Goal: Task Accomplishment & Management: Manage account settings

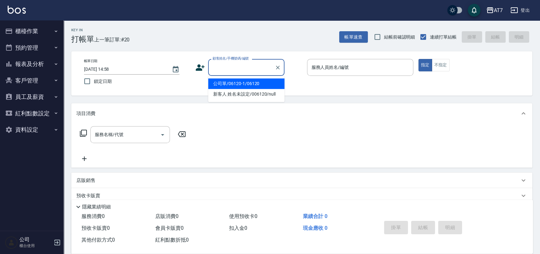
click at [225, 73] on input "顧客姓名/手機號碼/編號" at bounding box center [241, 67] width 61 height 11
type input "+"
type input "公司/公司16351/16351"
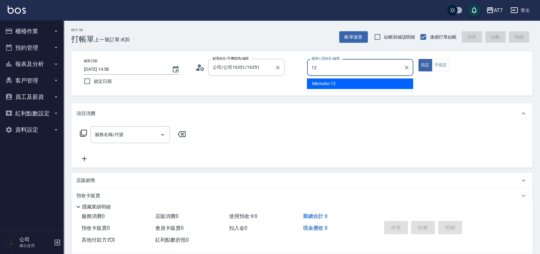
type input "Momoko-12"
type button "true"
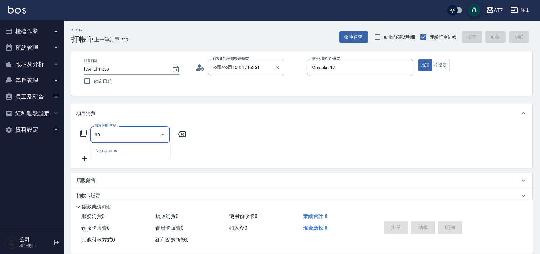
type input "304"
type input "40"
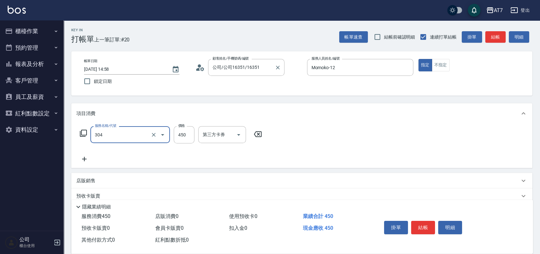
type input "A+級剪髮(304)"
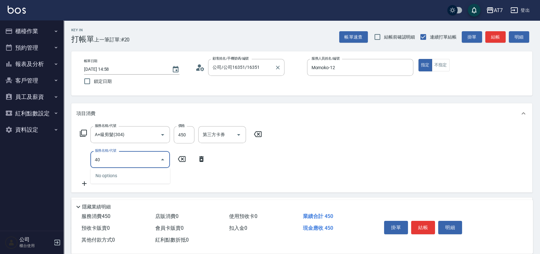
type input "401"
type input "190"
type input "染髮(互助)(401)"
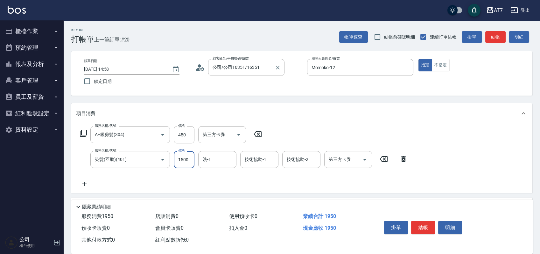
type input "1"
type input "40"
type input "188"
type input "230"
type input "1880"
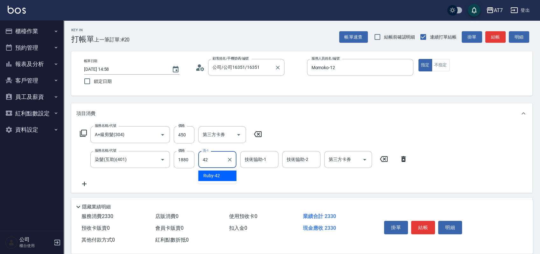
type input "Ruby-42"
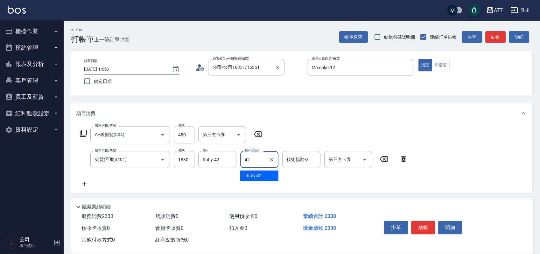
type input "Ruby-42"
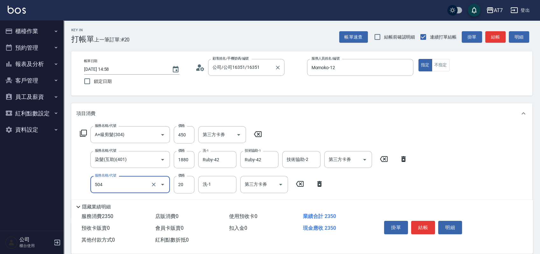
type input "潤絲(504)"
type input "50"
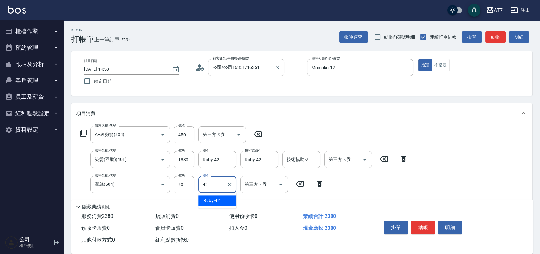
type input "Ruby-42"
click at [420, 222] on button "結帳" at bounding box center [423, 227] width 24 height 13
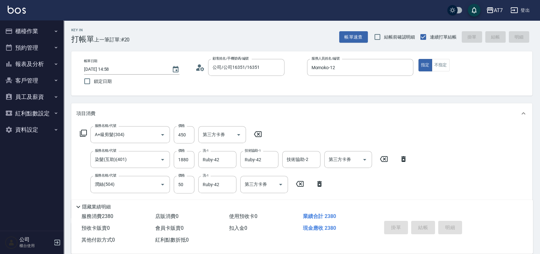
type input "2025/09/20 15:48"
type input "0"
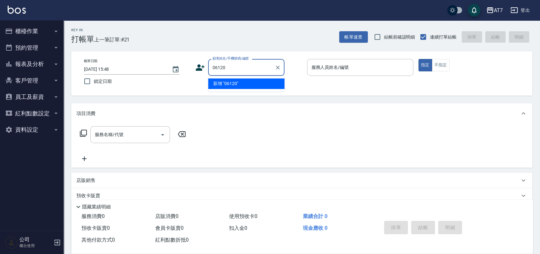
type input "06120"
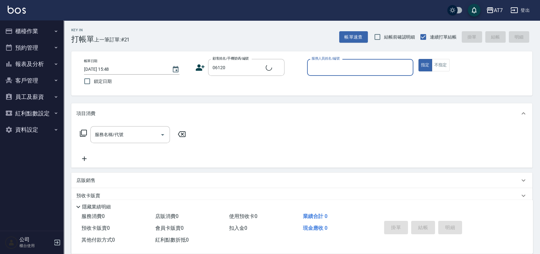
type input "1"
type input "公司單/06120-1/06120"
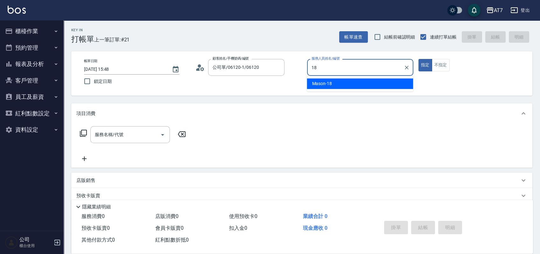
type input "Mason-18"
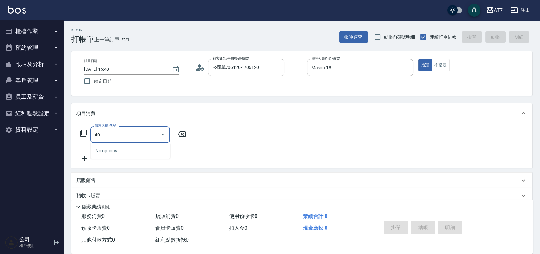
type input "401"
type input "150"
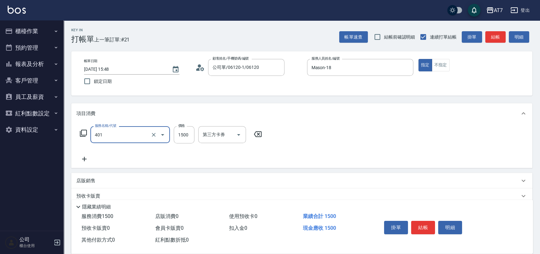
type input "染髮(互助)(401)"
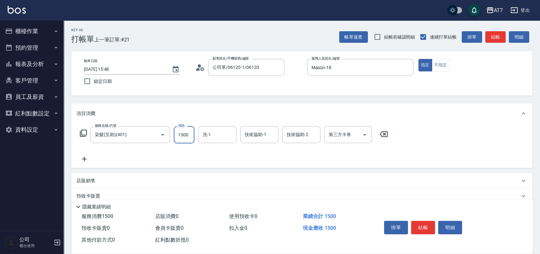
type input "0"
type input "159"
type input "10"
type input "1599"
type input "150"
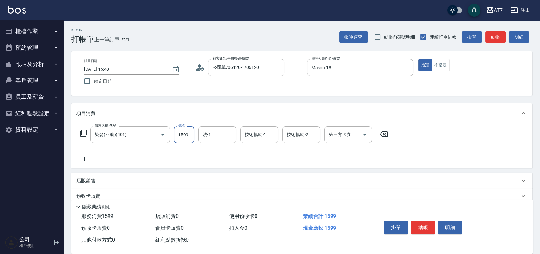
type input "1599"
type input "Josh-38"
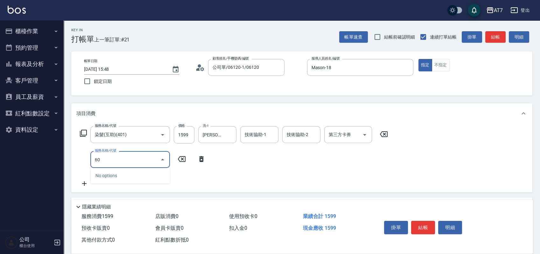
type input "603"
type input "230"
type input "TKO護髮（助(603)"
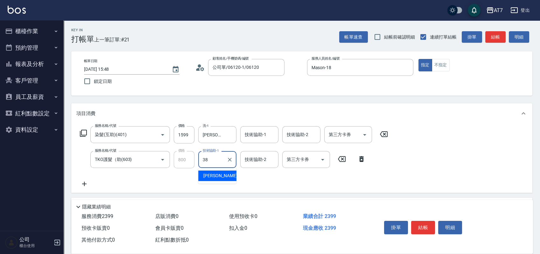
type input "Josh-38"
click at [422, 223] on button "結帳" at bounding box center [423, 227] width 24 height 13
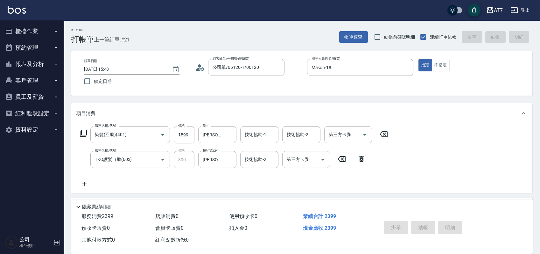
type input "2025/09/20 16:00"
type input "0"
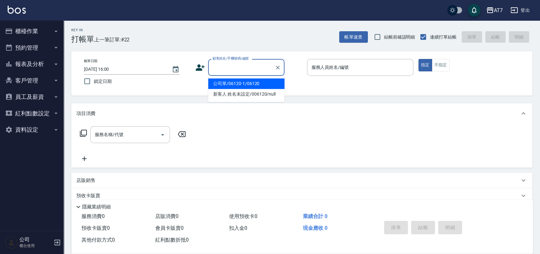
click at [239, 67] on input "顧客姓名/手機號碼/編號" at bounding box center [241, 67] width 61 height 11
type input "07038"
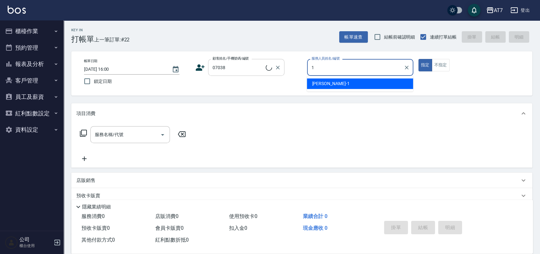
type input "米雪兒-1"
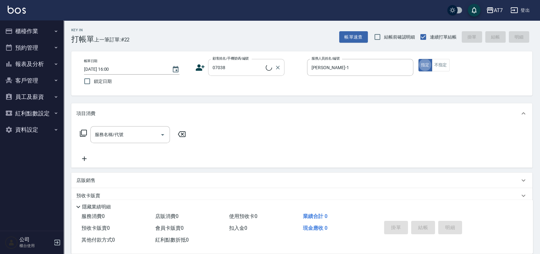
type input "公司/公司07038/07038"
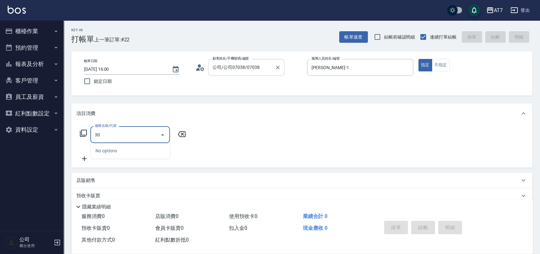
type input "305"
type input "50"
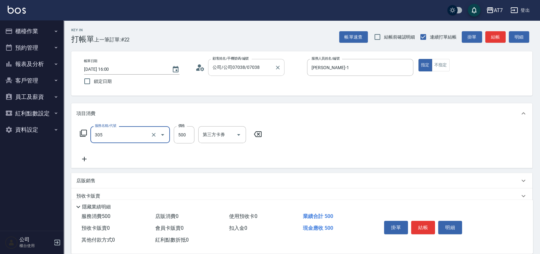
type input "A++剪髮(305)"
type input "0"
type input "125"
type input "120"
type input "1250"
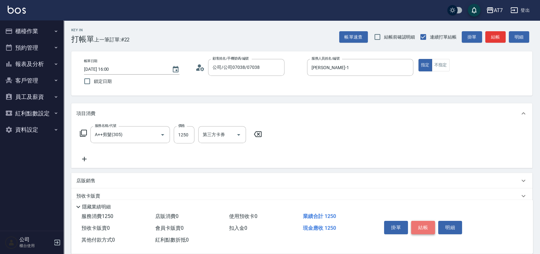
click at [423, 224] on button "結帳" at bounding box center [423, 227] width 24 height 13
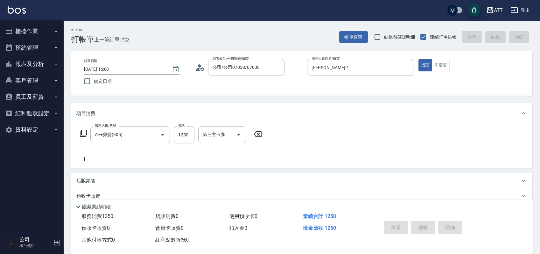
type input "2025/09/20 16:16"
type input "0"
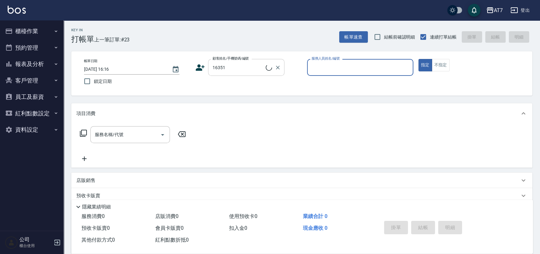
type input "公司/公司16351/16351"
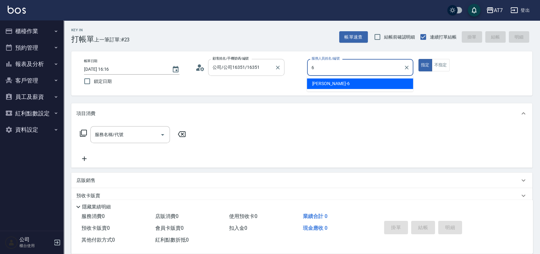
type input "杜莎莎-6"
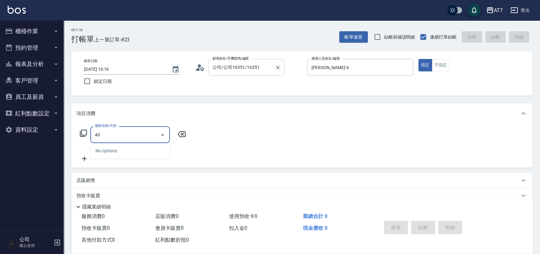
type input "401"
type input "150"
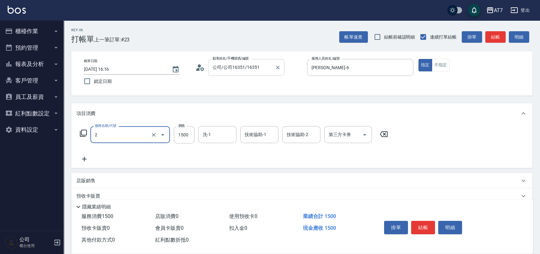
type input "20"
type input "0"
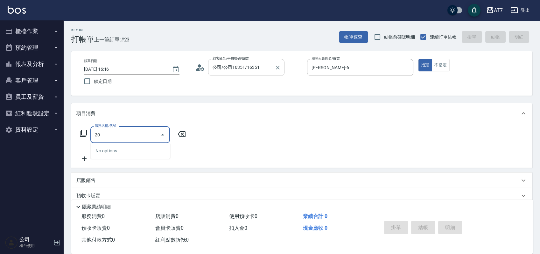
type input "2"
type input "401"
type input "150"
type input "染髮(互助)(401)"
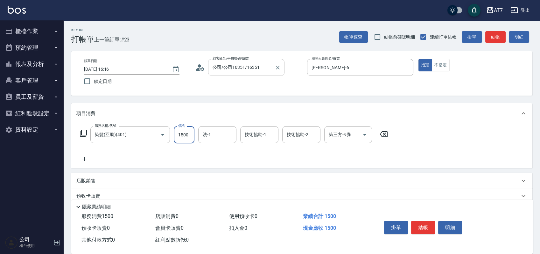
type input "0"
type input "20"
type input "208"
type input "200"
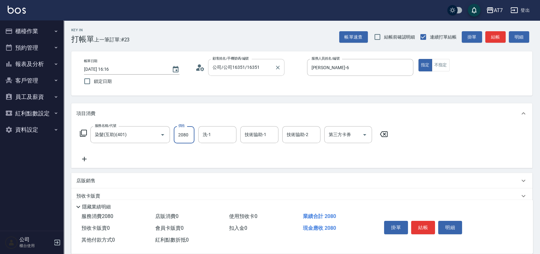
type input "2080"
type input "怡甄-23"
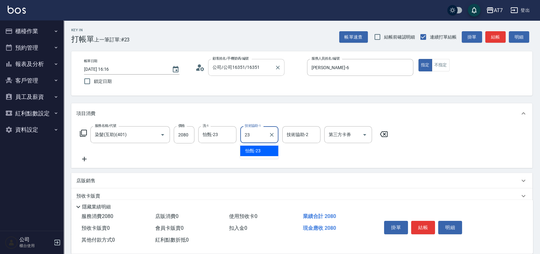
type input "怡甄-23"
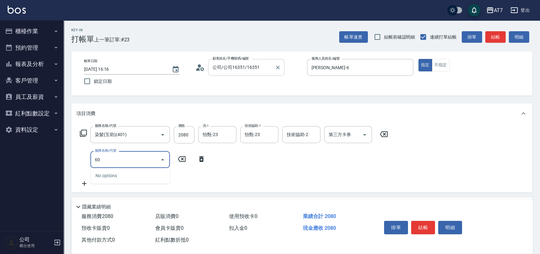
type input "609"
type input "450"
type input "鉑金護髮M（自領(609)"
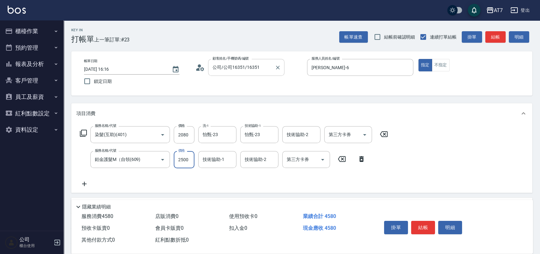
type input "2"
type input "200"
type input "24"
type input "210"
type input "248"
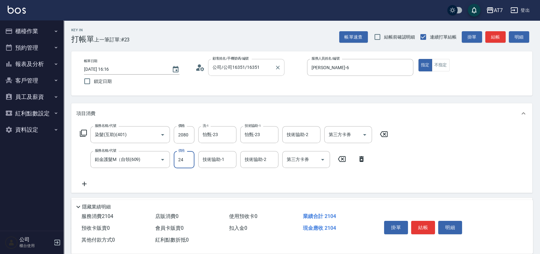
type input "230"
type input "2480"
type input "450"
type input "2480"
type input "怡甄-23"
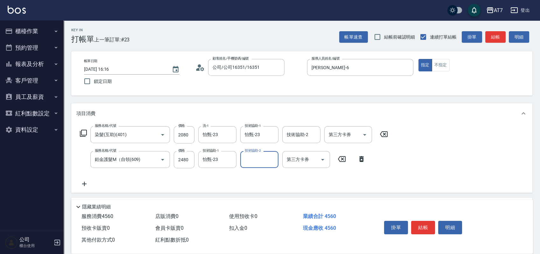
scroll to position [42, 0]
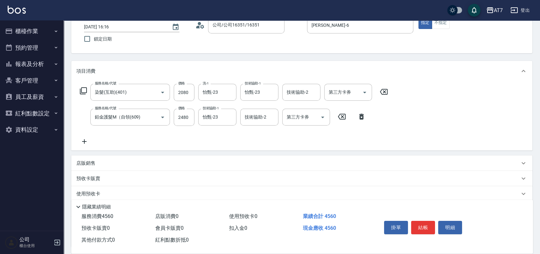
click at [93, 167] on div "店販銷售" at bounding box center [301, 162] width 461 height 15
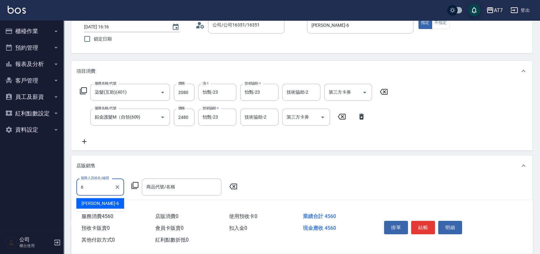
type input "杜莎莎-6"
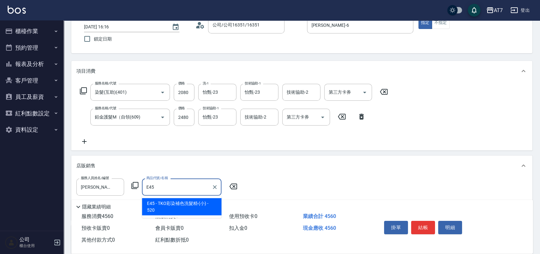
type input "TKO彩染補色洗髮精-(小)"
type input "500"
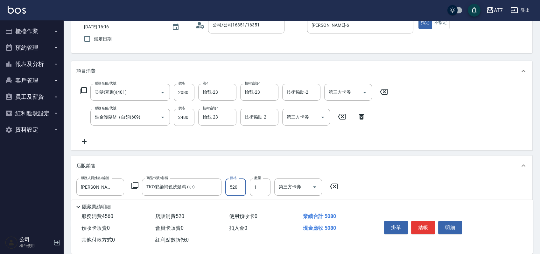
type input "4"
type input "450"
type input "40"
type input "490"
type input "400"
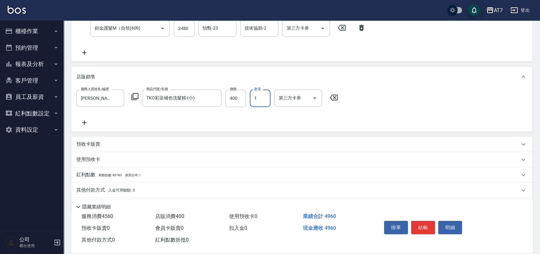
scroll to position [150, 0]
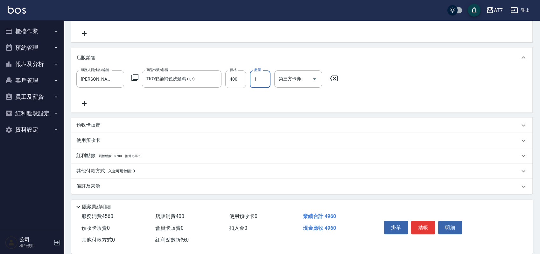
click at [93, 174] on p "其他付款方式 入金可用餘額: 0" at bounding box center [105, 171] width 59 height 7
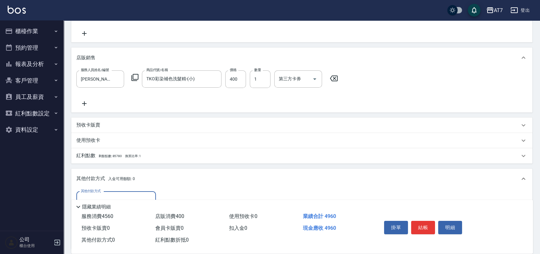
scroll to position [225, 0]
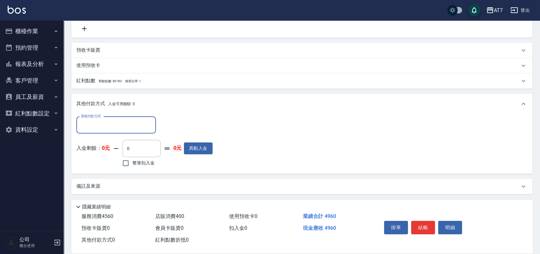
click at [103, 122] on input "其他付款方式" at bounding box center [116, 124] width 74 height 11
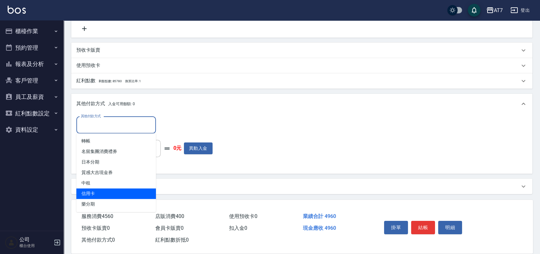
click at [102, 191] on span "信用卡" at bounding box center [116, 193] width 80 height 11
type input "信用卡"
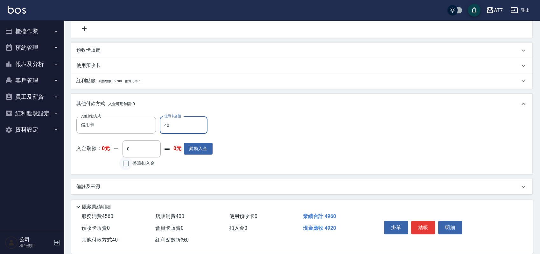
type input "490"
type input "440"
type input "4960"
type input "0"
type input "4960"
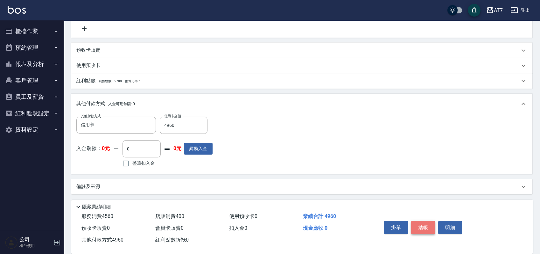
click at [420, 223] on button "結帳" at bounding box center [423, 227] width 24 height 13
type input "2025/09/20 16:19"
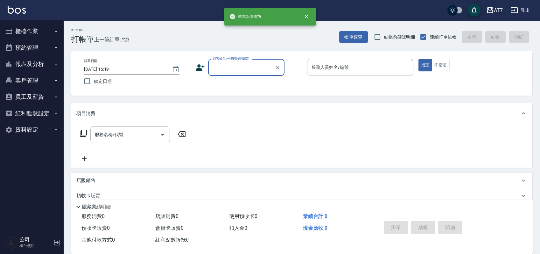
scroll to position [0, 0]
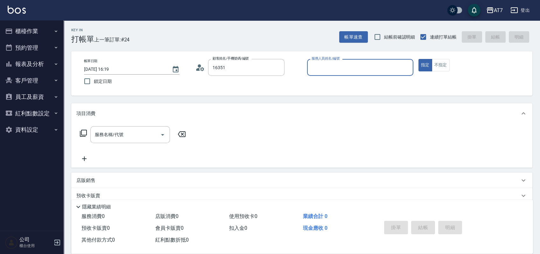
type input "公司/公司16351/16351"
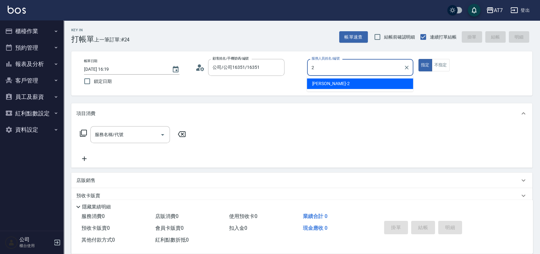
type input "伊蕾-2"
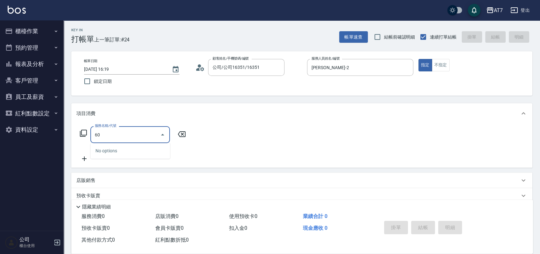
type input "6"
type input "401"
type input "150"
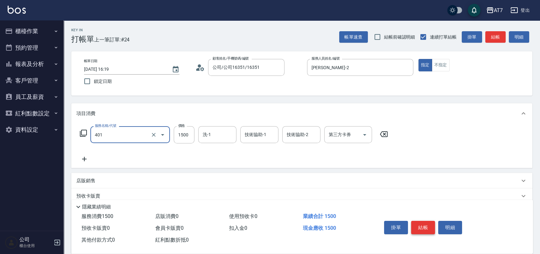
type input "染髮(互助)(401)"
type input "2"
type input "0"
type input "200"
type input "20"
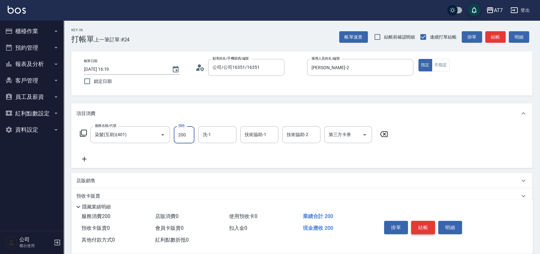
type input "2000"
type input "200"
type input "2000"
type input "LU LU-35"
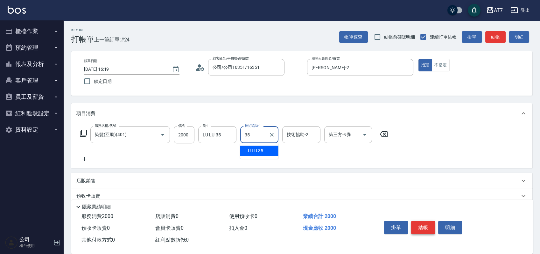
type input "LU LU-35"
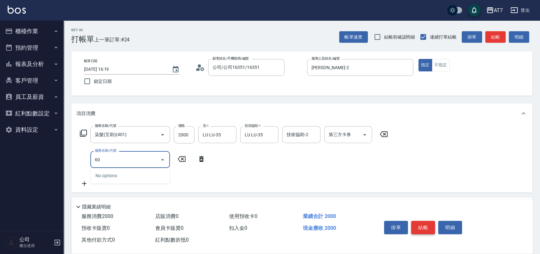
type input "603"
type input "280"
type input "603"
type input "200"
type input "603"
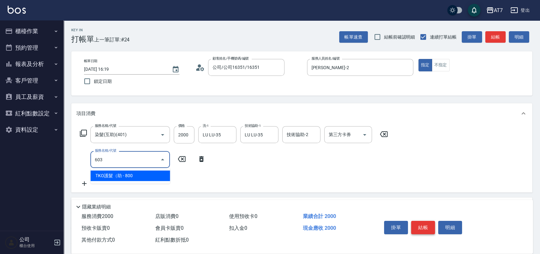
type input "280"
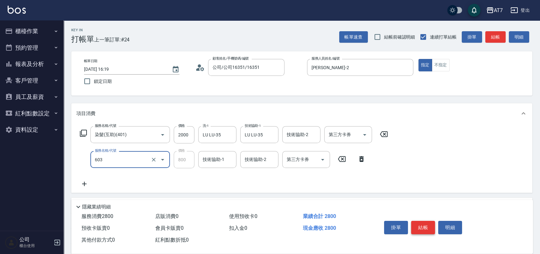
type input "TKO護髮（助(603)"
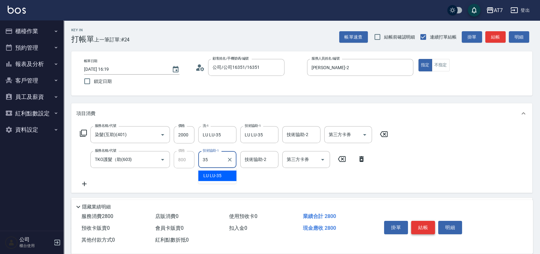
type input "LU LU-35"
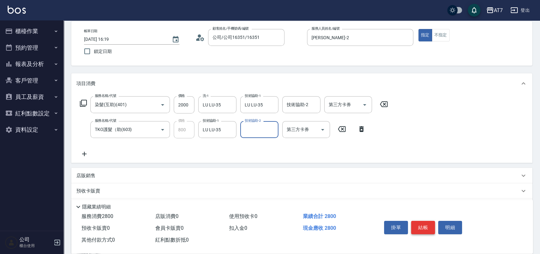
scroll to position [42, 0]
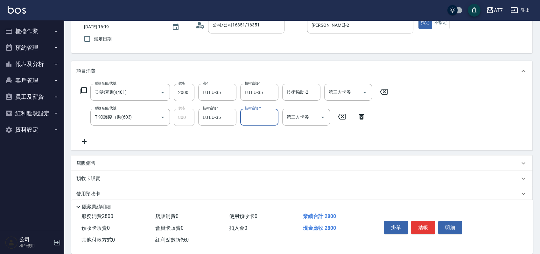
click at [92, 165] on p "店販銷售" at bounding box center [85, 163] width 19 height 7
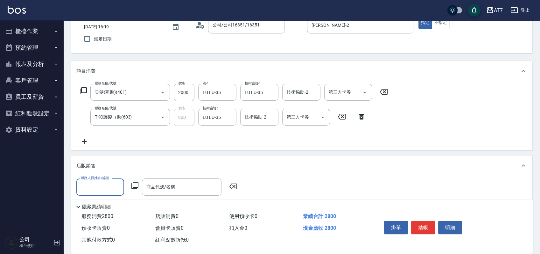
scroll to position [0, 0]
type input "伊蕾-2"
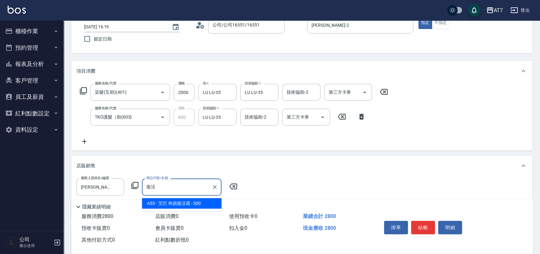
type input "艾巴 奇蹟復活霜"
type input "330"
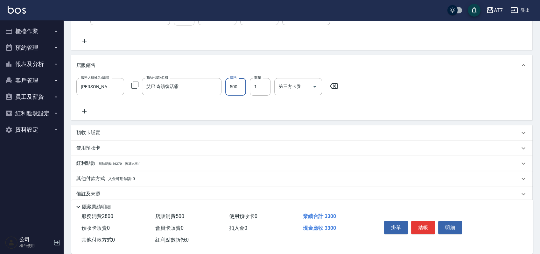
scroll to position [150, 0]
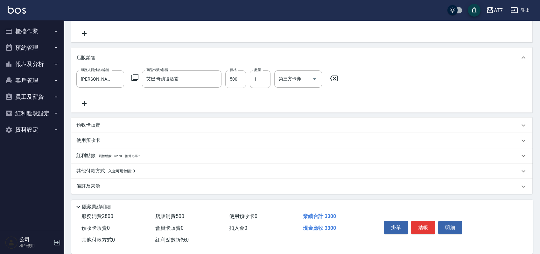
click at [95, 169] on p "其他付款方式 入金可用餘額: 0" at bounding box center [105, 171] width 59 height 7
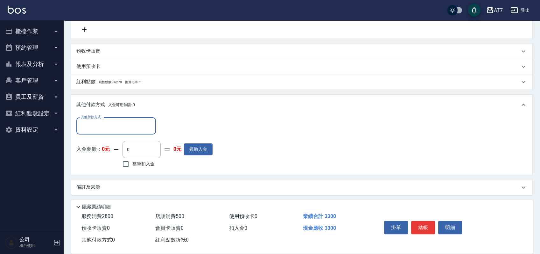
scroll to position [225, 0]
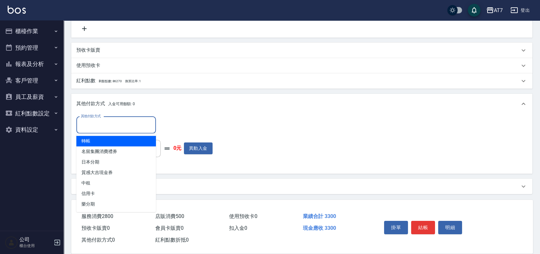
click at [107, 127] on input "其他付款方式" at bounding box center [116, 124] width 74 height 11
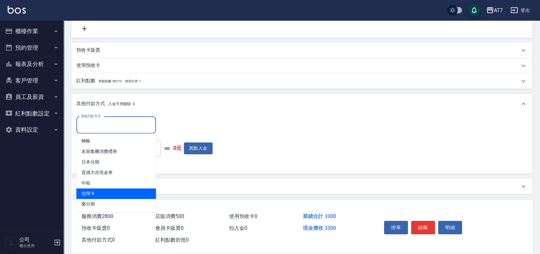
click at [114, 191] on span "信用卡" at bounding box center [116, 193] width 80 height 11
type input "信用卡"
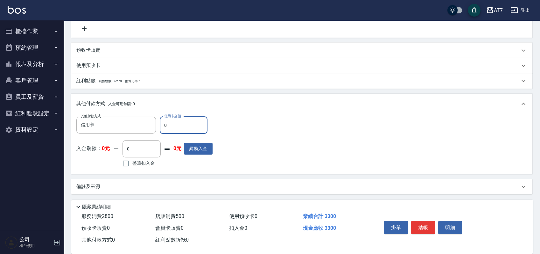
type input "30"
type input "320"
type input "330"
type input "290"
type input "3300"
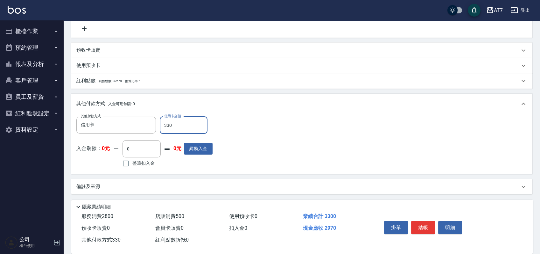
type input "0"
type input "3300"
click at [427, 224] on button "結帳" at bounding box center [423, 227] width 24 height 13
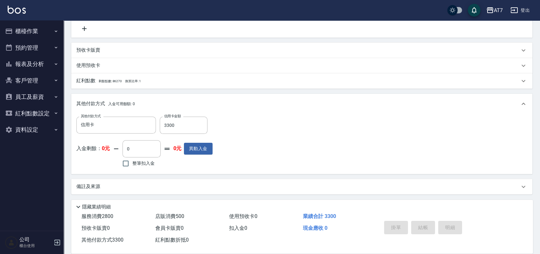
type input "2025/09/20 16:20"
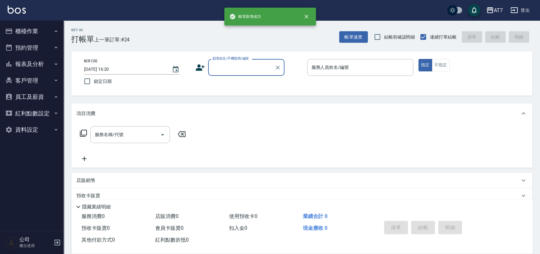
scroll to position [0, 0]
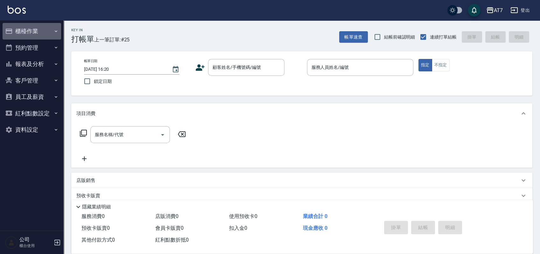
click at [29, 25] on button "櫃檯作業" at bounding box center [32, 31] width 59 height 17
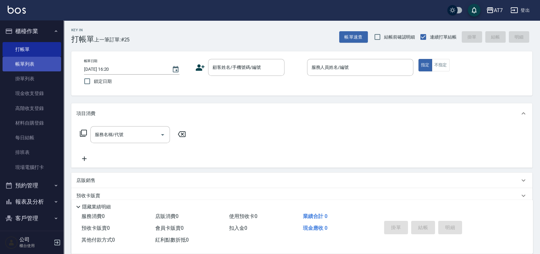
click at [37, 69] on link "帳單列表" at bounding box center [32, 64] width 59 height 15
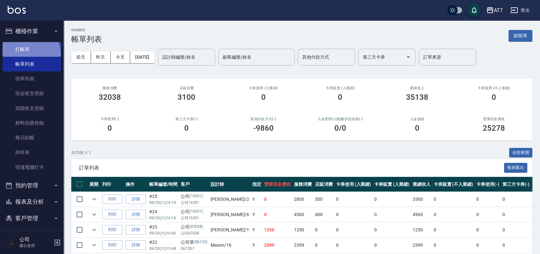
click at [23, 55] on link "打帳單" at bounding box center [32, 49] width 59 height 15
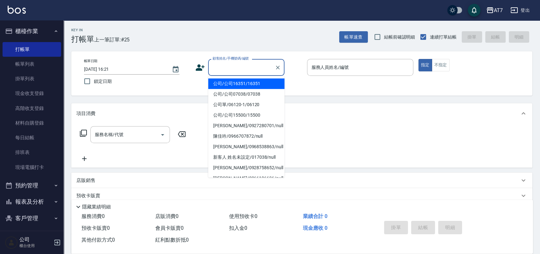
click at [239, 68] on input "顧客姓名/手機號碼/編號" at bounding box center [241, 67] width 61 height 11
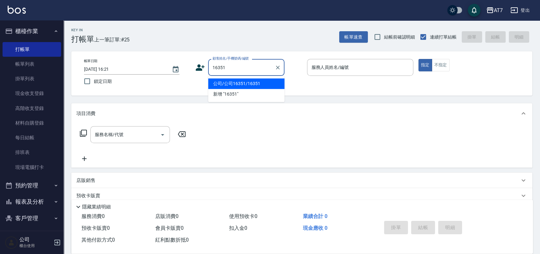
type input "公司/公司16351/16351"
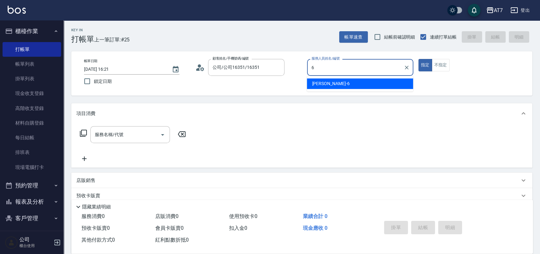
type input "杜莎莎-6"
type button "true"
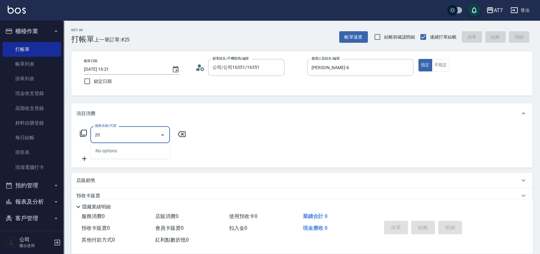
type input "201"
type input "150"
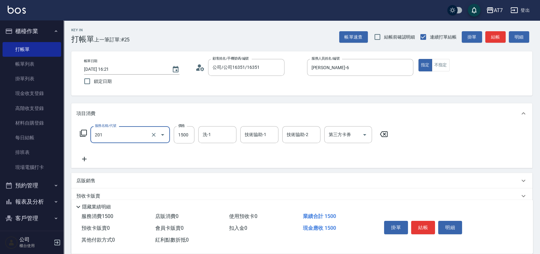
type input "燙-互助(201)"
type input "3"
type input "0"
type input "300"
type input "30"
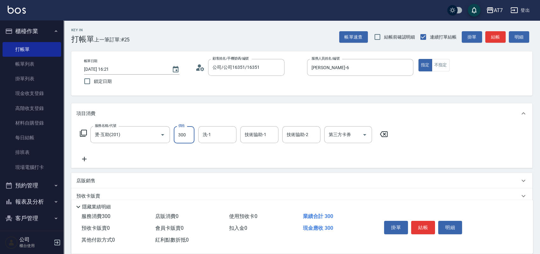
type input "3000"
type input "300"
type input "3000"
type input "小慈-32"
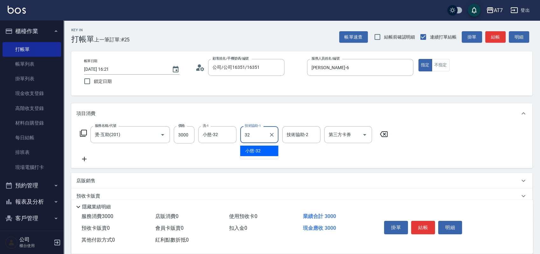
type input "小慈-32"
click at [429, 229] on button "結帳" at bounding box center [423, 227] width 24 height 13
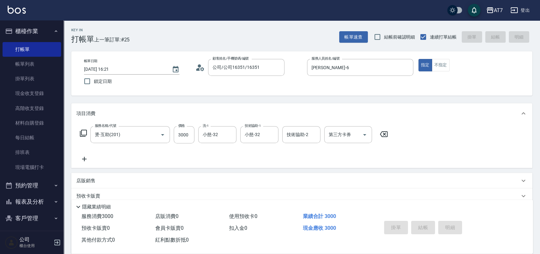
type input "2025/09/20 16:28"
type input "0"
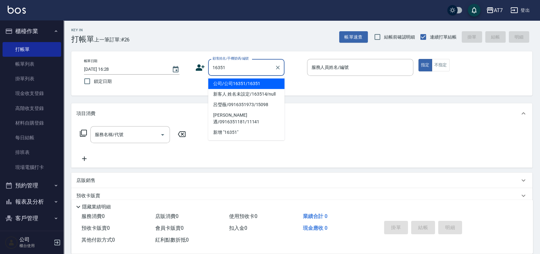
type input "公司/公司16351/16351"
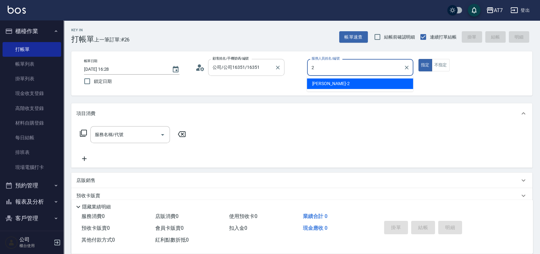
type input "伊蕾-2"
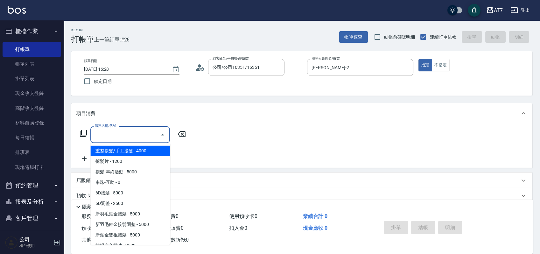
click at [127, 137] on input "服務名稱/代號" at bounding box center [125, 134] width 64 height 11
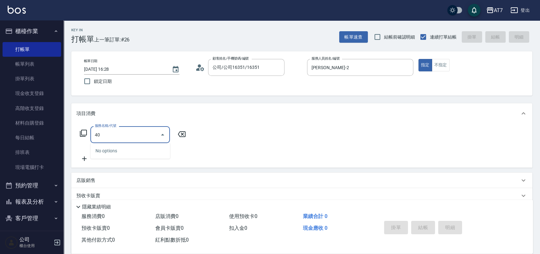
type input "401"
type input "150"
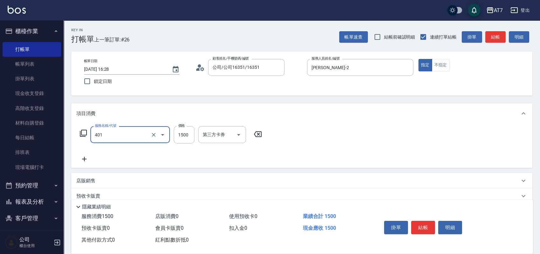
type input "染髮(互助)(401)"
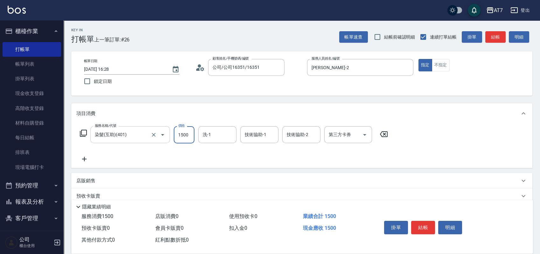
type input "0"
type input "240"
type input "2400"
type input "LU LU-35"
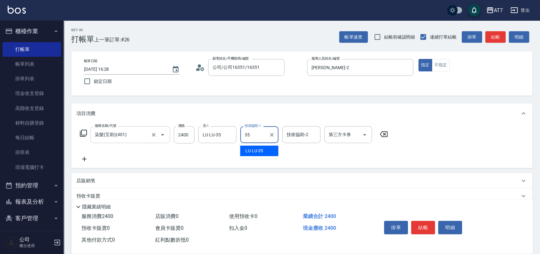
type input "LU LU-35"
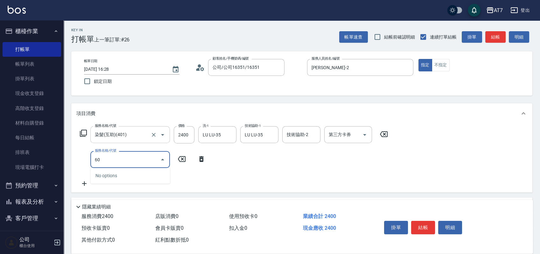
type input "603"
type input "320"
type input "TKO護髮（助(603)"
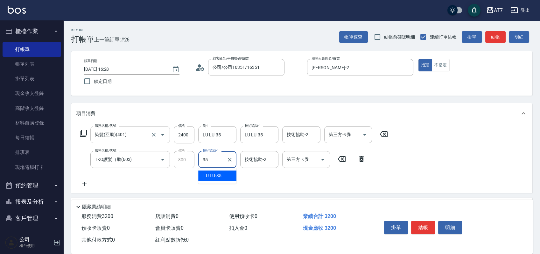
type input "LU LU-35"
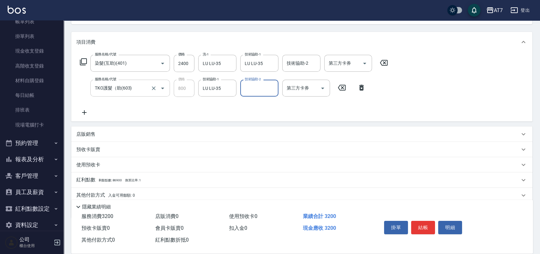
scroll to position [85, 0]
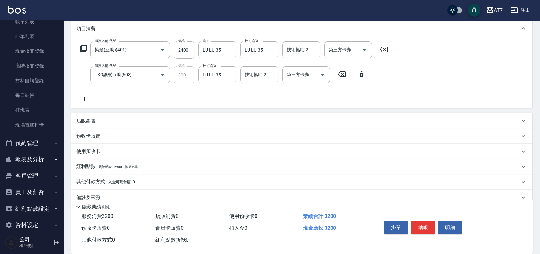
click at [90, 123] on p "店販銷售" at bounding box center [85, 121] width 19 height 7
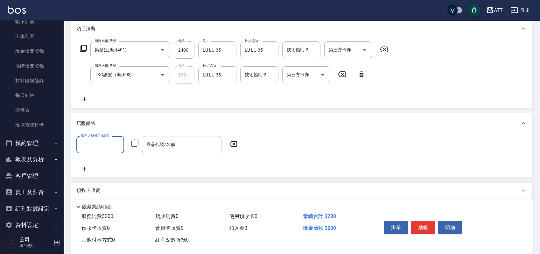
scroll to position [0, 0]
type input "伊蕾-2"
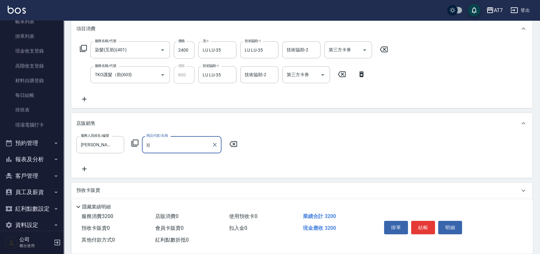
type input "z"
type input "艾巴 奇蹟復活霜"
type input "370"
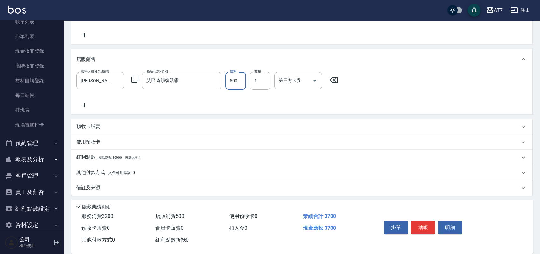
scroll to position [150, 0]
click at [94, 169] on p "其他付款方式 入金可用餘額: 0" at bounding box center [105, 171] width 59 height 7
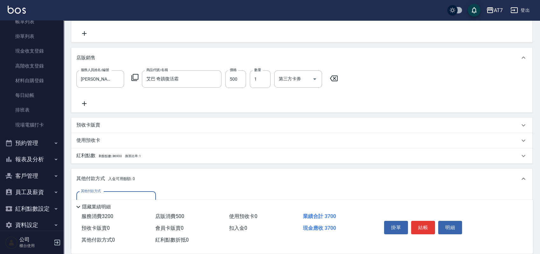
scroll to position [193, 0]
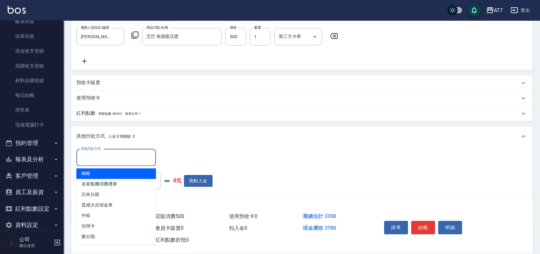
click at [138, 152] on input "其他付款方式" at bounding box center [116, 157] width 74 height 11
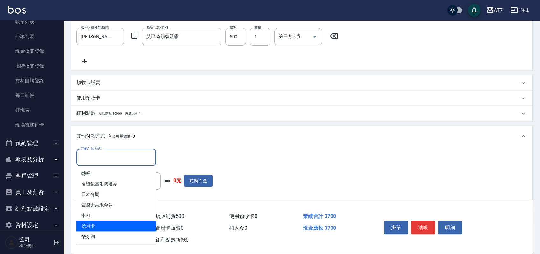
click at [109, 225] on span "信用卡" at bounding box center [116, 226] width 80 height 11
type input "信用卡"
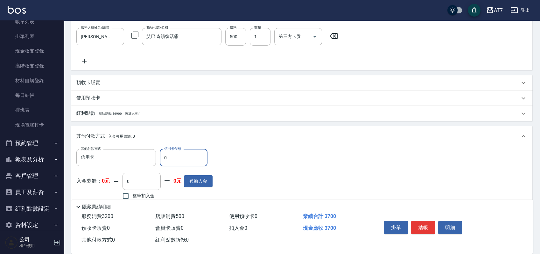
type input "30"
type input "360"
click at [424, 228] on button "結帳" at bounding box center [423, 227] width 24 height 13
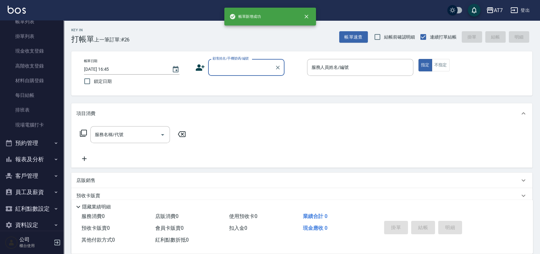
scroll to position [0, 0]
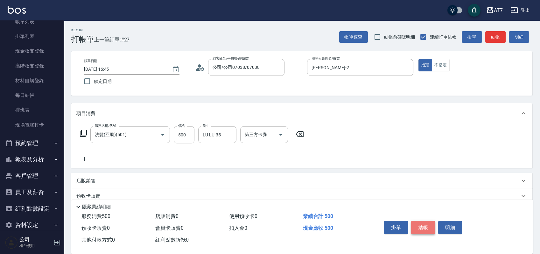
click at [428, 221] on button "結帳" at bounding box center [423, 227] width 24 height 13
click at [423, 221] on button "結帳" at bounding box center [423, 227] width 24 height 13
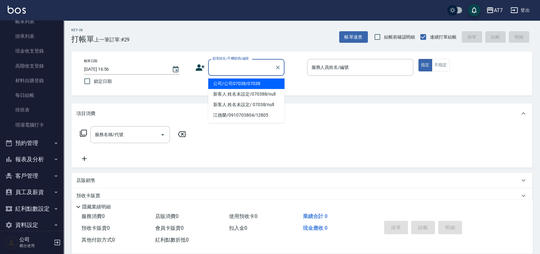
click at [245, 70] on input "顧客姓名/手機號碼/編號" at bounding box center [241, 67] width 61 height 11
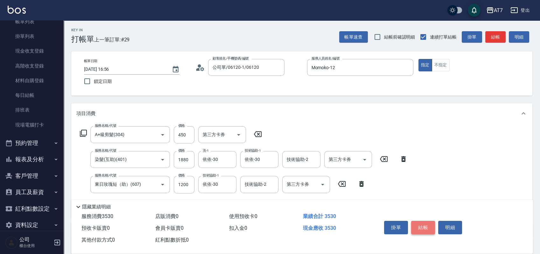
click at [421, 225] on button "結帳" at bounding box center [423, 227] width 24 height 13
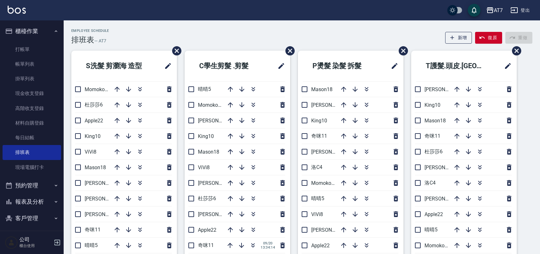
scroll to position [42, 0]
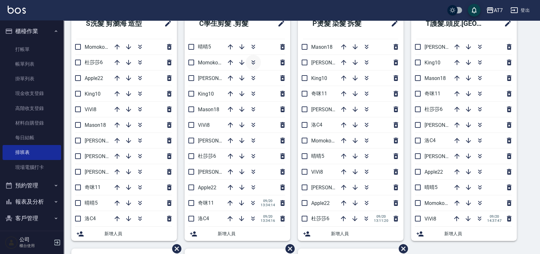
click at [253, 63] on icon "button" at bounding box center [254, 63] width 4 height 2
click at [254, 125] on icon "button" at bounding box center [254, 125] width 8 height 8
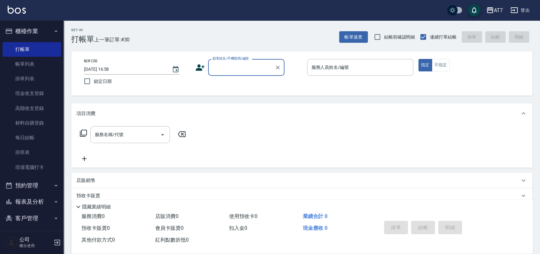
scroll to position [42, 0]
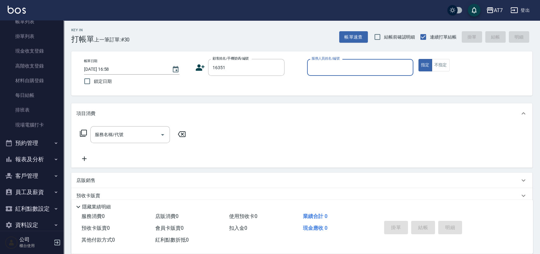
type input "16351"
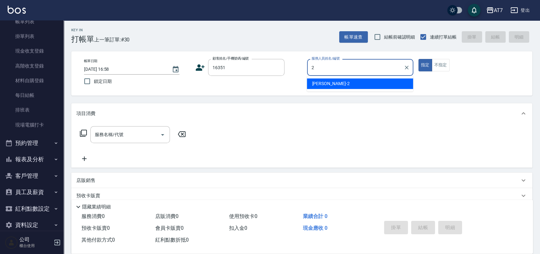
type input "[PERSON_NAME]-2"
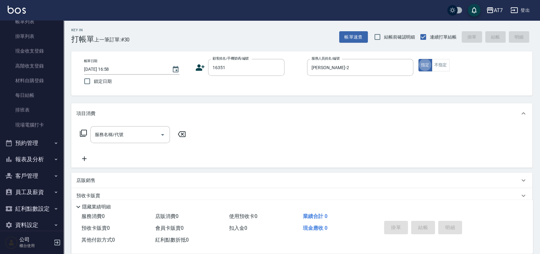
type button "true"
type input "公司/公司16351/16351"
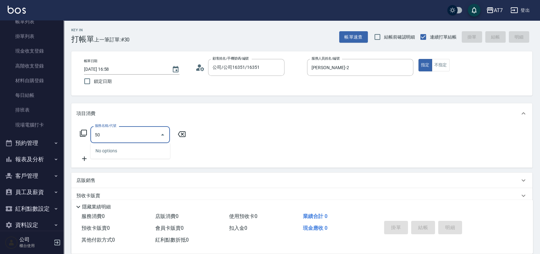
type input "500"
type input "30"
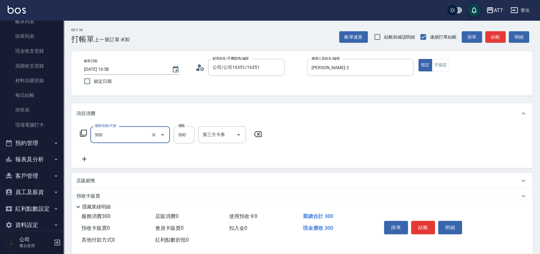
type input "洗髮(500)"
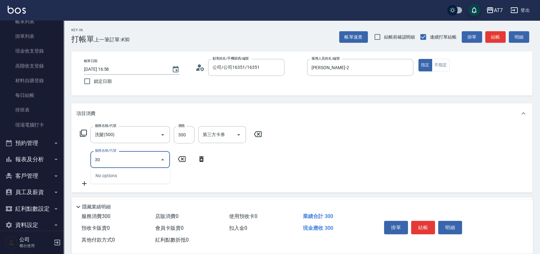
type input "301"
type input "60"
type input "學生剪髮(301)"
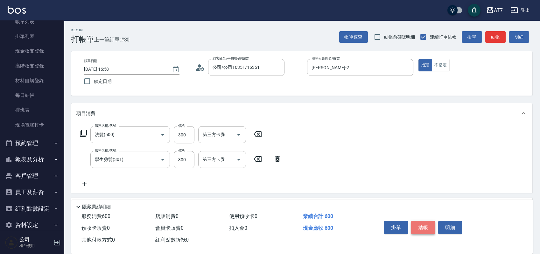
click at [420, 228] on button "結帳" at bounding box center [423, 227] width 24 height 13
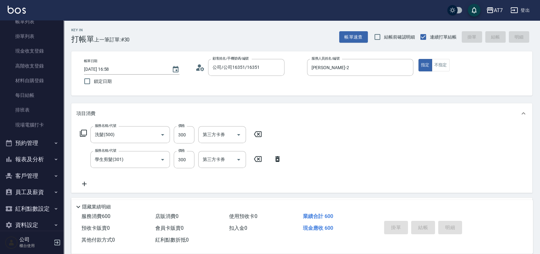
type input "2025/09/20 17:29"
type input "0"
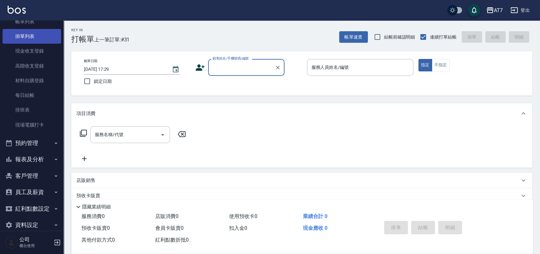
scroll to position [0, 0]
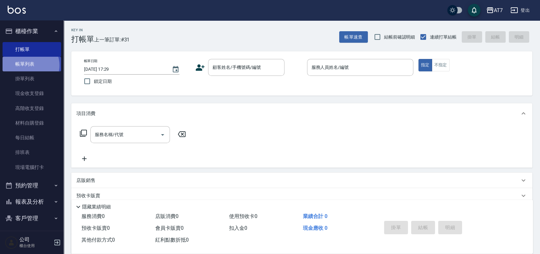
click at [29, 65] on link "帳單列表" at bounding box center [32, 64] width 59 height 15
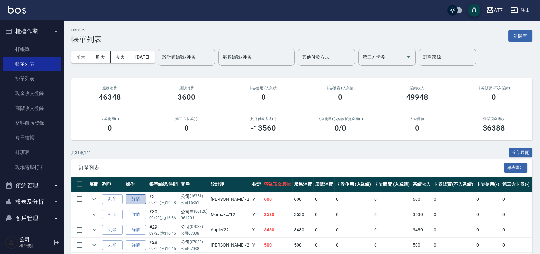
click at [138, 197] on link "詳情" at bounding box center [136, 199] width 20 height 10
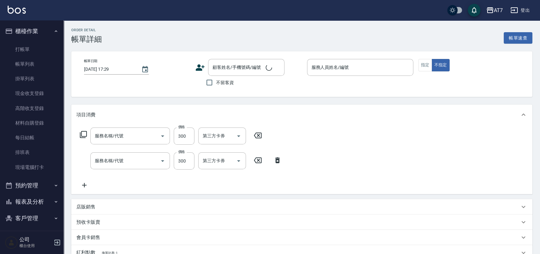
type input "2025/09/20 16:58"
type input "伊蕾-2"
type input "60"
type input "學生剪髮(301)"
type input "洗髮(500)"
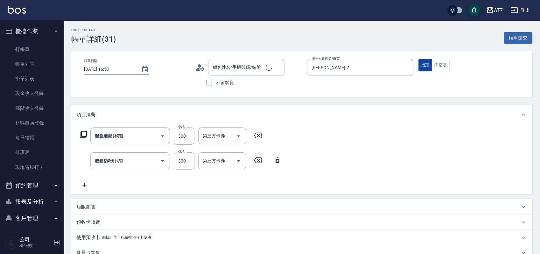
type input "公司/公司16351/16351"
click at [443, 65] on button "不指定" at bounding box center [441, 65] width 18 height 12
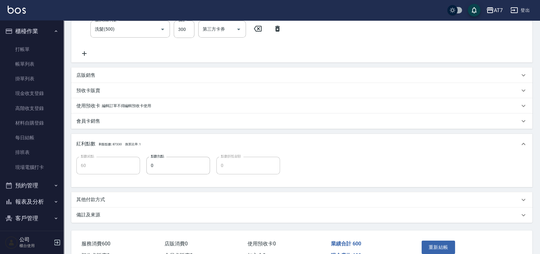
scroll to position [168, 0]
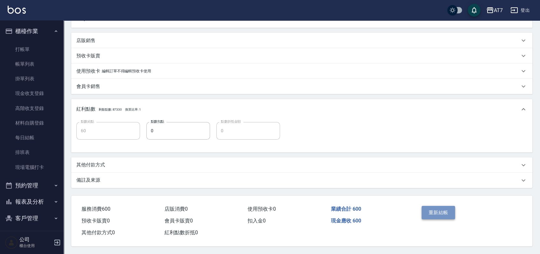
click at [437, 211] on button "重新結帳" at bounding box center [439, 212] width 34 height 13
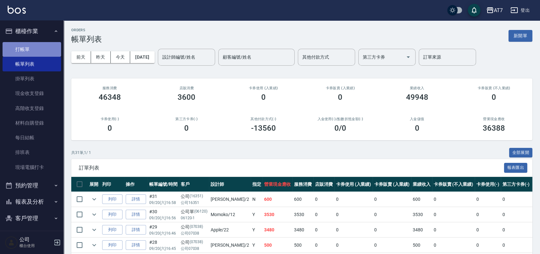
click at [37, 47] on link "打帳單" at bounding box center [32, 49] width 59 height 15
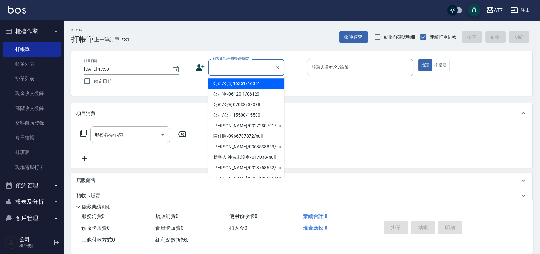
click at [226, 71] on input "顧客姓名/手機號碼/編號" at bounding box center [241, 67] width 61 height 11
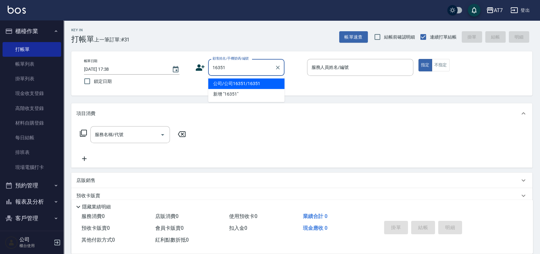
type input "公司/公司16351/16351"
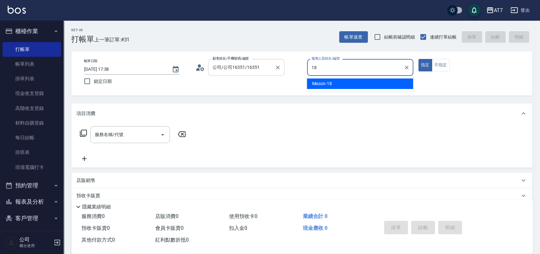
type input "Mason-18"
type button "true"
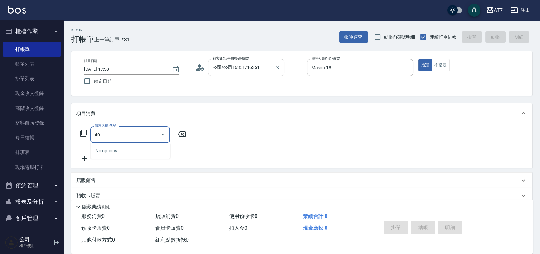
type input "401"
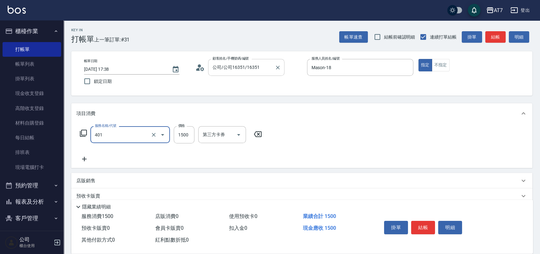
type input "150"
type input "染髮(互助)(401)"
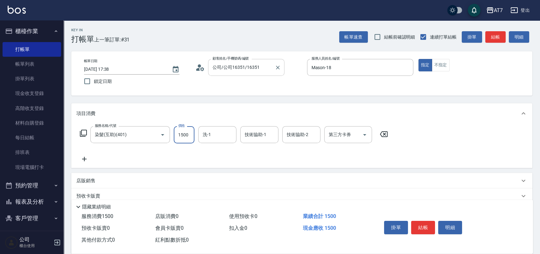
type input "0"
type input "159"
type input "150"
type input "1599"
type input "[PERSON_NAME]-38"
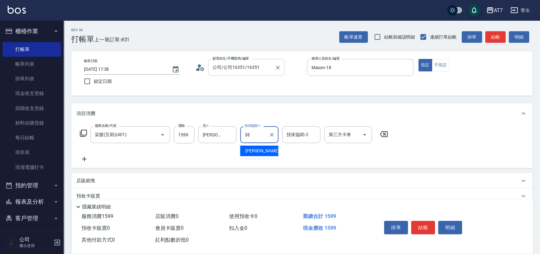
type input "[PERSON_NAME]-38"
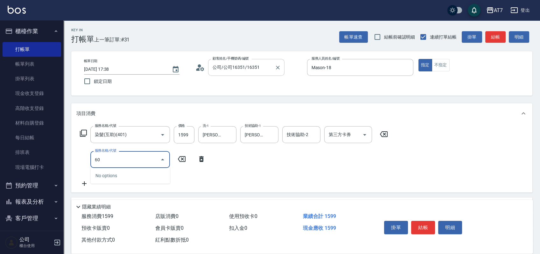
type input "601"
type input "210"
type input "深層護髮（助）(601)"
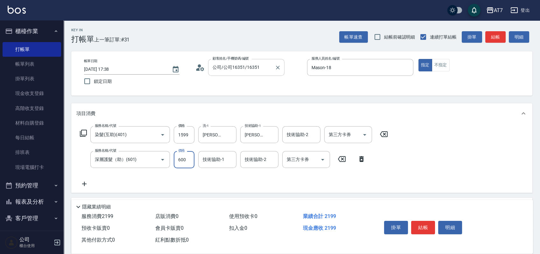
type input "3"
type input "160"
type input "300"
type input "180"
type input "300"
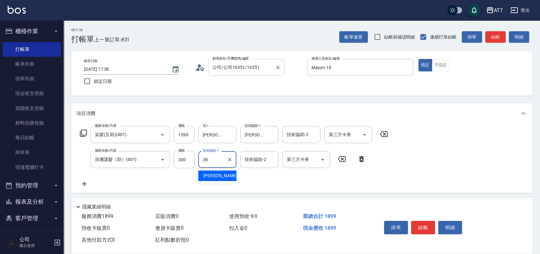
type input "[PERSON_NAME]-38"
click at [421, 224] on button "結帳" at bounding box center [423, 227] width 24 height 13
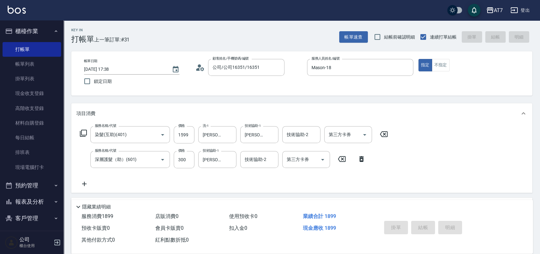
type input "0"
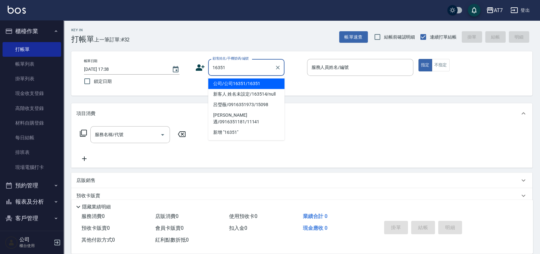
type input "公司/公司16351/16351"
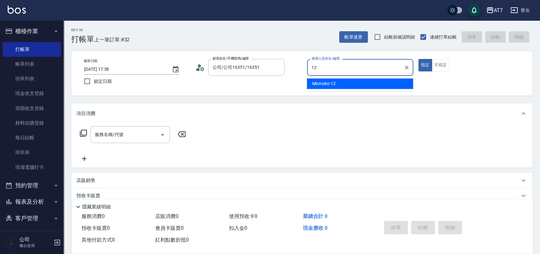
type input "Momoko-12"
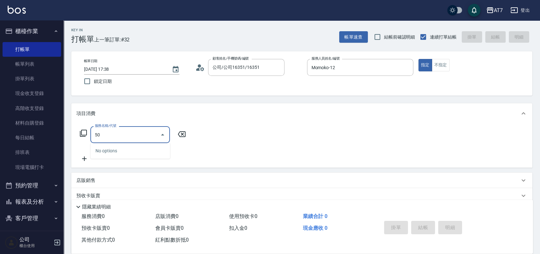
type input "501"
type input "30"
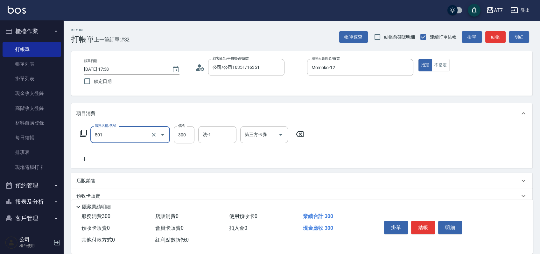
type input "洗髮(互助)(501)"
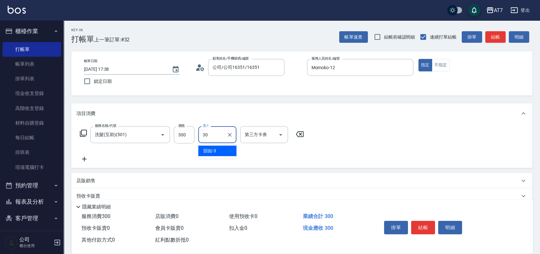
type input "依依-30"
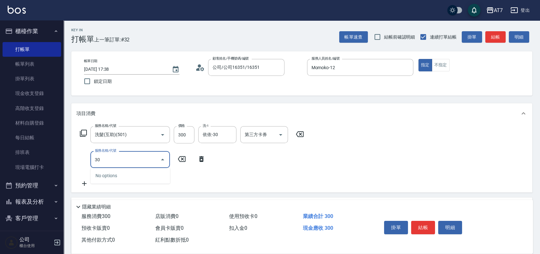
type input "304"
type input "70"
type input "A+級剪髮(304)"
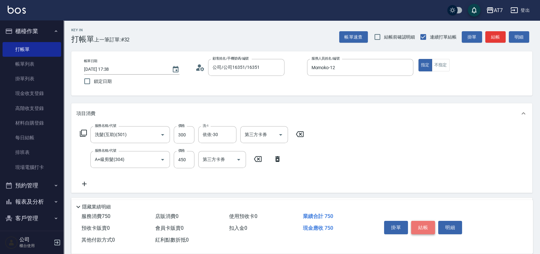
click at [426, 226] on button "結帳" at bounding box center [423, 227] width 24 height 13
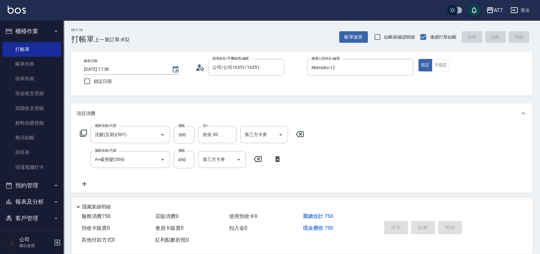
type input "2025/09/20 17:41"
type input "0"
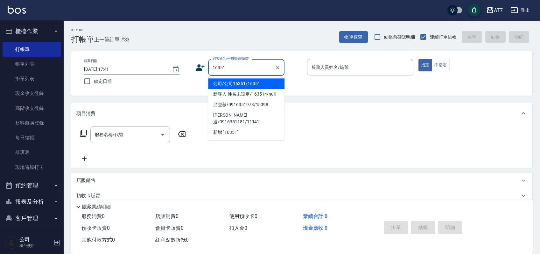
type input "公司/公司16351/16351"
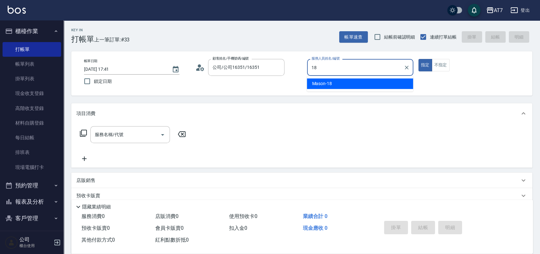
type input "Mason-18"
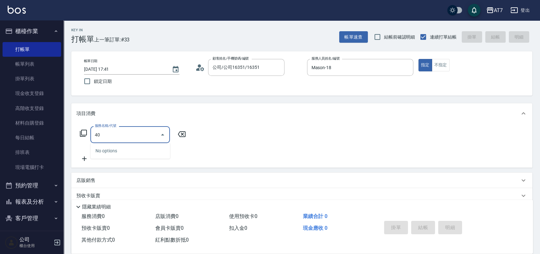
type input "401"
type input "150"
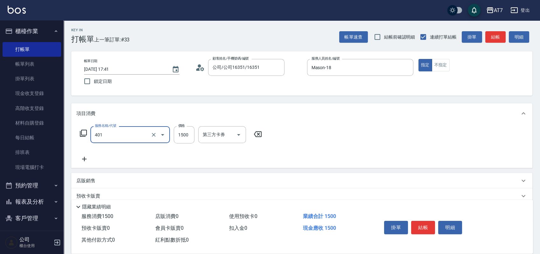
type input "染髮(互助)(401)"
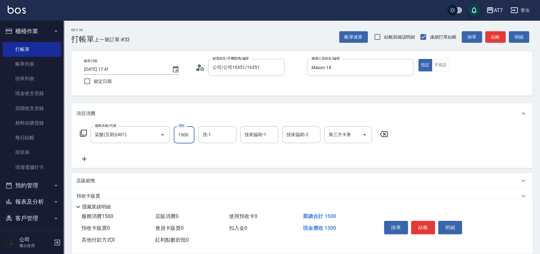
type input "1"
type input "0"
type input "159"
type input "10"
type input "1599"
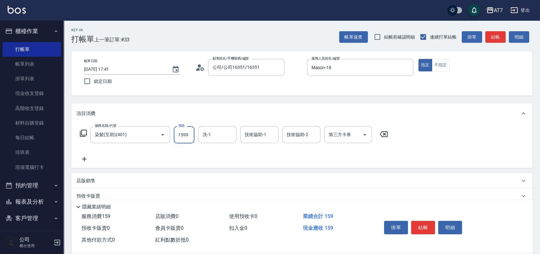
type input "150"
type input "1599"
type input "Josh-38"
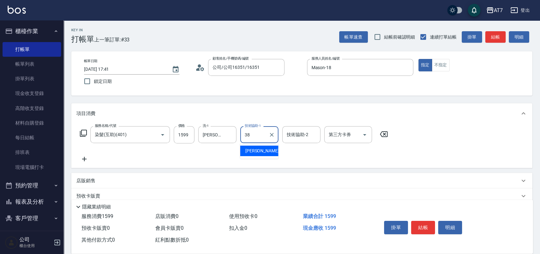
type input "Josh-38"
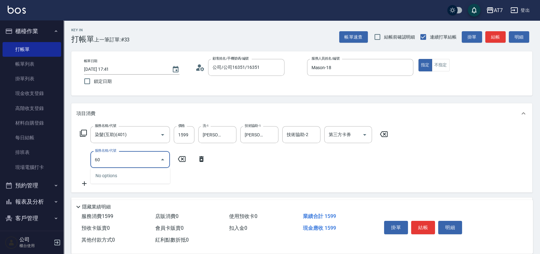
type input "609"
type input "400"
type input "鉑金護髮M（自領(609)"
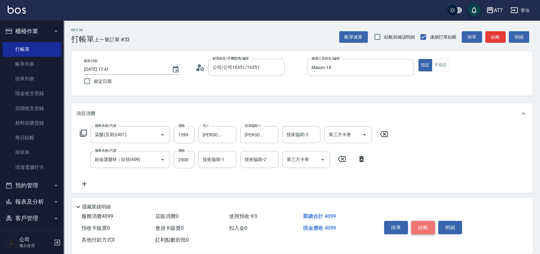
click at [431, 228] on button "結帳" at bounding box center [423, 227] width 24 height 13
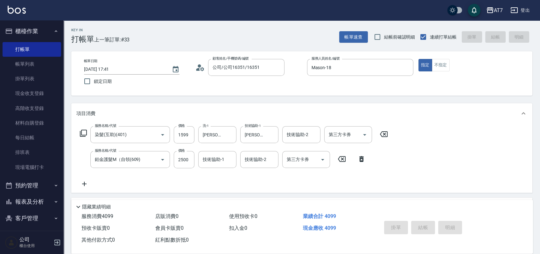
type input "2025/09/20 17:59"
type input "0"
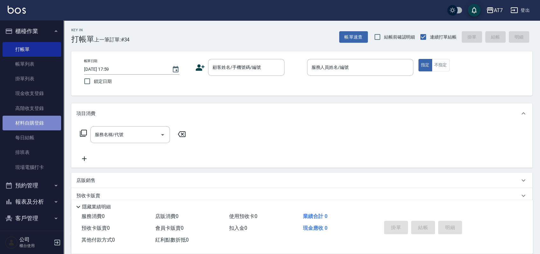
click at [34, 121] on link "材料自購登錄" at bounding box center [32, 123] width 59 height 15
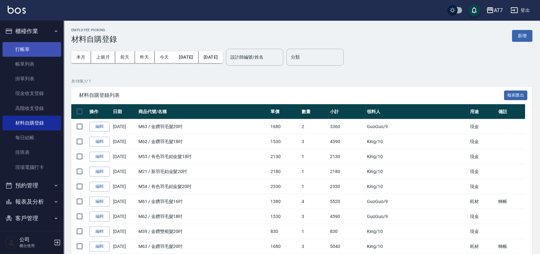
click at [22, 43] on link "打帳單" at bounding box center [32, 49] width 59 height 15
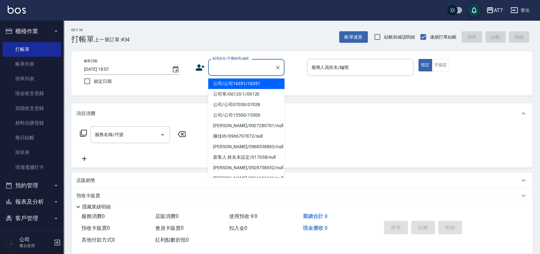
click at [249, 68] on input "顧客姓名/手機號碼/編號" at bounding box center [241, 67] width 61 height 11
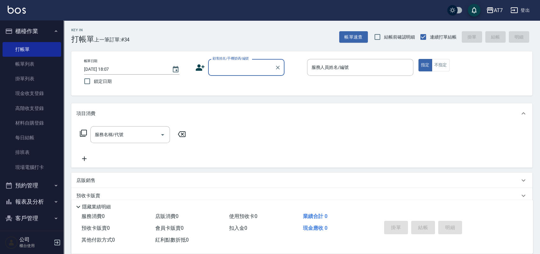
click at [256, 66] on input "顧客姓名/手機號碼/編號" at bounding box center [241, 67] width 61 height 11
type input "公司/公司07038/07038"
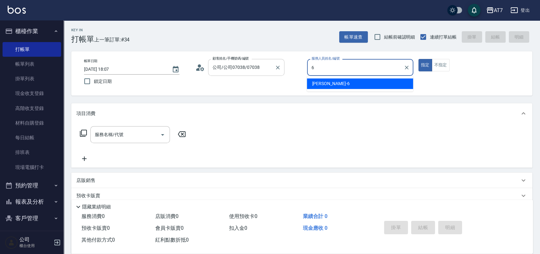
type input "杜莎莎-6"
type button "true"
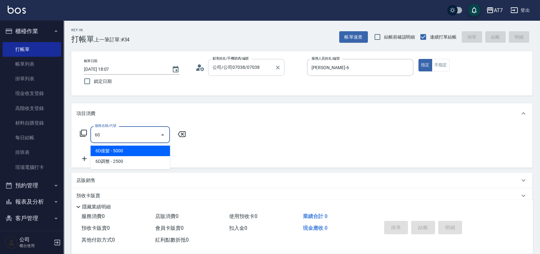
type input "609"
type input "250"
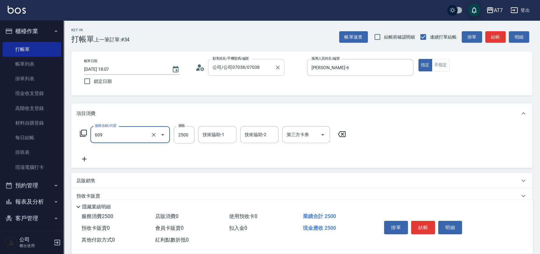
type input "鉑金護髮M（自領(609)"
type input "2"
type input "0"
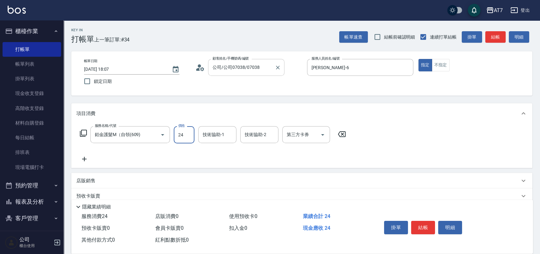
type input "248"
type input "240"
type input "2480"
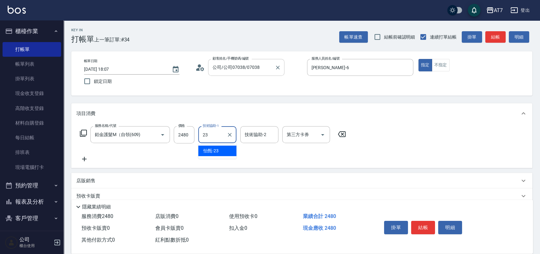
type input "怡甄-23"
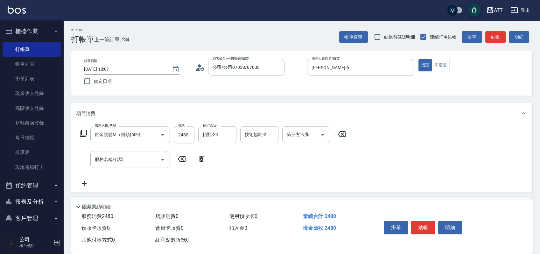
click at [82, 132] on icon at bounding box center [83, 133] width 7 height 7
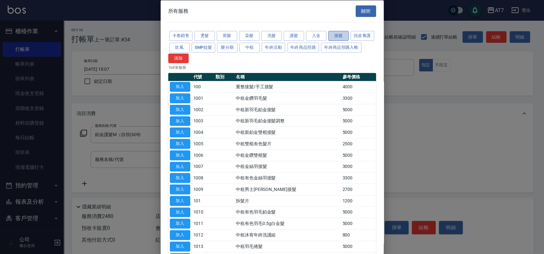
click at [336, 34] on button "接髮" at bounding box center [338, 36] width 20 height 10
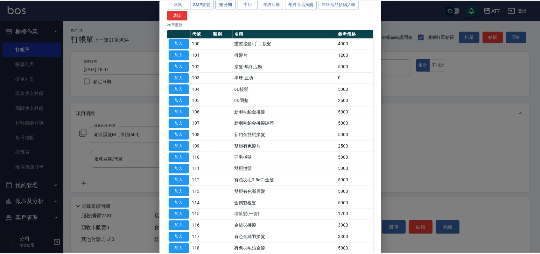
scroll to position [85, 0]
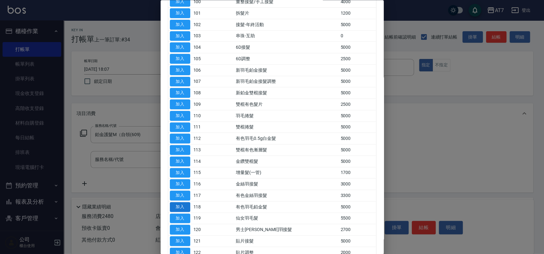
click at [183, 206] on button "加入" at bounding box center [180, 207] width 20 height 10
type input "740"
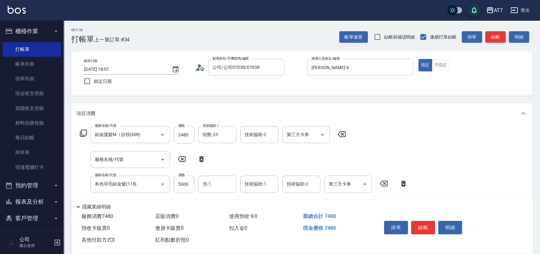
click at [202, 159] on icon at bounding box center [202, 159] width 16 height 8
type input "有色羽毛鉑金髮(118)"
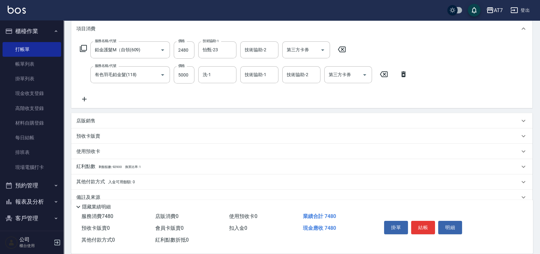
click at [128, 122] on div "店販銷售" at bounding box center [298, 121] width 444 height 7
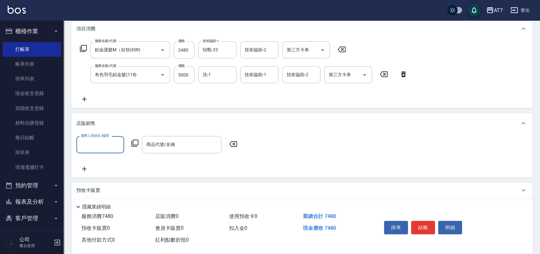
scroll to position [0, 0]
type input "杜莎莎-6"
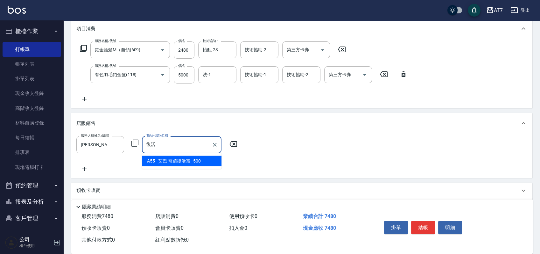
type input "艾巴 奇蹟復活霜"
type input "790"
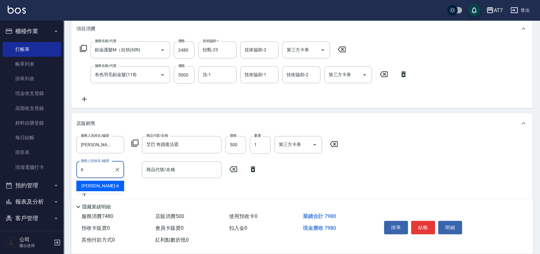
type input "杜莎莎-6"
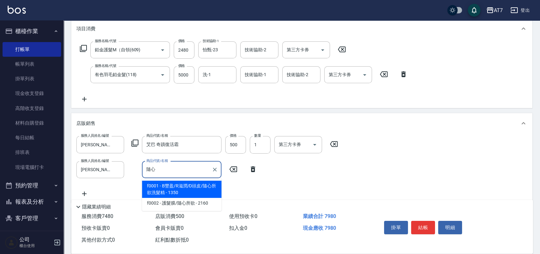
type input "B豐盈/R滋潤/D頭皮/隨心所欲洗髮精"
type input "930"
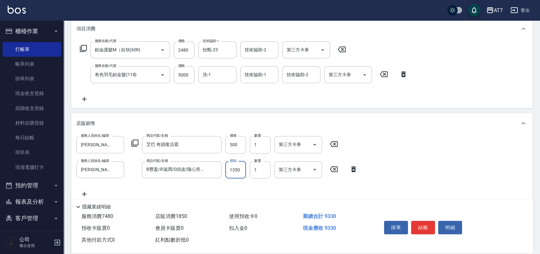
type input "1"
type input "790"
type input "160"
type input "810"
type input "1600"
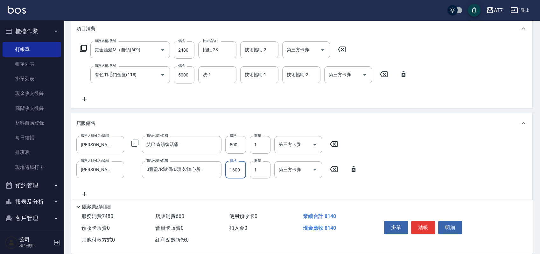
type input "950"
type input "1600"
click at [183, 76] on input "5000" at bounding box center [184, 74] width 21 height 17
type input "0"
type input "450"
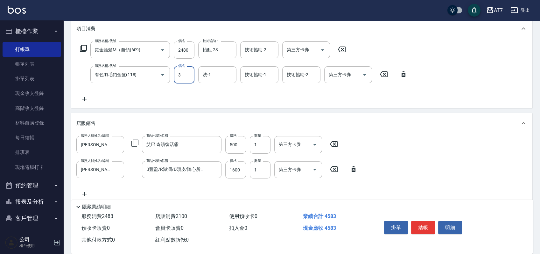
type input "35"
type input "460"
type input "357"
type input "490"
type input "3570"
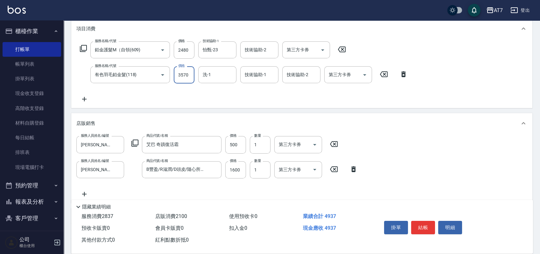
type input "810"
type input "3570"
click at [84, 47] on icon at bounding box center [84, 49] width 8 height 8
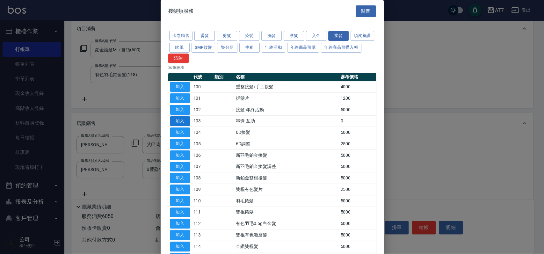
click at [182, 121] on button "加入" at bounding box center [180, 121] width 20 height 10
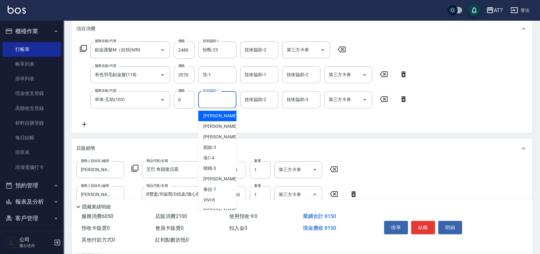
click at [208, 100] on div "技術協助-1 技術協助-1" at bounding box center [217, 99] width 38 height 17
type input "怡甄-23"
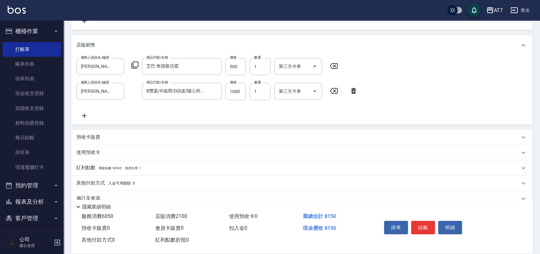
scroll to position [200, 0]
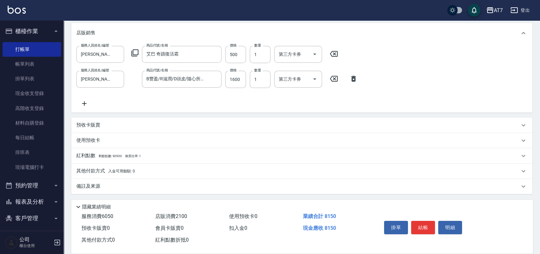
click at [151, 172] on div "其他付款方式 入金可用餘額: 0" at bounding box center [298, 171] width 444 height 7
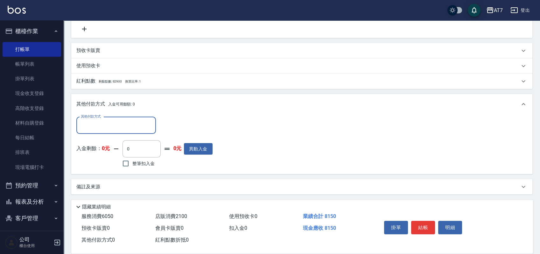
scroll to position [275, 0]
click at [98, 125] on input "其他付款方式" at bounding box center [116, 124] width 74 height 11
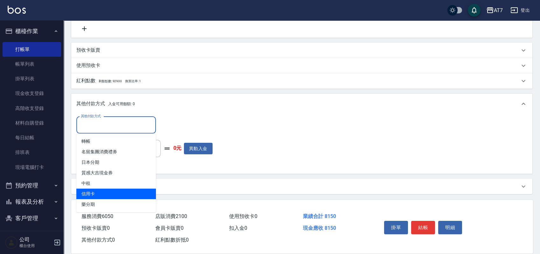
drag, startPoint x: 96, startPoint y: 192, endPoint x: 103, endPoint y: 192, distance: 6.4
click at [96, 192] on span "信用卡" at bounding box center [116, 194] width 80 height 11
type input "信用卡"
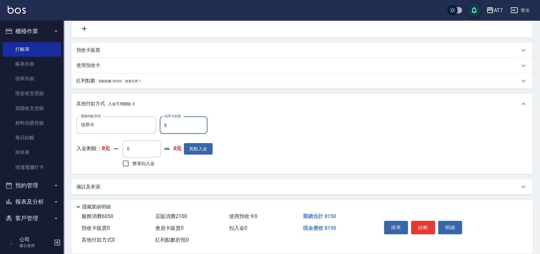
type input "80"
type input "800"
type input "810"
type input "730"
type input "8150"
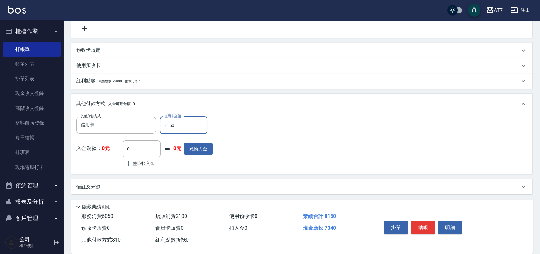
type input "0"
type input "8150"
click at [420, 221] on button "結帳" at bounding box center [423, 227] width 24 height 13
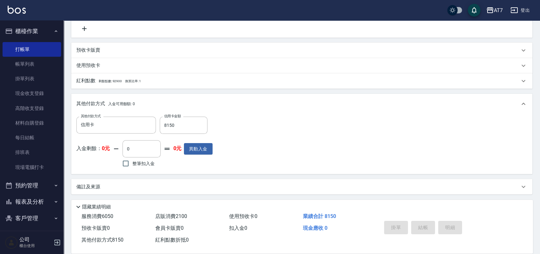
type input "2025/09/20 18:09"
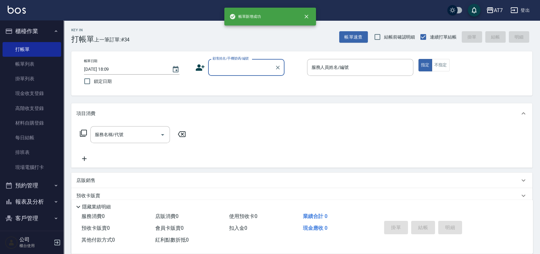
scroll to position [0, 0]
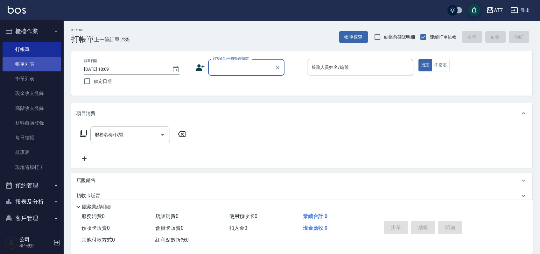
click at [37, 62] on link "帳單列表" at bounding box center [32, 64] width 59 height 15
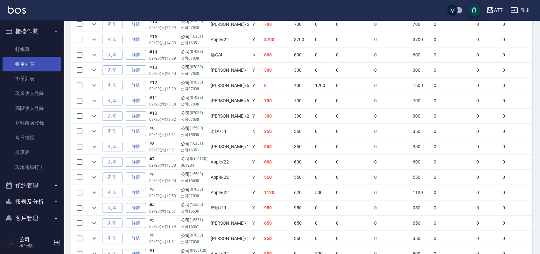
scroll to position [467, 0]
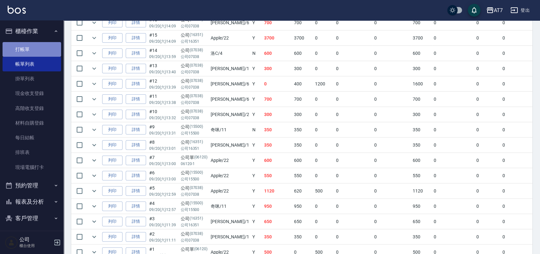
click at [37, 47] on link "打帳單" at bounding box center [32, 49] width 59 height 15
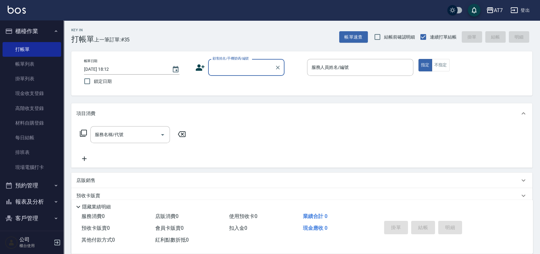
click at [252, 68] on input "顧客姓名/手機號碼/編號" at bounding box center [241, 67] width 61 height 11
type input "公司單/06120-1/06120"
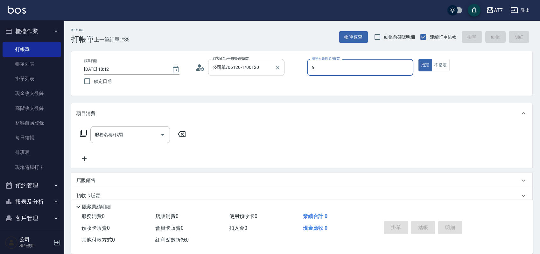
type input "杜莎莎-6"
type button "true"
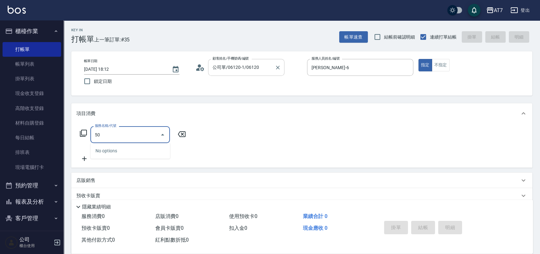
type input "500"
type input "30"
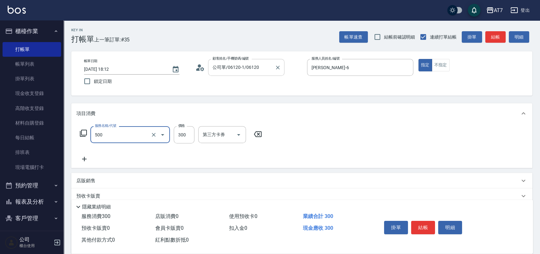
type input "洗髮(500)"
type input "0"
type input "25"
type input "20"
type input "250"
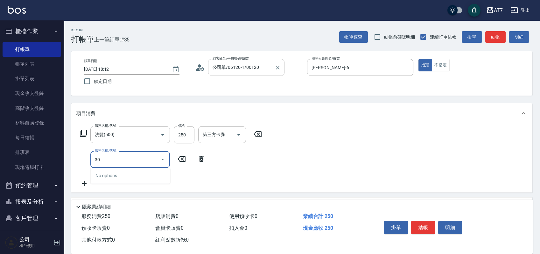
type input "304"
type input "70"
type input "A+級剪髮(304)"
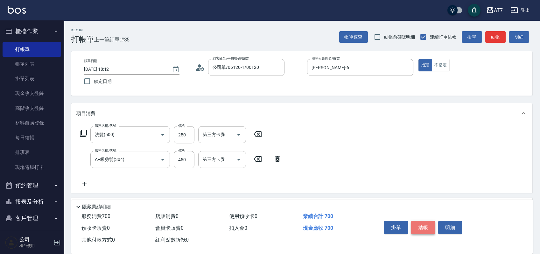
click at [428, 226] on button "結帳" at bounding box center [423, 227] width 24 height 13
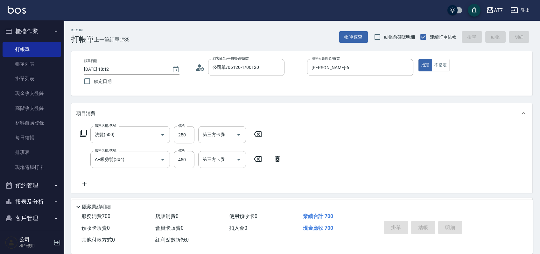
type input "0"
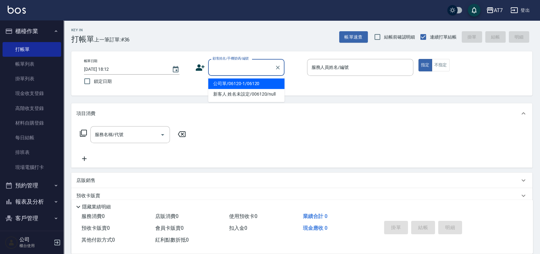
click at [245, 69] on input "顧客姓名/手機號碼/編號" at bounding box center [241, 67] width 61 height 11
type input "16351"
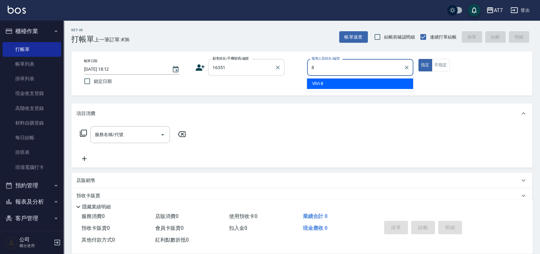
type input "ViVi-8"
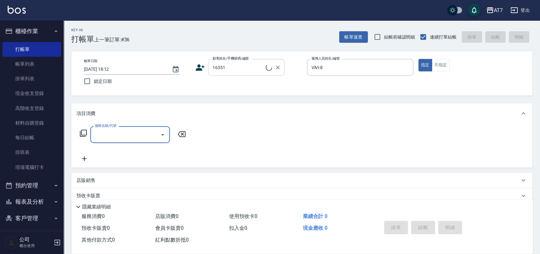
type input "公司/公司16351/16351"
type input "401"
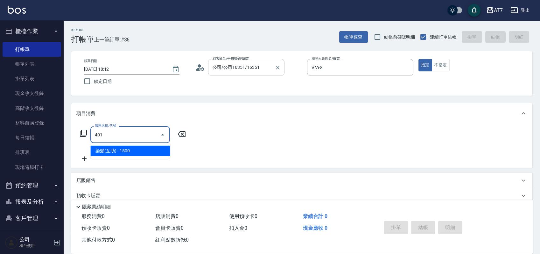
type input "150"
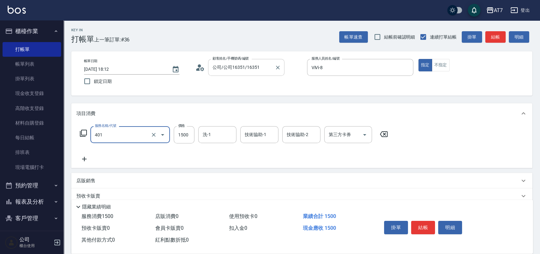
type input "染髮(互助)(401)"
type input "3"
type input "0"
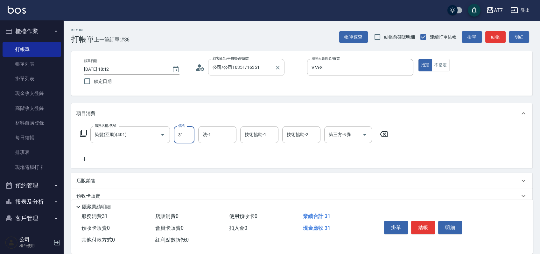
type input "319"
type input "30"
type input "3199"
type input "310"
type input "3199"
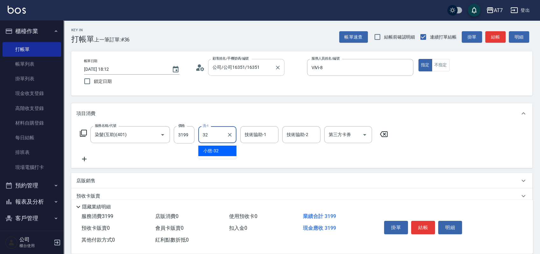
type input "小慈-32"
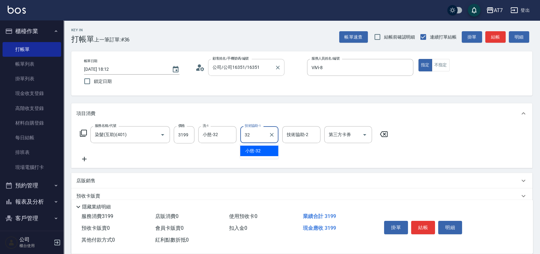
type input "小慈-32"
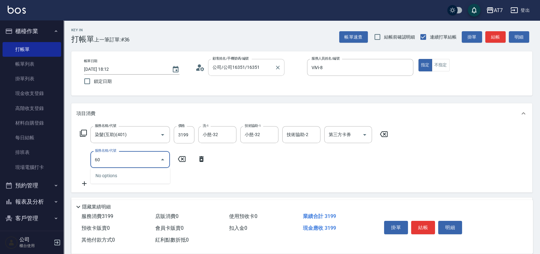
type input "608"
type input "510"
type input "鉑金護髮S（自領(608)"
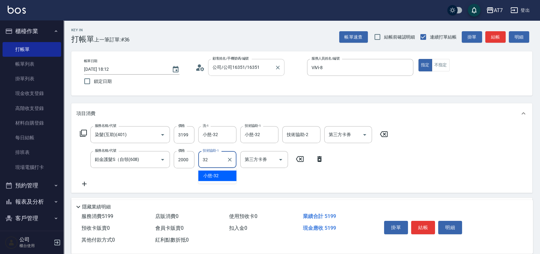
type input "小慈-32"
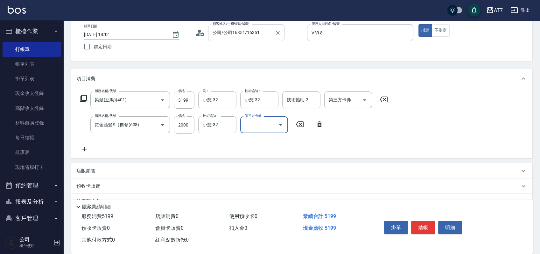
scroll to position [85, 0]
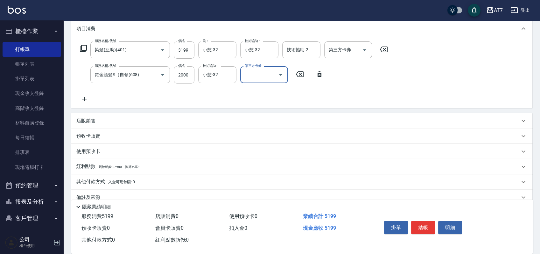
click at [241, 123] on div "店販銷售" at bounding box center [298, 121] width 444 height 7
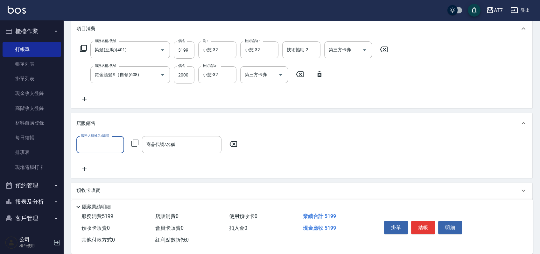
scroll to position [0, 0]
type input "ViVi-8"
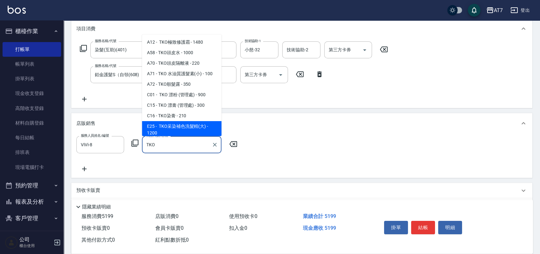
click at [210, 129] on span "E25 - TKO采染補色洗髮精(大) - 1200" at bounding box center [182, 129] width 80 height 17
type input "TKO采染補色洗髮精(大)"
type input "630"
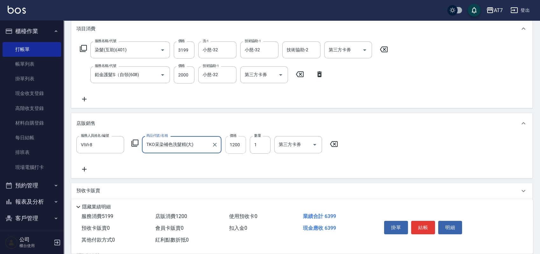
type input "TKO采染補色洗髮精(大)"
type input "1"
type input "520"
type input "108"
type input "530"
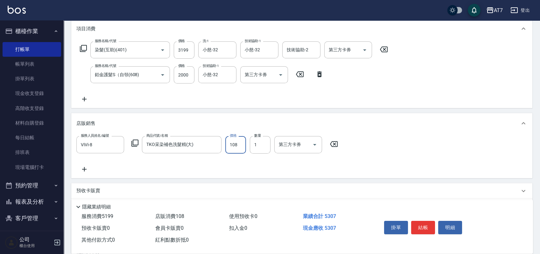
type input "1080"
type input "620"
type input "1080"
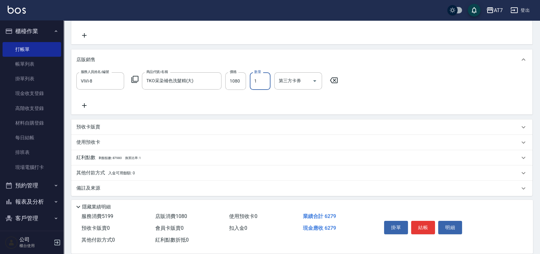
scroll to position [150, 0]
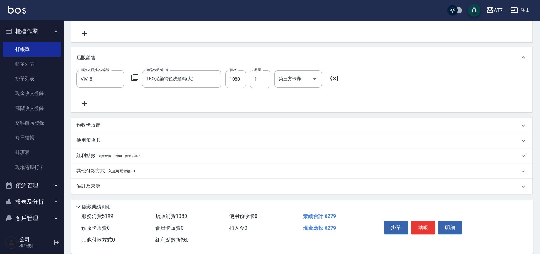
click at [140, 168] on div "其他付款方式 入金可用餘額: 0" at bounding box center [298, 171] width 444 height 7
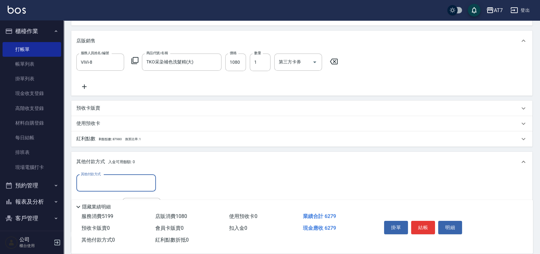
scroll to position [225, 0]
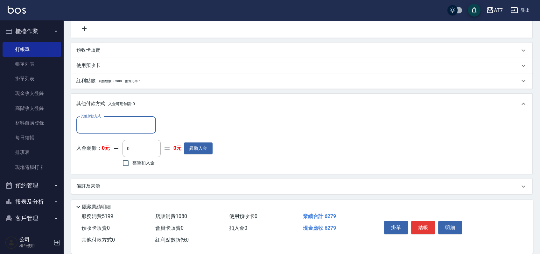
click at [122, 127] on input "其他付款方式" at bounding box center [116, 124] width 74 height 11
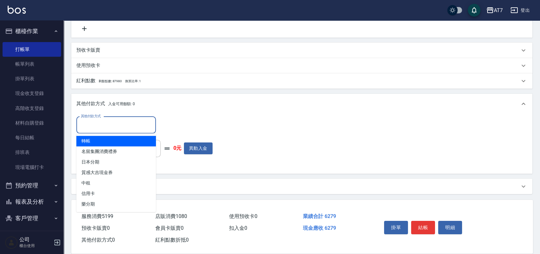
click at [106, 139] on span "轉帳" at bounding box center [116, 141] width 80 height 11
type input "轉帳"
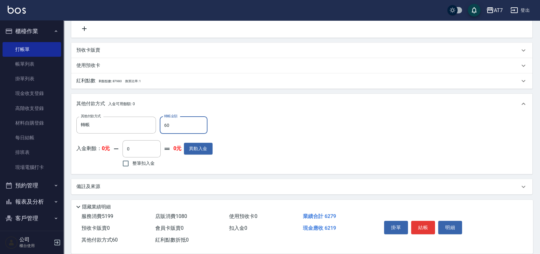
type input "620"
type input "560"
type input "6270"
type input "0"
type input "627"
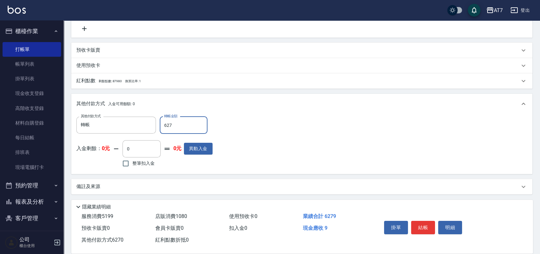
type input "560"
type input "6279"
type input "0"
type input "6279"
click at [424, 225] on button "結帳" at bounding box center [423, 227] width 24 height 13
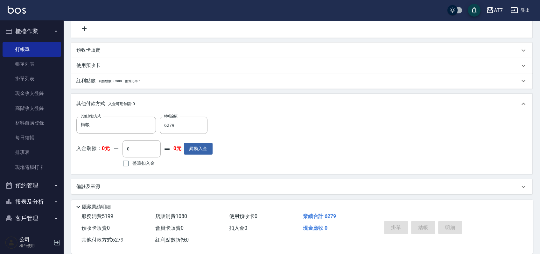
type input "2025/09/20 18:13"
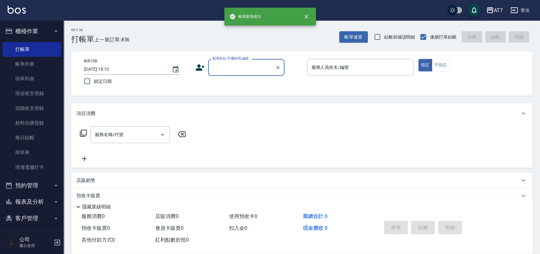
scroll to position [0, 0]
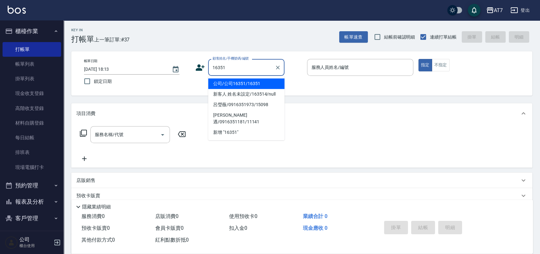
type input "公司/公司16351/16351"
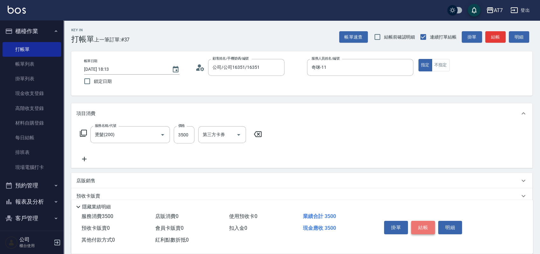
click at [420, 224] on button "結帳" at bounding box center [423, 227] width 24 height 13
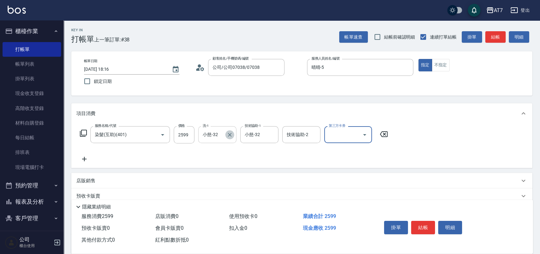
click at [229, 134] on icon "Clear" at bounding box center [230, 135] width 6 height 6
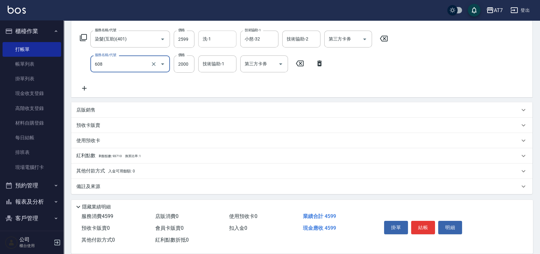
scroll to position [96, 0]
click at [143, 168] on div "其他付款方式 入金可用餘額: 0" at bounding box center [298, 170] width 444 height 7
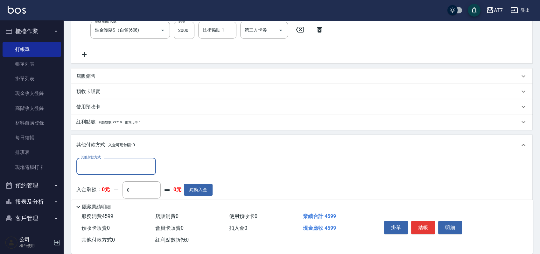
scroll to position [171, 0]
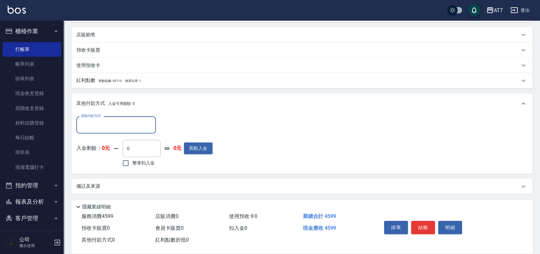
click at [102, 128] on input "其他付款方式" at bounding box center [116, 124] width 74 height 11
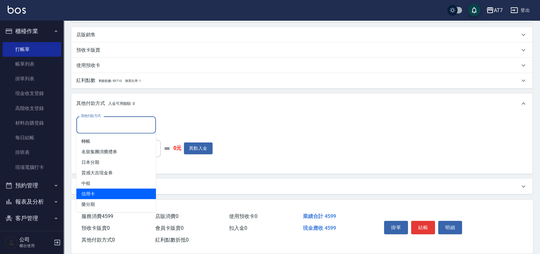
click at [97, 191] on span "信用卡" at bounding box center [116, 194] width 80 height 11
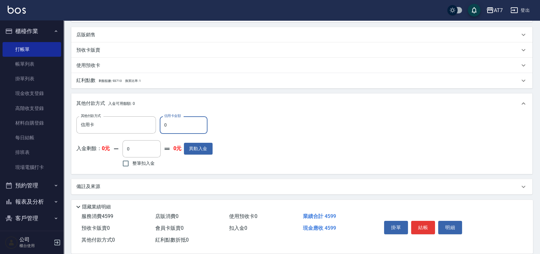
click at [161, 130] on input "0" at bounding box center [184, 124] width 48 height 17
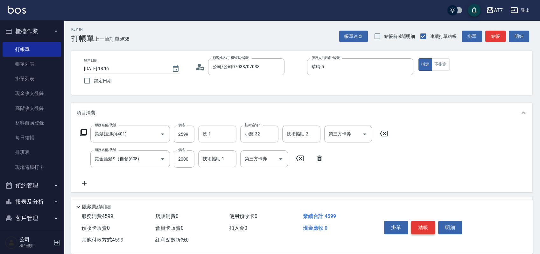
click at [423, 225] on button "結帳" at bounding box center [423, 227] width 24 height 13
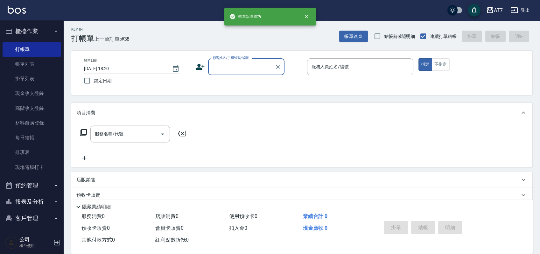
scroll to position [0, 0]
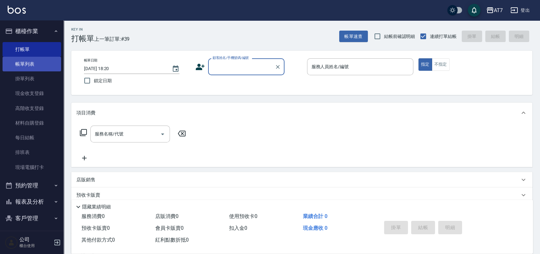
click at [38, 62] on link "帳單列表" at bounding box center [32, 64] width 59 height 15
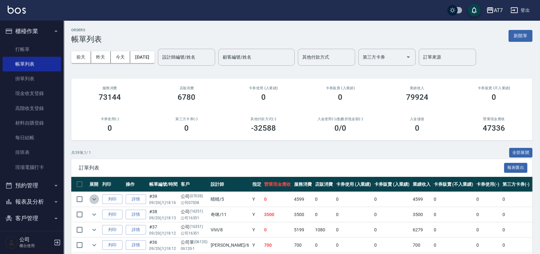
click at [96, 197] on icon "expand row" at bounding box center [94, 199] width 8 height 8
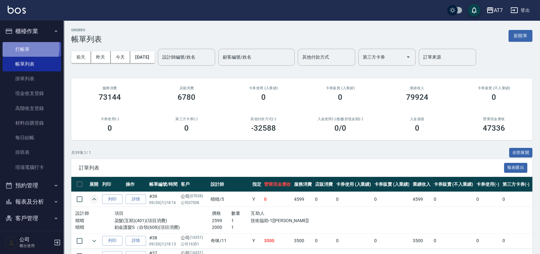
click at [27, 47] on link "打帳單" at bounding box center [32, 49] width 59 height 15
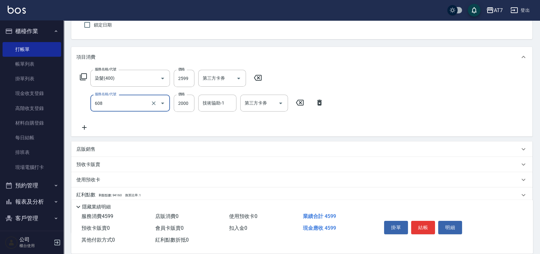
scroll to position [96, 0]
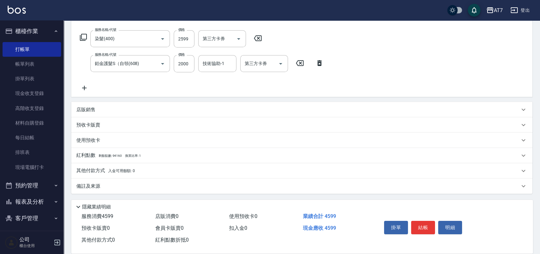
click at [100, 172] on p "其他付款方式 入金可用餘額: 0" at bounding box center [105, 170] width 59 height 7
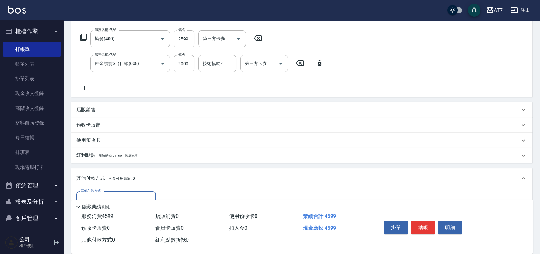
scroll to position [138, 0]
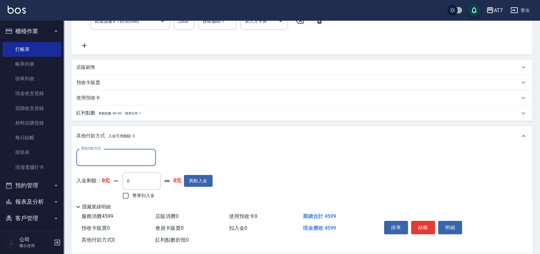
click at [126, 162] on input "其他付款方式" at bounding box center [116, 157] width 74 height 11
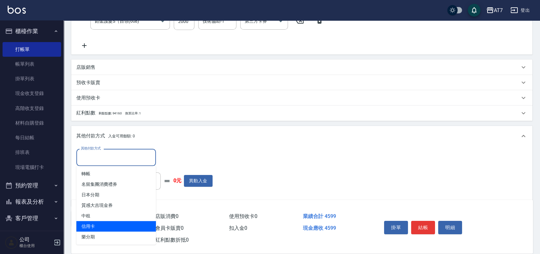
click at [125, 228] on span "信用卡" at bounding box center [116, 226] width 80 height 11
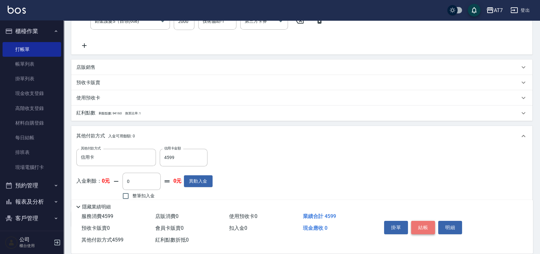
click at [428, 227] on button "結帳" at bounding box center [423, 227] width 24 height 13
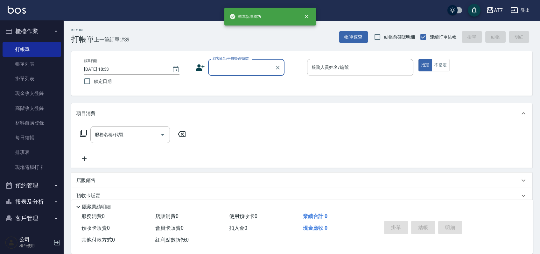
scroll to position [0, 0]
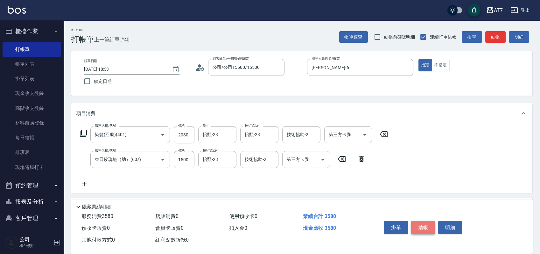
click at [423, 224] on button "結帳" at bounding box center [423, 227] width 24 height 13
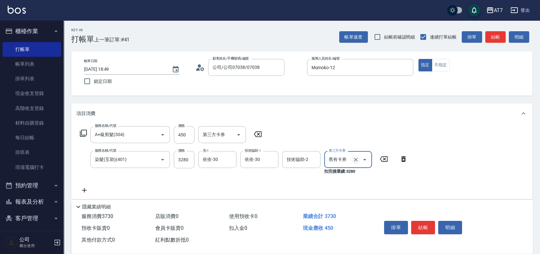
click at [354, 162] on icon "Clear" at bounding box center [356, 159] width 6 height 6
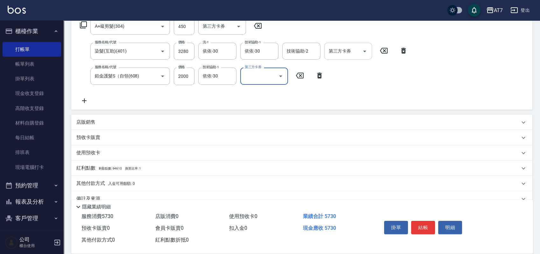
scroll to position [121, 0]
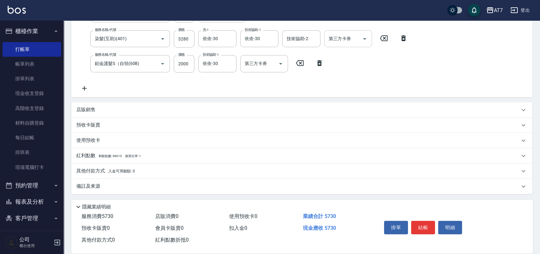
click at [92, 169] on p "其他付款方式 入金可用餘額: 0" at bounding box center [105, 171] width 59 height 7
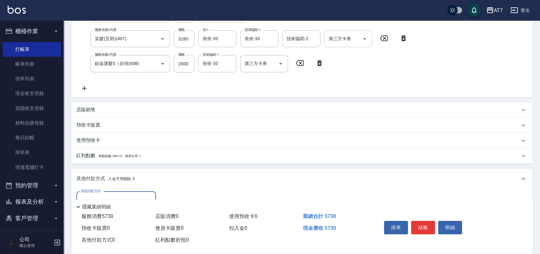
scroll to position [163, 0]
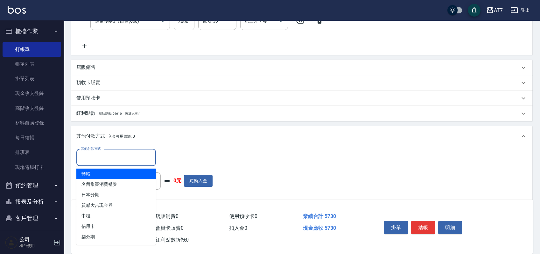
click at [125, 157] on input "其他付款方式" at bounding box center [116, 157] width 74 height 11
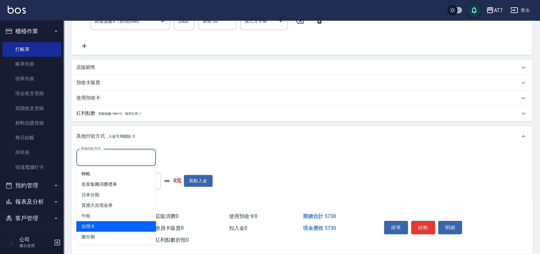
click at [118, 224] on span "信用卡" at bounding box center [116, 226] width 80 height 11
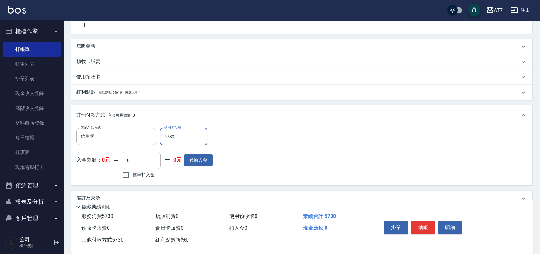
scroll to position [196, 0]
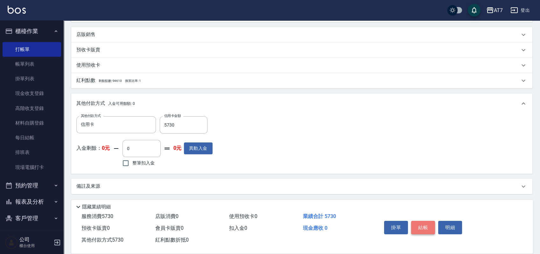
click at [420, 221] on button "結帳" at bounding box center [423, 227] width 24 height 13
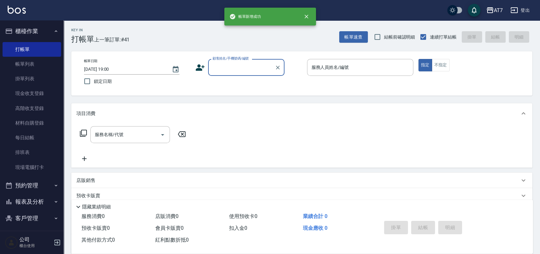
scroll to position [0, 0]
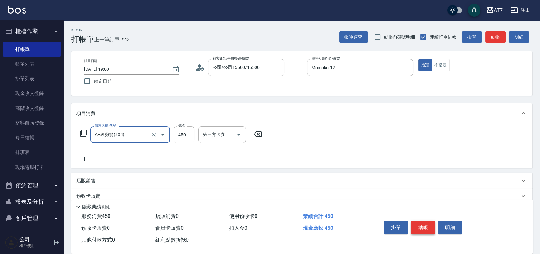
click at [420, 221] on button "結帳" at bounding box center [423, 227] width 24 height 13
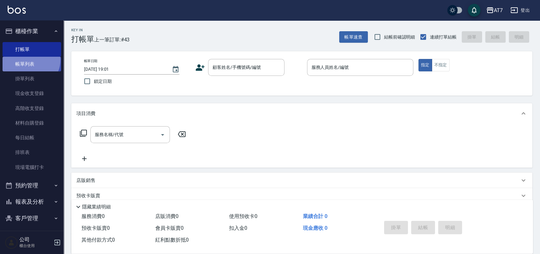
click at [30, 60] on link "帳單列表" at bounding box center [32, 64] width 59 height 15
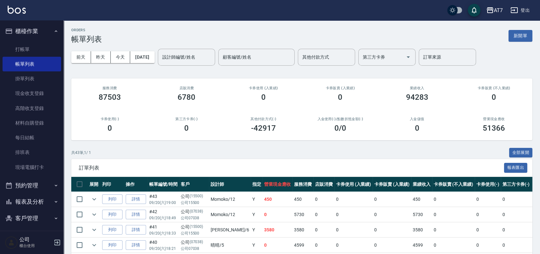
scroll to position [42, 0]
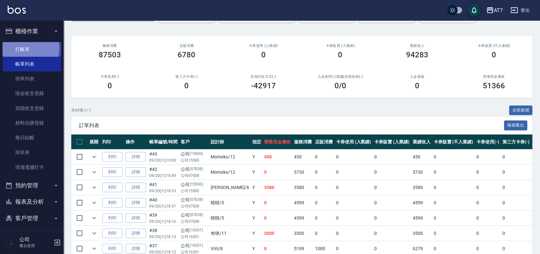
click at [22, 48] on link "打帳單" at bounding box center [32, 49] width 59 height 15
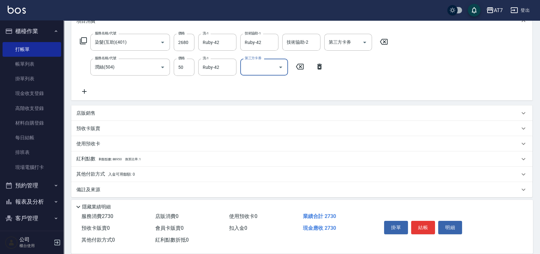
scroll to position [96, 0]
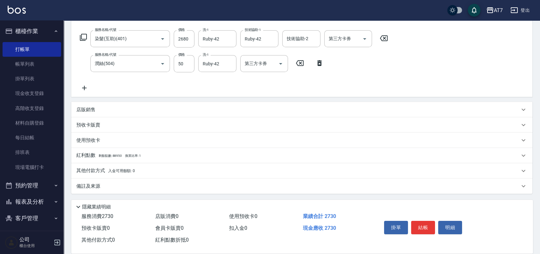
click at [87, 107] on p "店販銷售" at bounding box center [85, 109] width 19 height 7
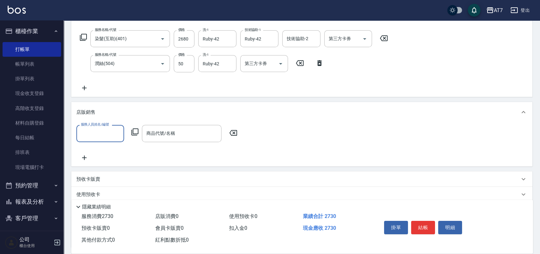
scroll to position [0, 0]
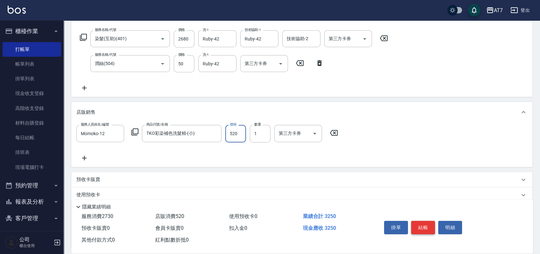
click at [425, 226] on button "結帳" at bounding box center [423, 227] width 24 height 13
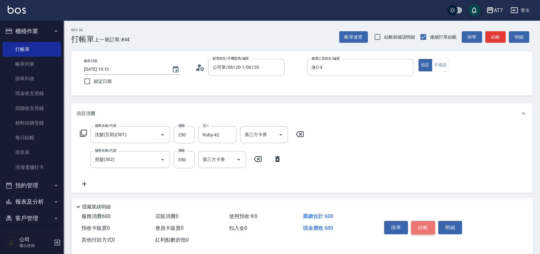
click at [425, 225] on button "結帳" at bounding box center [423, 227] width 24 height 13
click at [427, 227] on button "結帳" at bounding box center [423, 227] width 24 height 13
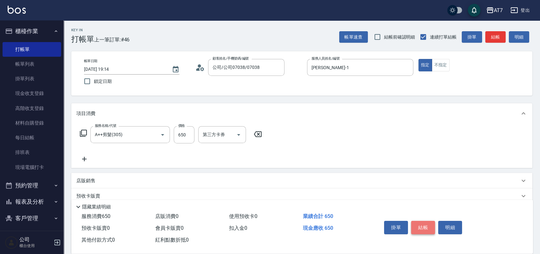
click at [426, 227] on button "結帳" at bounding box center [423, 227] width 24 height 13
click at [421, 226] on button "結帳" at bounding box center [423, 227] width 24 height 13
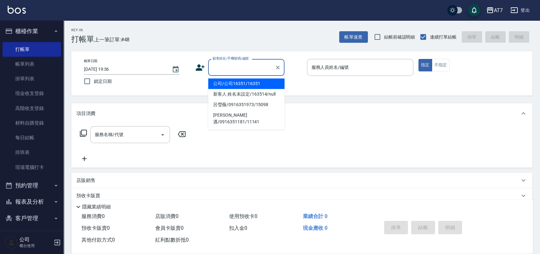
click at [231, 65] on input "顧客姓名/手機號碼/編號" at bounding box center [241, 67] width 61 height 11
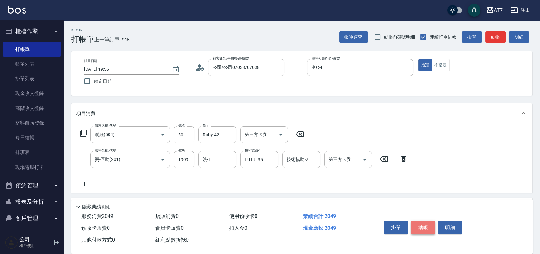
click at [425, 226] on button "結帳" at bounding box center [423, 227] width 24 height 13
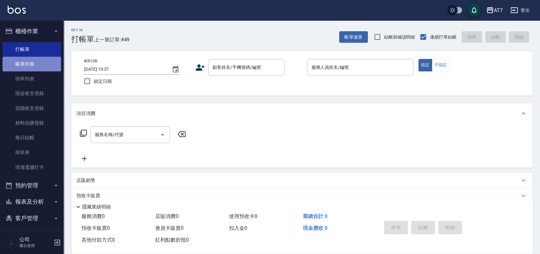
click at [32, 65] on link "帳單列表" at bounding box center [32, 64] width 59 height 15
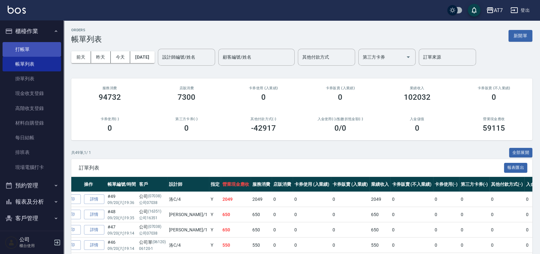
click at [14, 51] on link "打帳單" at bounding box center [32, 49] width 59 height 15
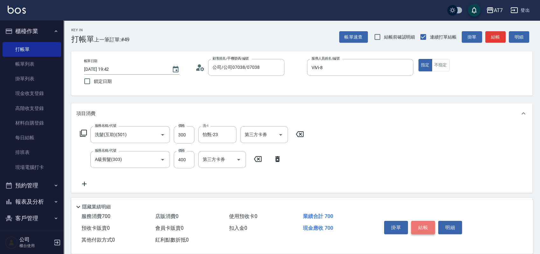
click at [425, 225] on button "結帳" at bounding box center [423, 227] width 24 height 13
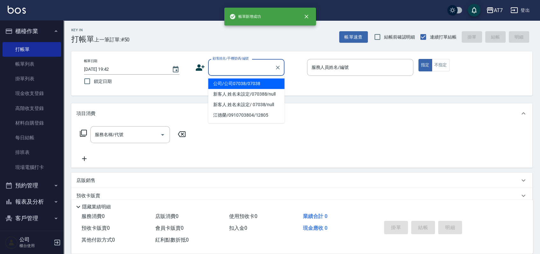
click at [231, 71] on input "顧客姓名/手機號碼/編號" at bounding box center [241, 67] width 61 height 11
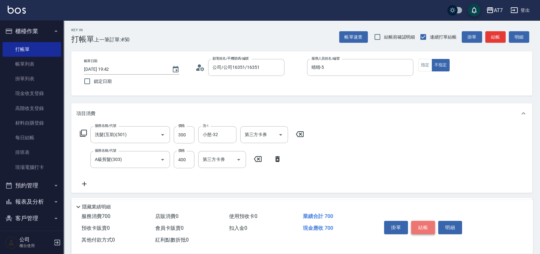
click at [418, 223] on button "結帳" at bounding box center [423, 227] width 24 height 13
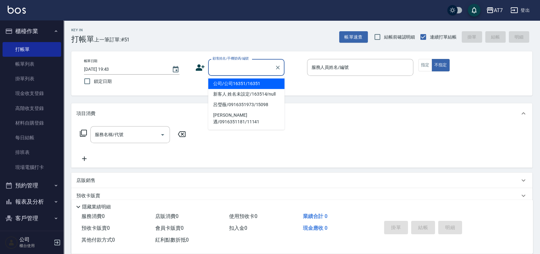
click at [242, 66] on input "顧客姓名/手機號碼/編號" at bounding box center [241, 67] width 61 height 11
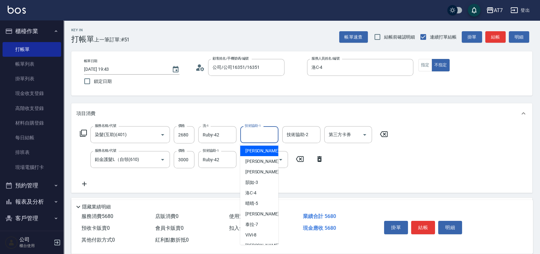
click at [252, 131] on input "技術協助-1" at bounding box center [259, 134] width 32 height 11
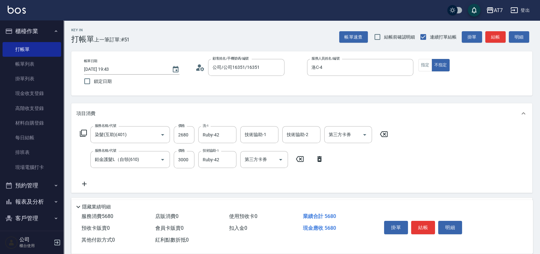
click at [405, 175] on div "服務名稱/代號 染髮(互助)(401) 服務名稱/代號 價格 2680 價格 洗-1 Ruby-42 洗-1 技術協助-1 技術協助-1 技術協助-2 技術協…" at bounding box center [301, 158] width 461 height 69
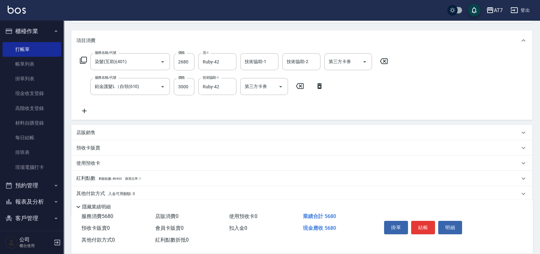
scroll to position [85, 0]
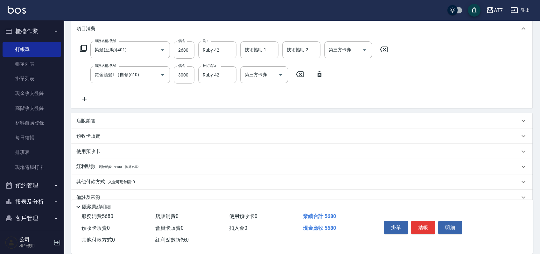
click at [94, 180] on p "其他付款方式 入金可用餘額: 0" at bounding box center [105, 181] width 59 height 7
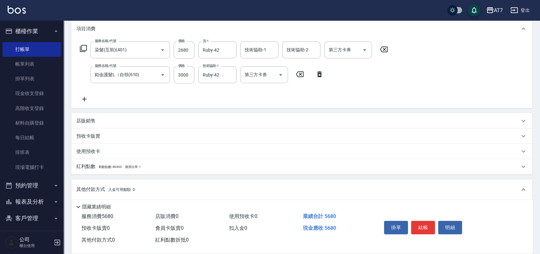
scroll to position [170, 0]
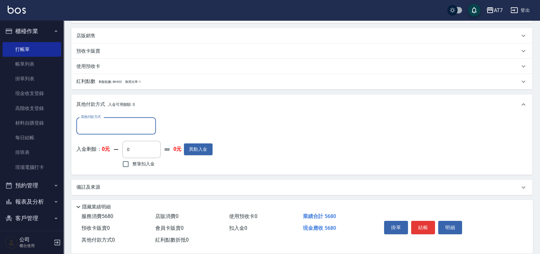
click at [117, 127] on input "其他付款方式" at bounding box center [116, 125] width 74 height 11
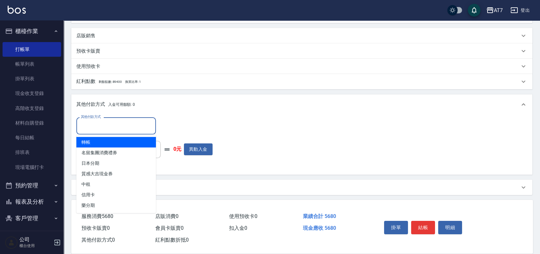
click at [114, 144] on span "轉帳" at bounding box center [116, 142] width 80 height 11
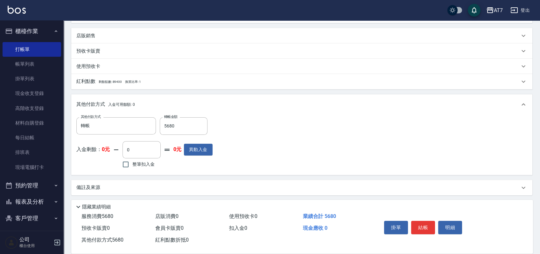
click at [316, 137] on div "其他付款方式 轉帳 其他付款方式 轉帳金額 5680 轉帳金額 入金剩餘： 0元 0 ​ 整筆扣入金 0元 異動入金" at bounding box center [301, 143] width 451 height 52
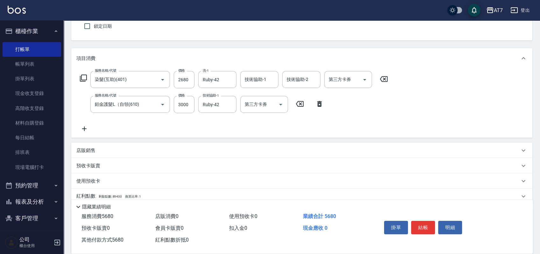
scroll to position [42, 0]
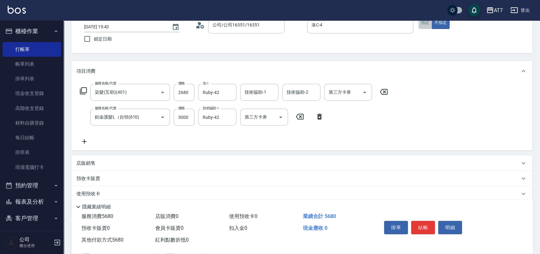
click at [428, 25] on button "指定" at bounding box center [426, 23] width 14 height 12
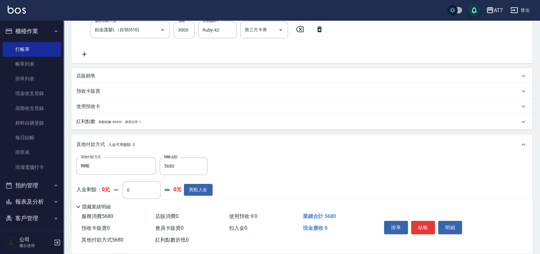
scroll to position [171, 0]
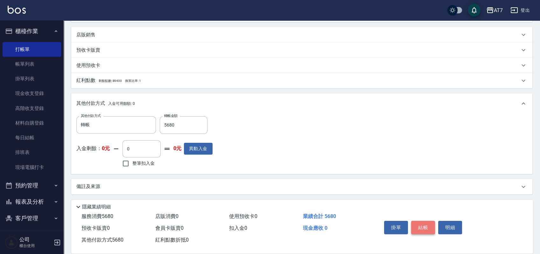
click at [425, 222] on button "結帳" at bounding box center [423, 227] width 24 height 13
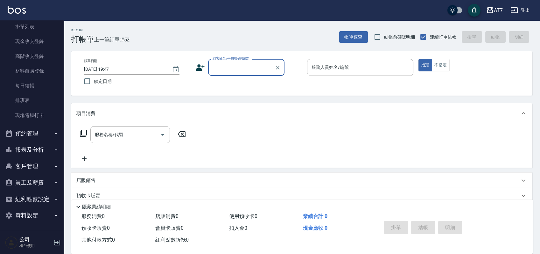
scroll to position [52, 0]
click at [33, 152] on button "報表及分析" at bounding box center [32, 149] width 59 height 17
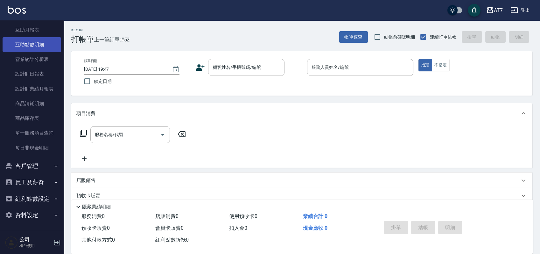
scroll to position [191, 0]
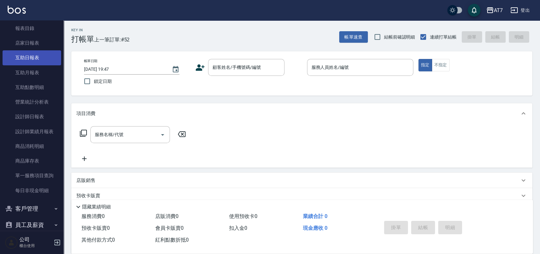
click at [34, 56] on link "互助日報表" at bounding box center [32, 57] width 59 height 15
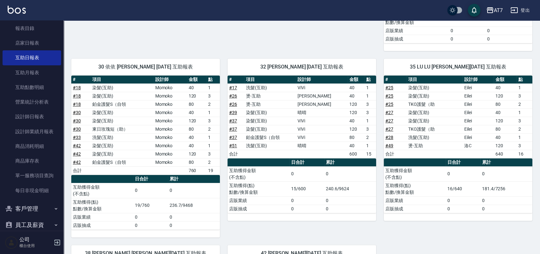
scroll to position [344, 0]
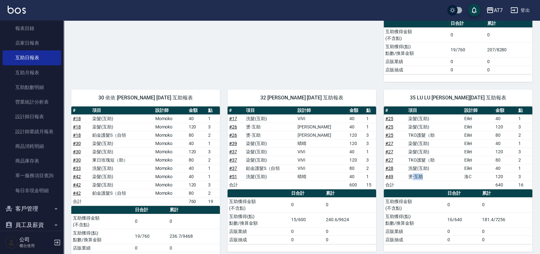
drag, startPoint x: 413, startPoint y: 175, endPoint x: 431, endPoint y: 176, distance: 17.2
click at [431, 176] on td "燙-互助" at bounding box center [435, 176] width 56 height 8
click at [388, 175] on link "# 49" at bounding box center [390, 176] width 8 height 5
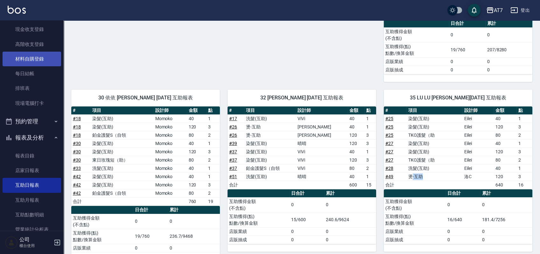
click at [36, 53] on link "材料自購登錄" at bounding box center [32, 59] width 59 height 15
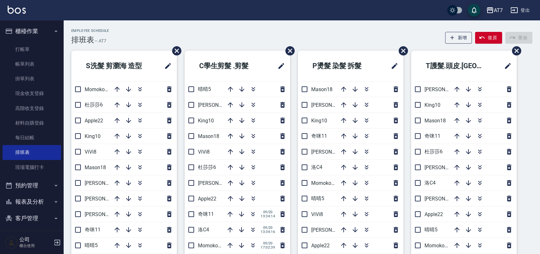
scroll to position [42, 0]
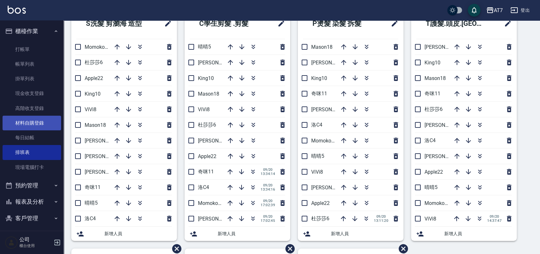
click at [37, 121] on link "材料自購登錄" at bounding box center [32, 123] width 59 height 15
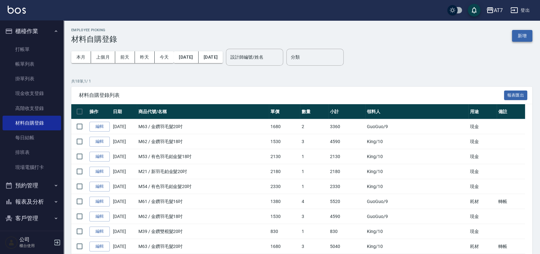
click at [518, 34] on button "新增" at bounding box center [522, 36] width 20 height 12
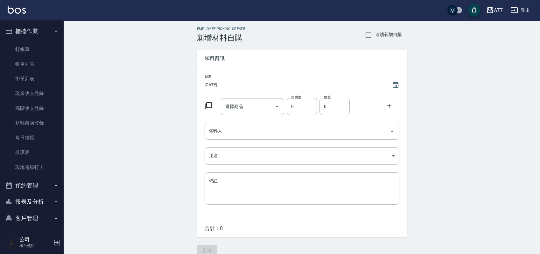
click at [209, 106] on icon at bounding box center [209, 106] width 8 height 8
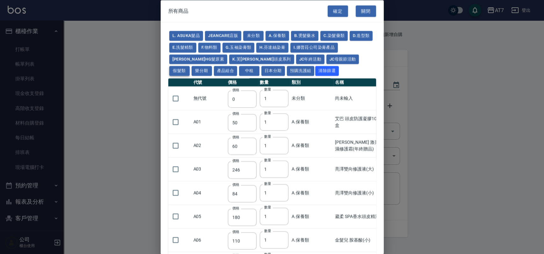
click at [189, 66] on button "假髮類" at bounding box center [179, 71] width 20 height 10
type input "62"
type input "64"
type input "800"
type input "80"
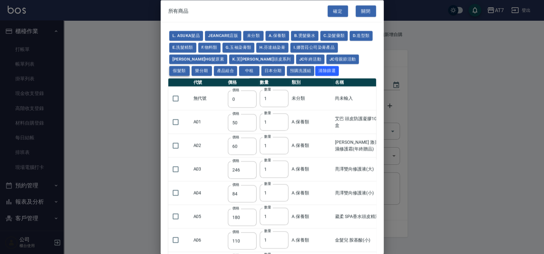
type input "350"
type input "25"
type input "400"
type input "100"
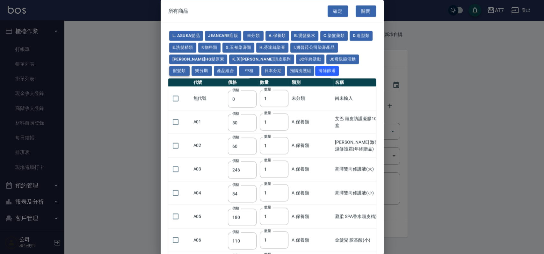
type input "880"
type input "930"
type input "980"
type input "1030"
type input "1130"
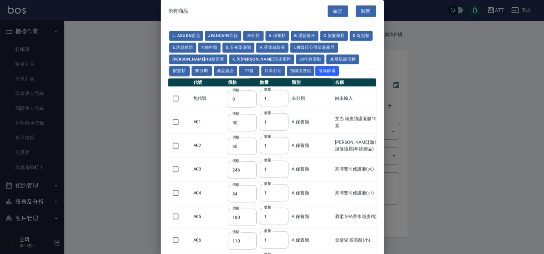
type input "1230"
type input "1330"
type input "1780"
type input "1980"
type input "2180"
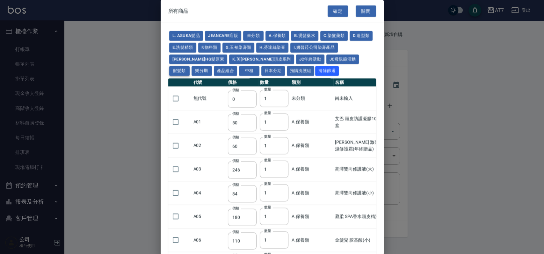
type input "2380"
type input "2580"
type input "2780"
type input "2980"
type input "1030"
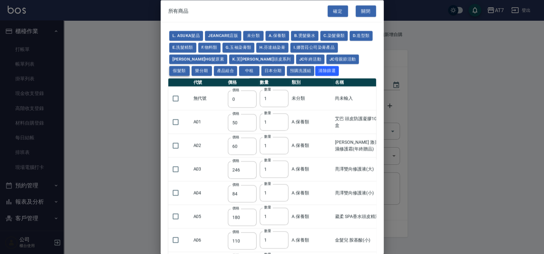
type input "1080"
type input "1130"
type input "1230"
type input "1280"
type input "1380"
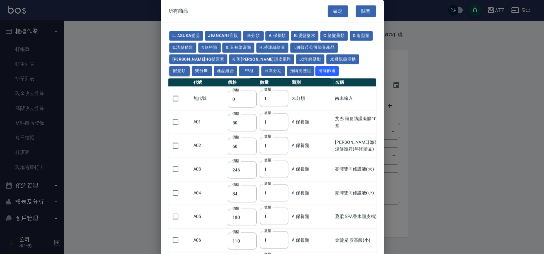
type input "2180"
type input "2380"
type input "2580"
type input "2780"
type input "2980"
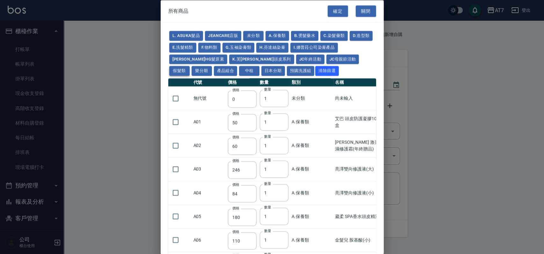
type input "730"
type input "780"
type input "830"
type input "930"
type input "980"
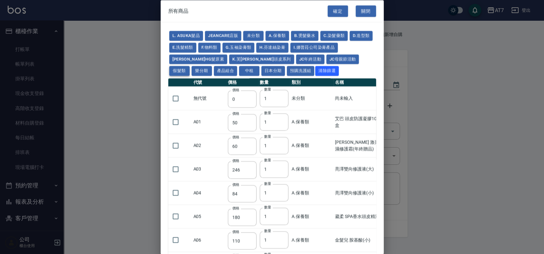
type input "560"
type input "775"
type input "580"
type input "2230"
type input "1180"
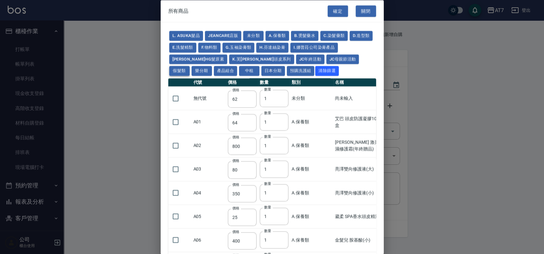
type input "1030"
type input "1080"
type input "1130"
type input "1180"
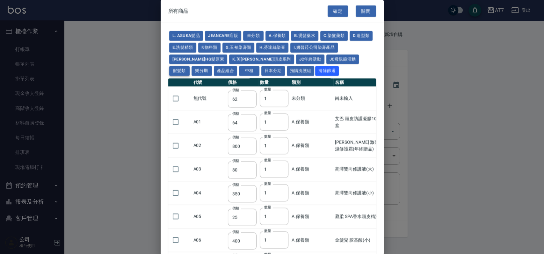
type input "1230"
type input "2130"
type input "2330"
type input "2530"
type input "930"
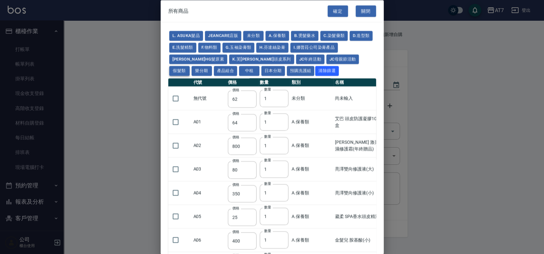
type input "170"
type input "1380"
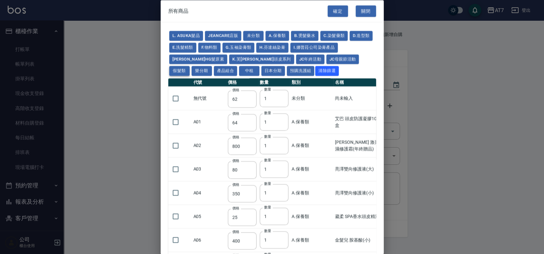
type input "1530"
type input "1680"
type input "1830"
type input "1980"
type input "2130"
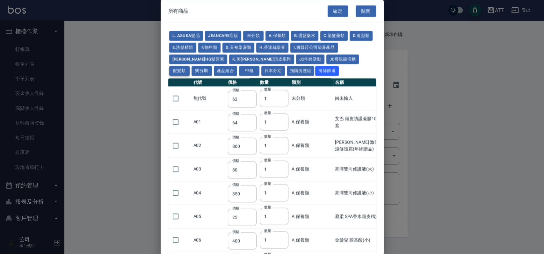
type input "1930"
type input "2730"
type input "2780"
type input "2980"
type input "2380"
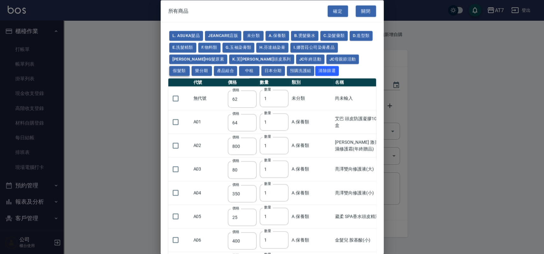
type input "2580"
type input "2780"
type input "2980"
type input "3180"
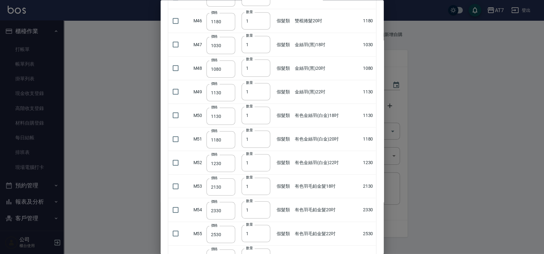
scroll to position [1104, 0]
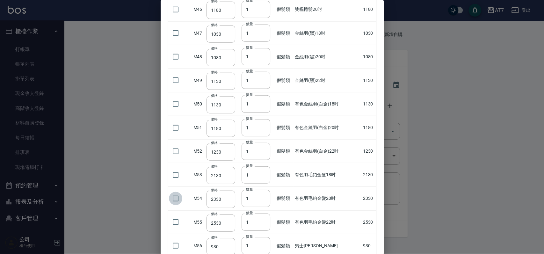
click at [177, 196] on input "checkbox" at bounding box center [175, 197] width 13 height 13
checkbox input "true"
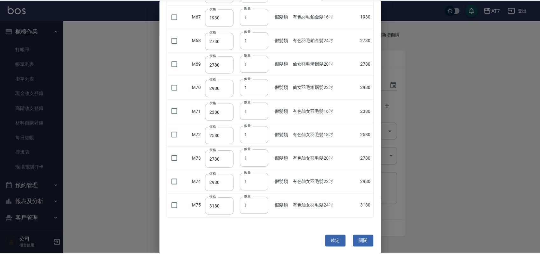
scroll to position [1592, 0]
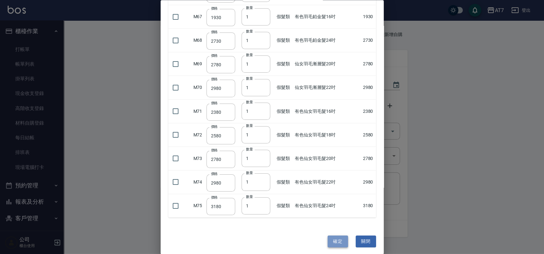
click at [335, 239] on button "確定" at bounding box center [337, 241] width 20 height 12
type input "有色羽毛鉑金髮20吋"
type input "2330"
type input "1"
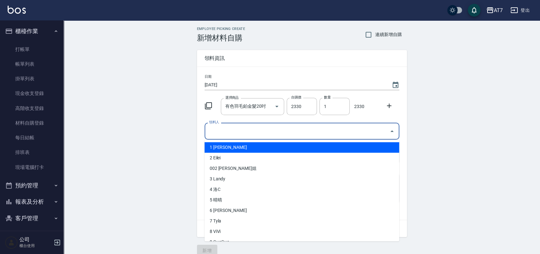
click at [266, 132] on input "領料人" at bounding box center [298, 130] width 180 height 11
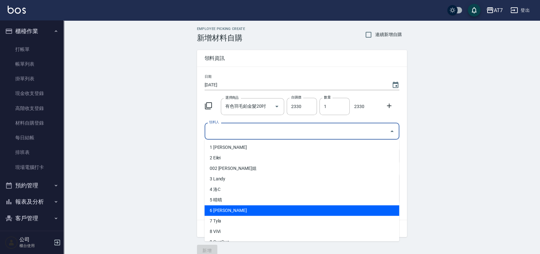
click at [235, 207] on li "6 Teresa" at bounding box center [302, 210] width 195 height 11
type input "Teresa"
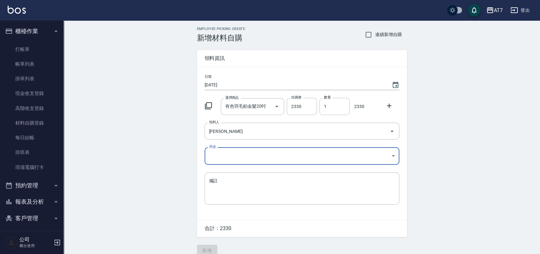
click at [240, 154] on body "AT7 登出 櫃檯作業 打帳單 帳單列表 掛單列表 現金收支登錄 高階收支登錄 材料自購登錄 每日結帳 排班表 現場電腦打卡 預約管理 預約管理 單日預約紀錄…" at bounding box center [270, 131] width 540 height 262
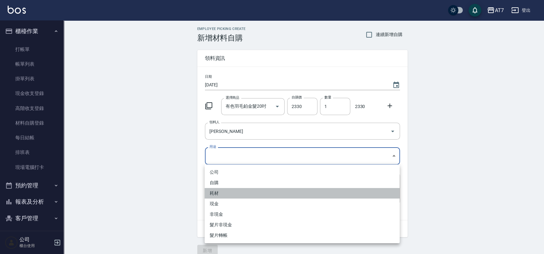
click at [229, 194] on li "耗材" at bounding box center [301, 193] width 195 height 11
type input "耗材"
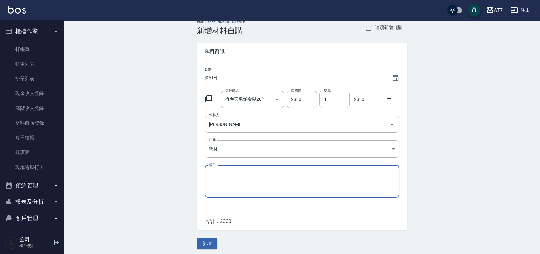
scroll to position [9, 0]
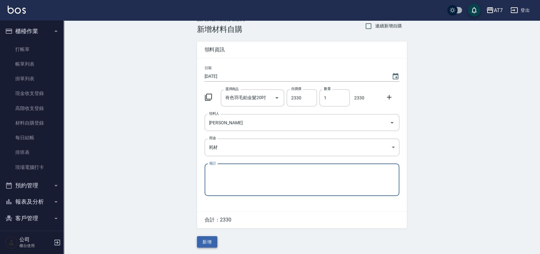
click at [199, 238] on button "新增" at bounding box center [207, 242] width 20 height 12
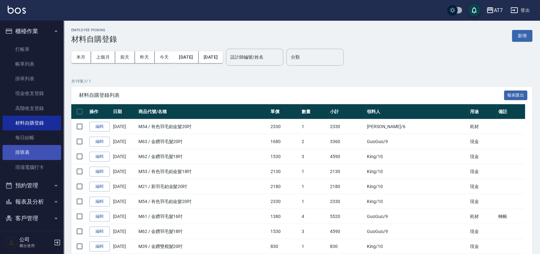
click at [20, 149] on link "排班表" at bounding box center [32, 152] width 59 height 15
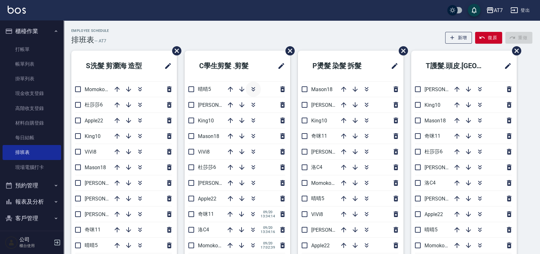
click at [258, 87] on button "button" at bounding box center [253, 89] width 15 height 15
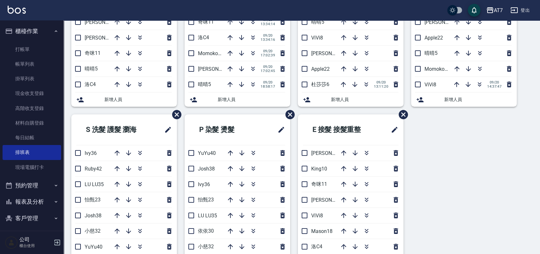
scroll to position [212, 0]
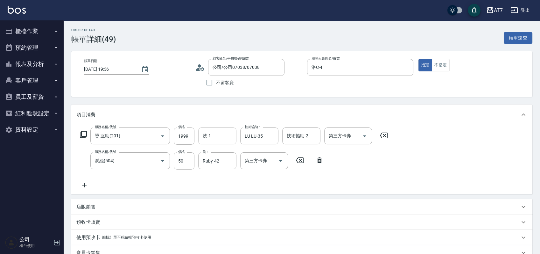
click at [214, 131] on input "洗-1" at bounding box center [217, 135] width 32 height 11
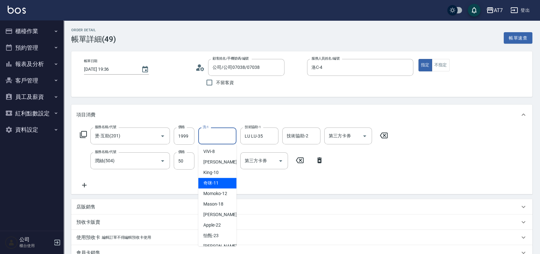
scroll to position [127, 0]
click at [334, 175] on div "服務名稱/代號 燙-互助(201) 服務名稱/代號 價格 1999 價格 洗-1 洗-1 技術協助-1 LU LU-35 技術協助-1 技術協助-2 技術協助…" at bounding box center [234, 157] width 316 height 61
click at [214, 137] on input "洗-1" at bounding box center [217, 135] width 32 height 11
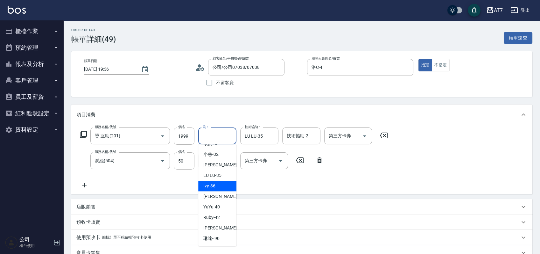
scroll to position [198, 0]
click at [218, 216] on span "Ruby -42" at bounding box center [212, 217] width 17 height 7
type input "Ruby-42"
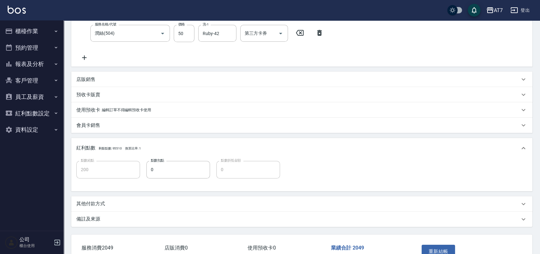
scroll to position [168, 0]
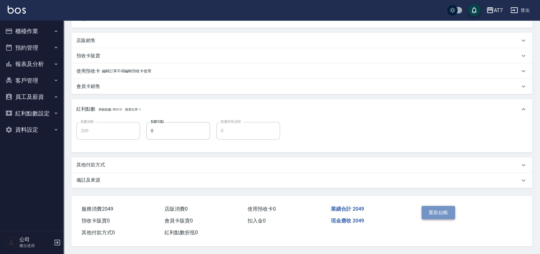
click at [424, 210] on button "重新結帳" at bounding box center [439, 212] width 34 height 13
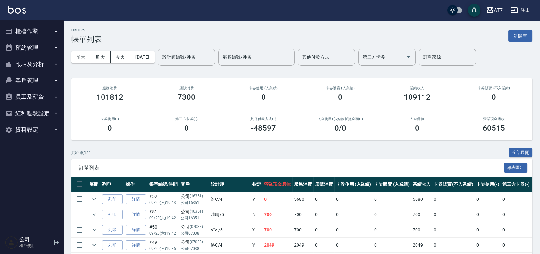
click at [28, 32] on button "櫃檯作業" at bounding box center [32, 31] width 59 height 17
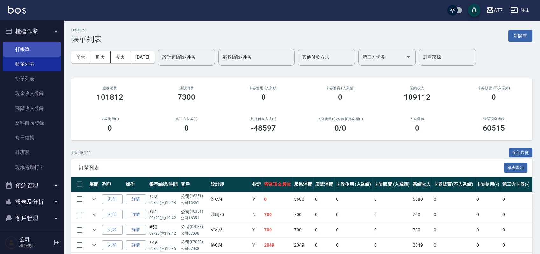
click at [34, 51] on link "打帳單" at bounding box center [32, 49] width 59 height 15
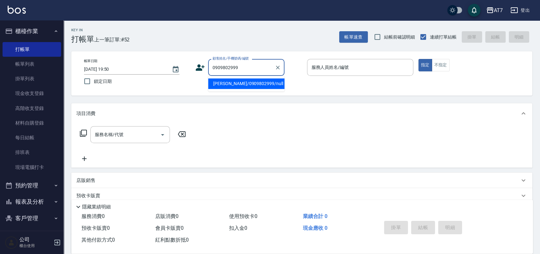
type input "[PERSON_NAME]/0909802999/null"
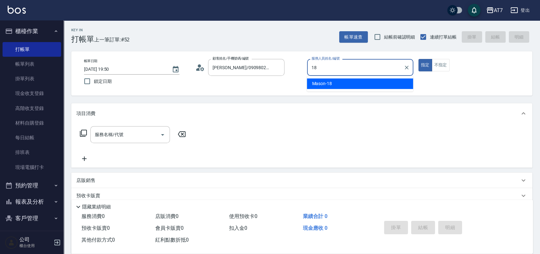
type input "Mason-18"
type button "true"
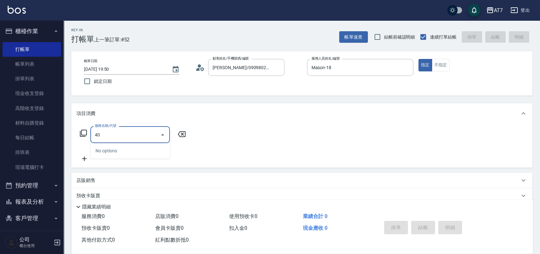
type input "401"
type input "150"
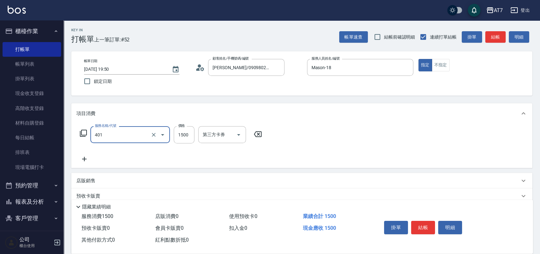
type input "染髮(互助)(401)"
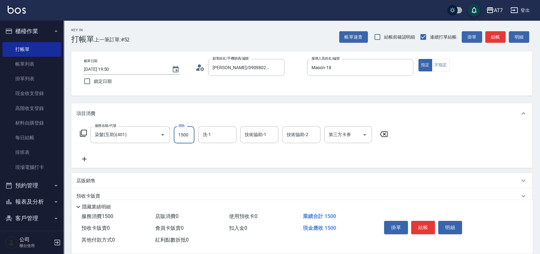
type input "0"
type input "239"
type input "20"
type input "2399"
type input "230"
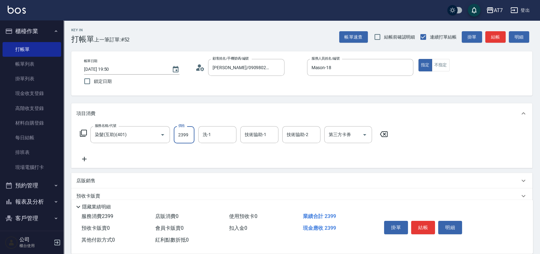
type input "2399"
type input "[PERSON_NAME]-38"
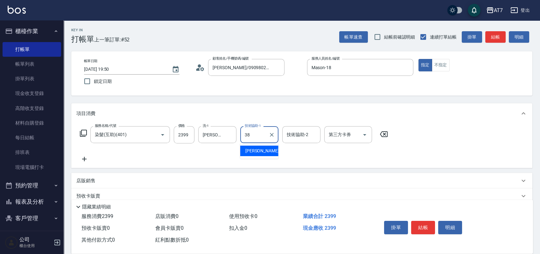
type input "[PERSON_NAME]-38"
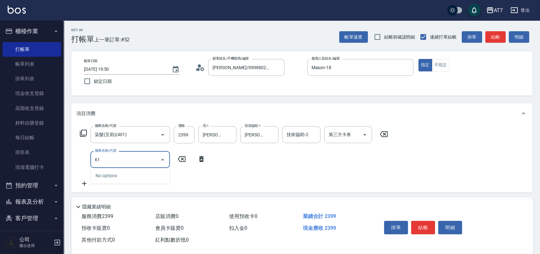
type input "610"
type input "530"
type input "鉑金護髮L（自領(610)"
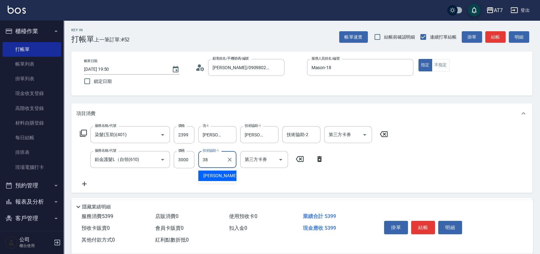
type input "[PERSON_NAME]-38"
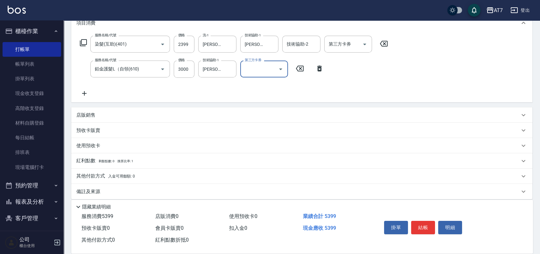
scroll to position [96, 0]
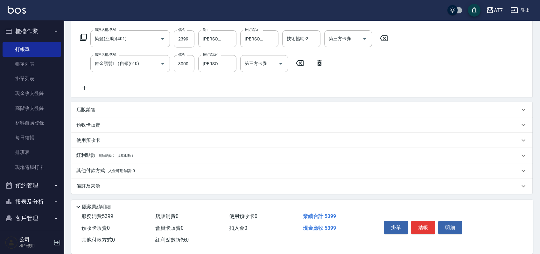
click at [92, 170] on p "其他付款方式 入金可用餘額: 0" at bounding box center [105, 170] width 59 height 7
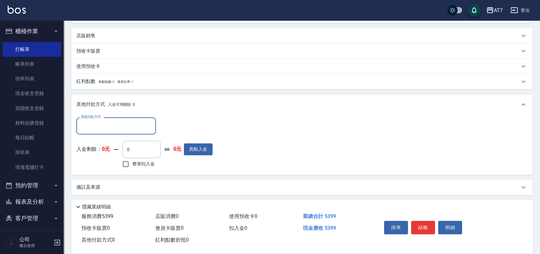
scroll to position [171, 0]
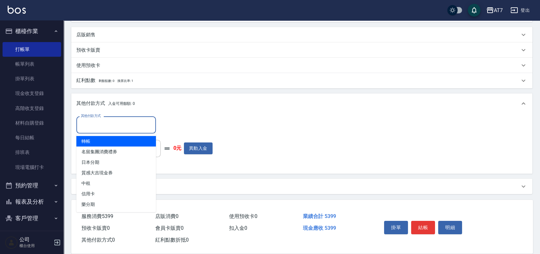
click at [105, 127] on input "其他付款方式" at bounding box center [116, 124] width 74 height 11
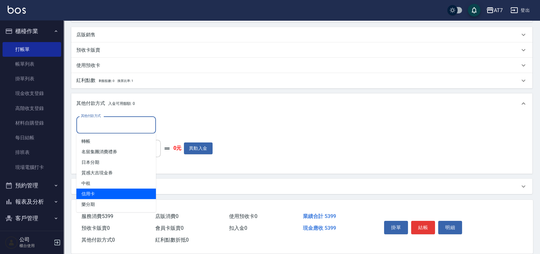
click at [103, 195] on span "信用卡" at bounding box center [116, 194] width 80 height 11
type input "信用卡"
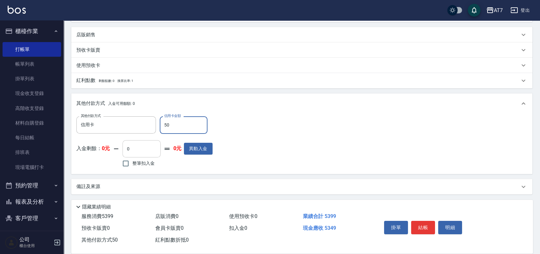
type input "530"
type input "0"
type input "539"
type input "480"
type input "5399"
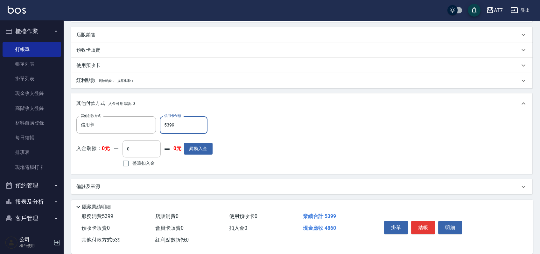
type input "0"
type input "5399"
click at [420, 228] on button "結帳" at bounding box center [423, 227] width 24 height 13
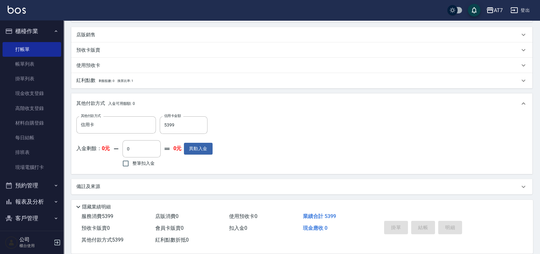
type input "[DATE] 19:51"
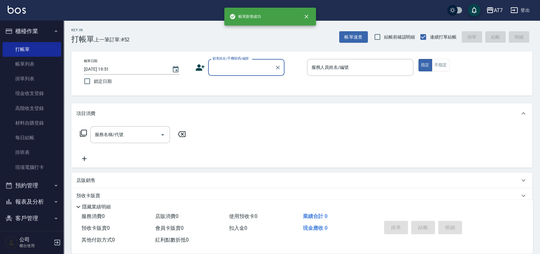
scroll to position [0, 0]
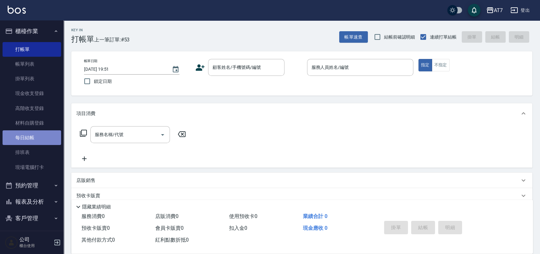
click at [40, 140] on link "每日結帳" at bounding box center [32, 137] width 59 height 15
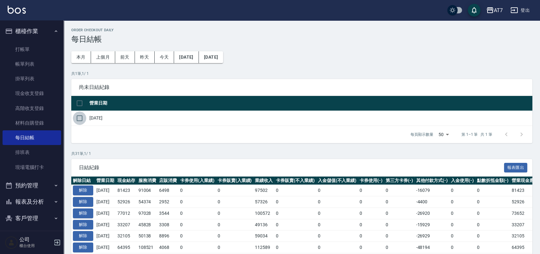
click at [79, 118] on input "checkbox" at bounding box center [79, 117] width 13 height 13
checkbox input "true"
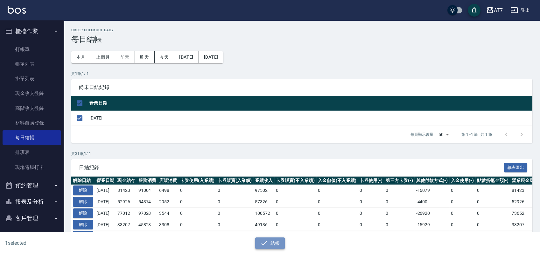
click at [262, 242] on icon "button" at bounding box center [265, 243] width 8 height 8
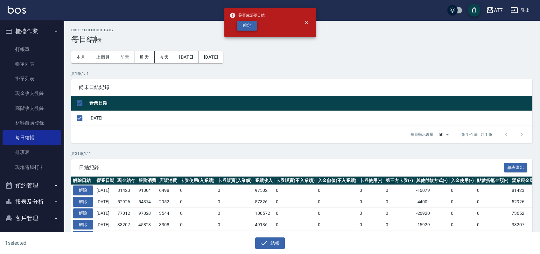
click at [245, 23] on button "確定" at bounding box center [247, 26] width 20 height 10
checkbox input "false"
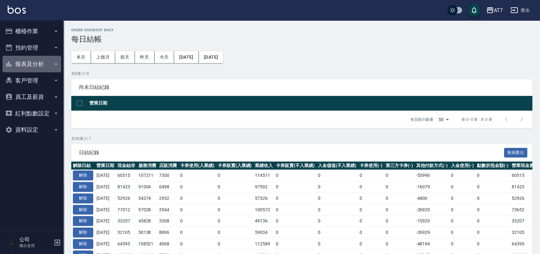
click at [47, 63] on button "報表及分析" at bounding box center [32, 64] width 59 height 17
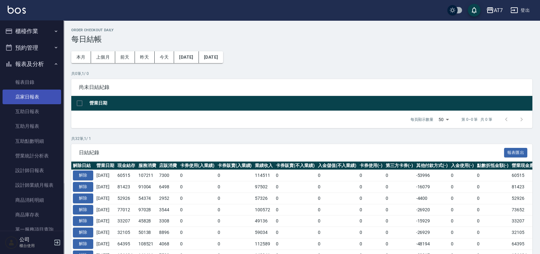
click at [38, 97] on link "店家日報表" at bounding box center [32, 96] width 59 height 15
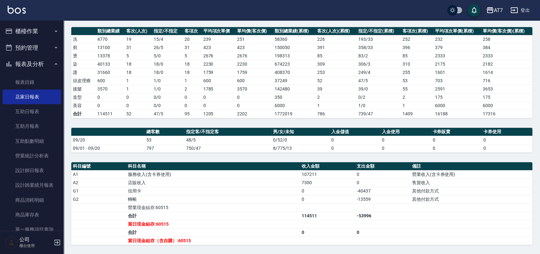
click at [34, 31] on button "櫃檯作業" at bounding box center [32, 31] width 59 height 17
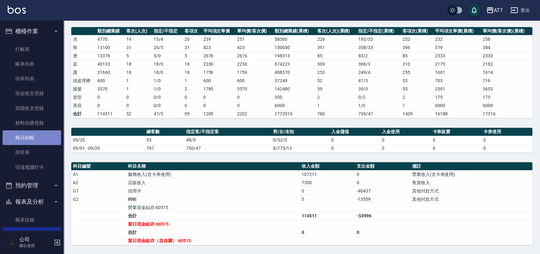
click at [38, 137] on link "每日結帳" at bounding box center [32, 137] width 59 height 15
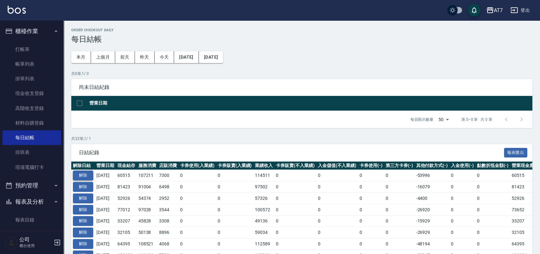
click at [87, 173] on button "解除" at bounding box center [83, 175] width 20 height 10
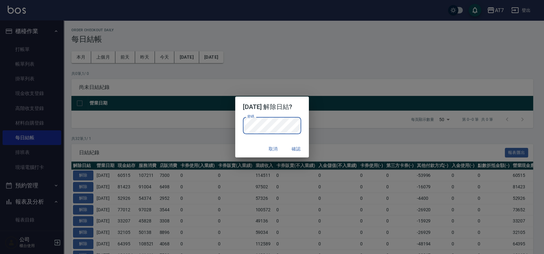
click at [238, 149] on div "取消 確認" at bounding box center [272, 148] width 74 height 17
click at [295, 149] on button "確認" at bounding box center [296, 149] width 20 height 12
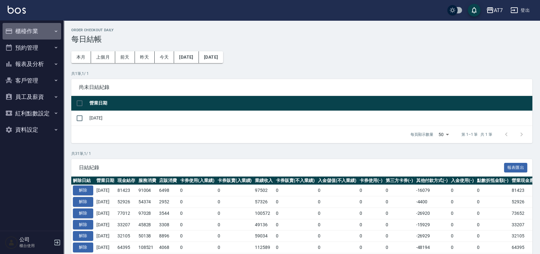
click at [35, 31] on button "櫃檯作業" at bounding box center [32, 31] width 59 height 17
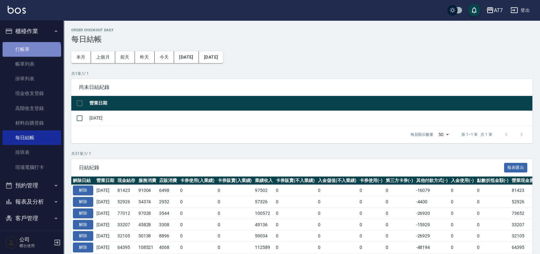
click at [31, 53] on link "打帳單" at bounding box center [32, 49] width 59 height 15
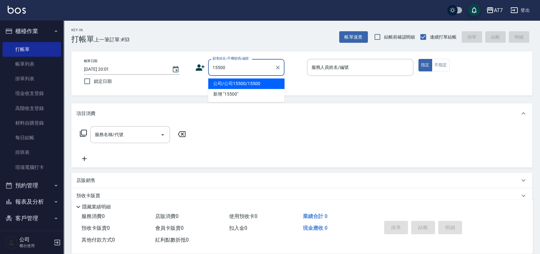
type input "公司/公司15500/15500"
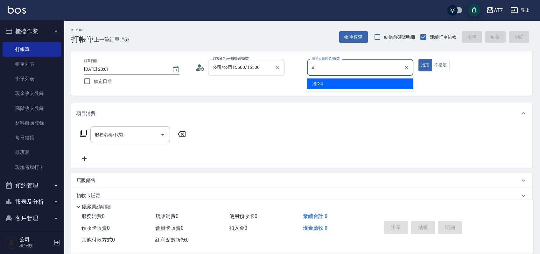
type input "4"
type button "true"
type input "洛C-4"
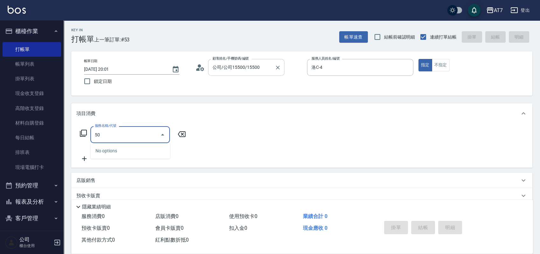
type input "500"
type input "30"
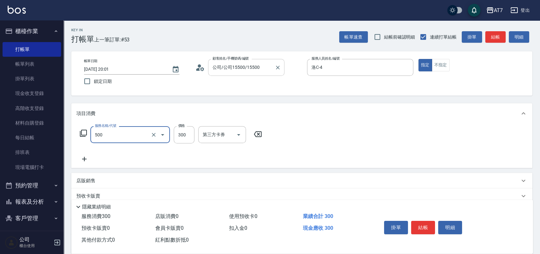
type input "洗髮(500)"
type input "0"
type input "200"
type input "20"
type input "200"
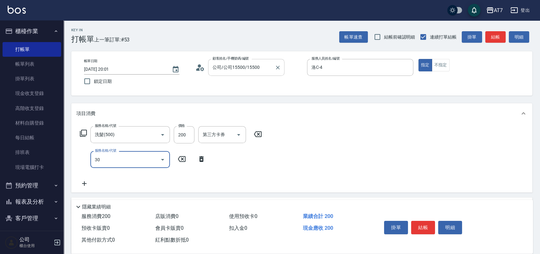
type input "302"
type input "50"
type input "剪髮(302)"
click at [420, 224] on button "結帳" at bounding box center [423, 227] width 24 height 13
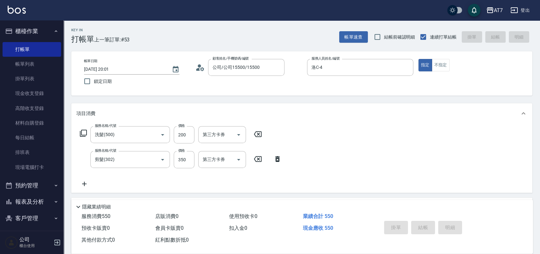
type input "2025/09/20 20:02"
type input "0"
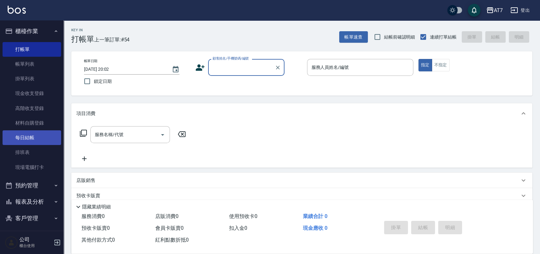
click at [32, 137] on link "每日結帳" at bounding box center [32, 137] width 59 height 15
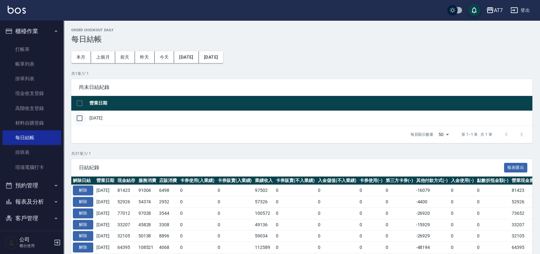
click at [82, 118] on input "checkbox" at bounding box center [79, 117] width 13 height 13
checkbox input "true"
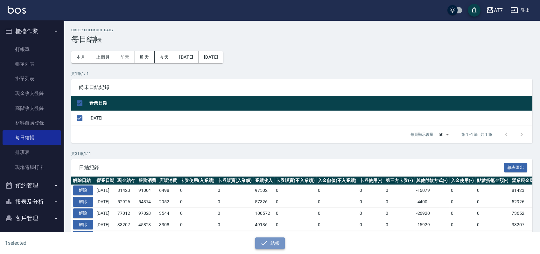
click at [271, 242] on button "結帳" at bounding box center [270, 243] width 30 height 12
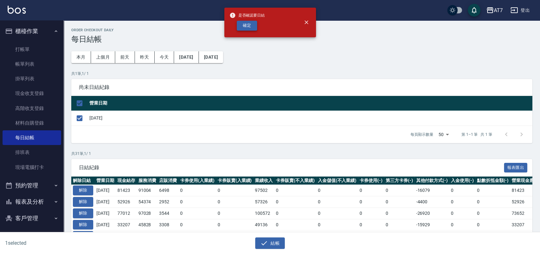
click at [251, 25] on button "確定" at bounding box center [247, 26] width 20 height 10
checkbox input "false"
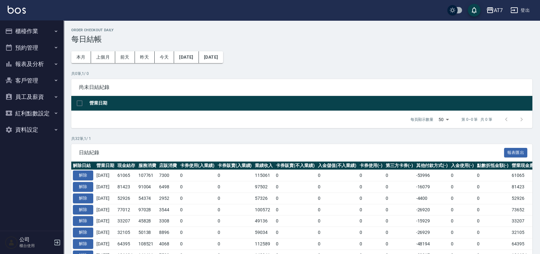
click at [30, 64] on button "報表及分析" at bounding box center [32, 64] width 59 height 17
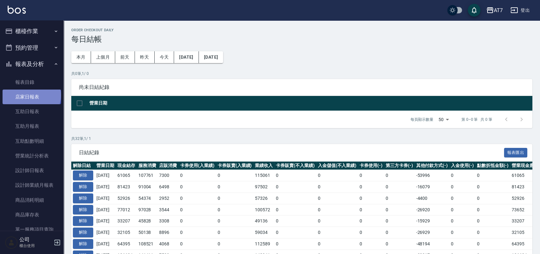
click at [31, 95] on link "店家日報表" at bounding box center [32, 96] width 59 height 15
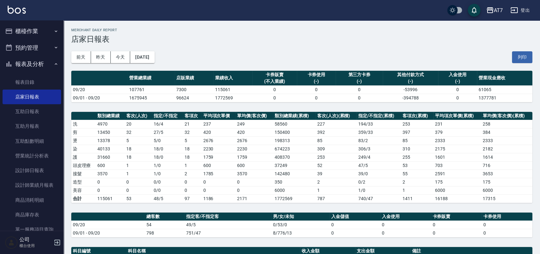
click at [20, 30] on button "櫃檯作業" at bounding box center [32, 31] width 59 height 17
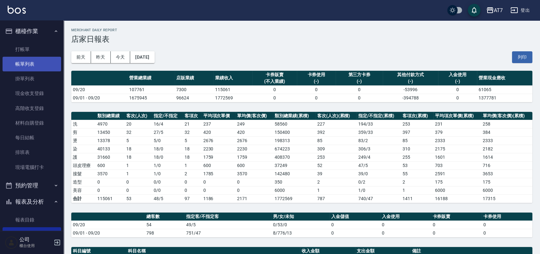
click at [25, 66] on link "帳單列表" at bounding box center [32, 64] width 59 height 15
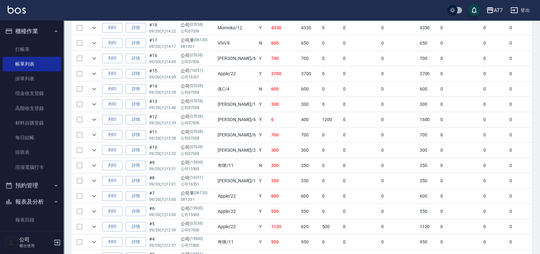
scroll to position [764, 0]
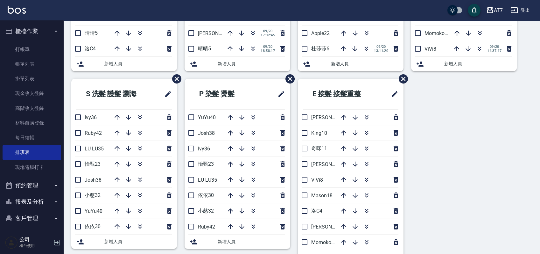
scroll to position [85, 0]
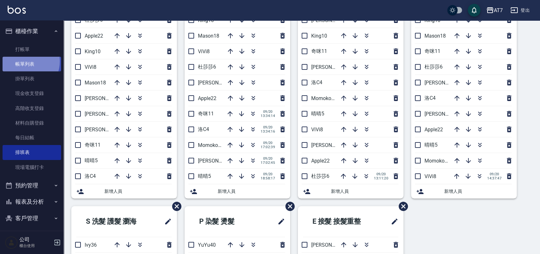
click at [24, 61] on link "帳單列表" at bounding box center [32, 64] width 59 height 15
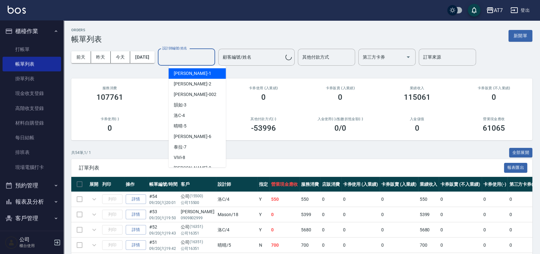
click at [203, 56] on input "設計師編號/姓名" at bounding box center [187, 57] width 52 height 11
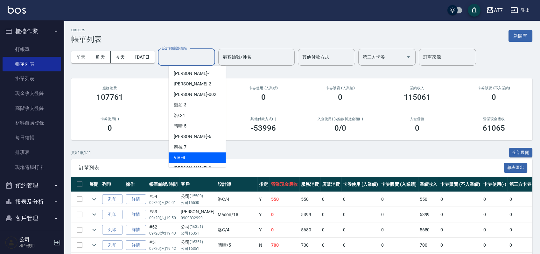
click at [195, 155] on div "ViVi -8" at bounding box center [197, 157] width 57 height 11
type input "ViVi-8"
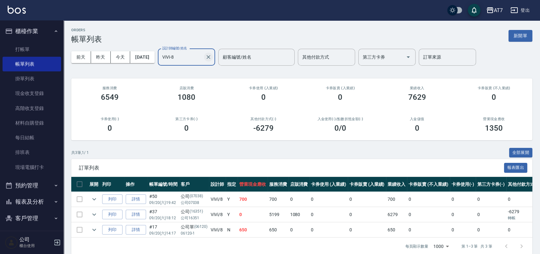
click at [212, 57] on icon "Clear" at bounding box center [208, 57] width 6 height 6
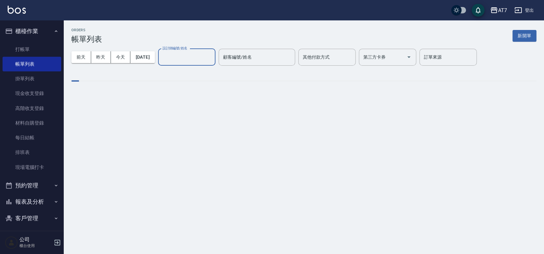
click at [190, 58] on input "設計師編號/姓名" at bounding box center [187, 57] width 52 height 11
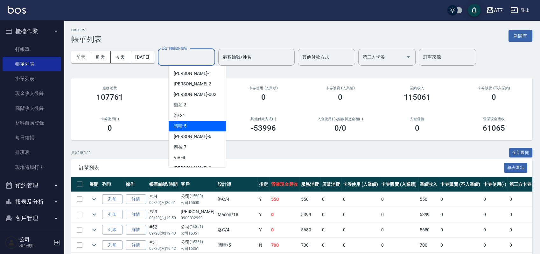
click at [186, 125] on span "晴晴 -5" at bounding box center [180, 126] width 13 height 7
type input "晴晴-5"
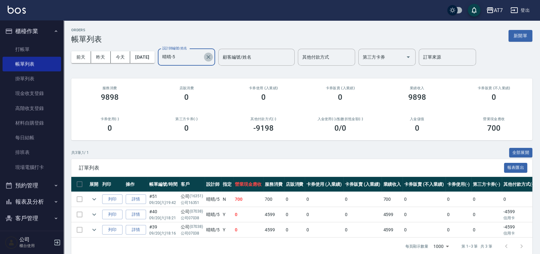
click at [212, 57] on icon "Clear" at bounding box center [208, 57] width 6 height 6
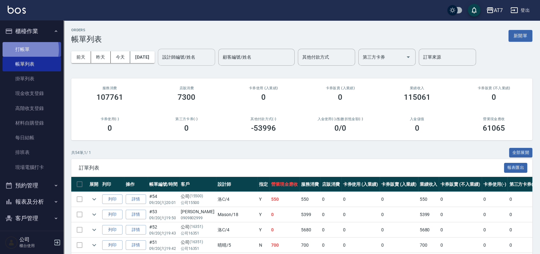
click at [18, 49] on link "打帳單" at bounding box center [32, 49] width 59 height 15
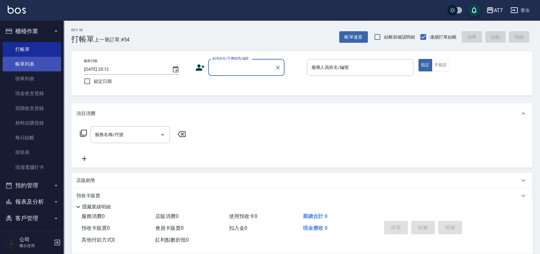
click at [18, 64] on link "帳單列表" at bounding box center [32, 64] width 59 height 15
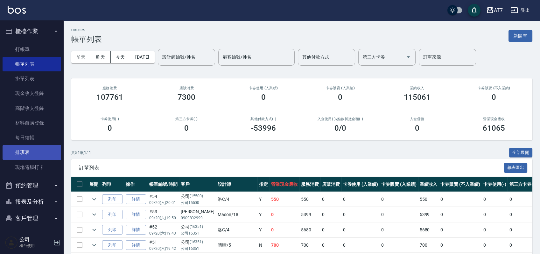
click at [28, 153] on link "排班表" at bounding box center [32, 152] width 59 height 15
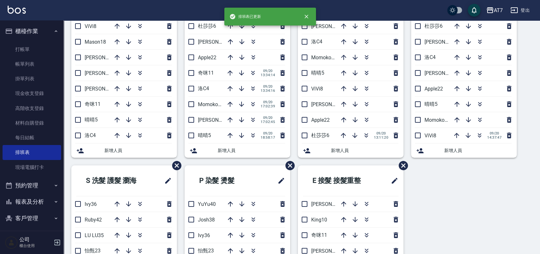
scroll to position [127, 0]
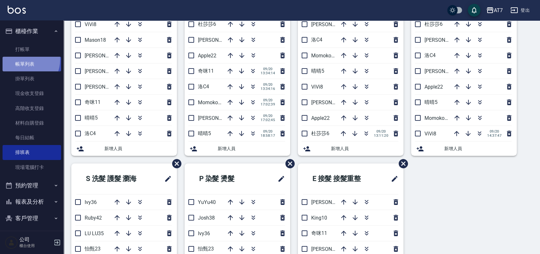
click at [23, 60] on link "帳單列表" at bounding box center [32, 64] width 59 height 15
click at [24, 62] on link "帳單列表" at bounding box center [32, 64] width 59 height 15
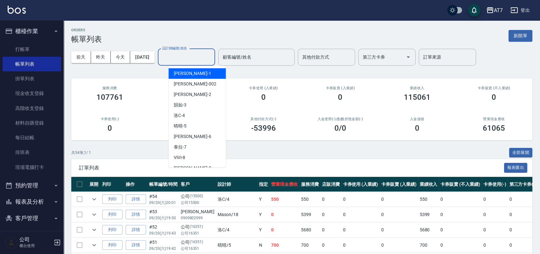
click at [208, 57] on input "設計師編號/姓名" at bounding box center [187, 57] width 52 height 11
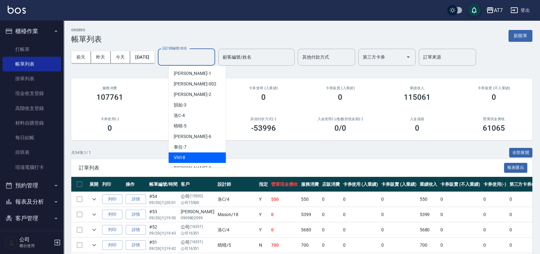
click at [189, 154] on div "ViVi -8" at bounding box center [197, 157] width 57 height 11
type input "ViVi-8"
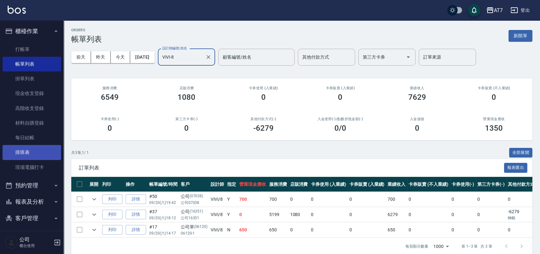
click at [28, 149] on link "排班表" at bounding box center [32, 152] width 59 height 15
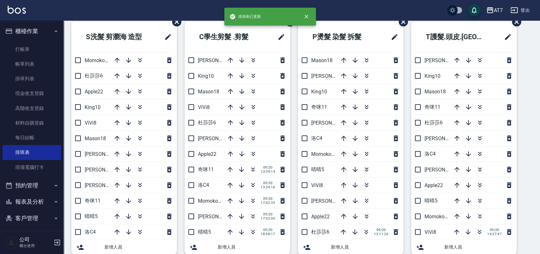
scroll to position [42, 0]
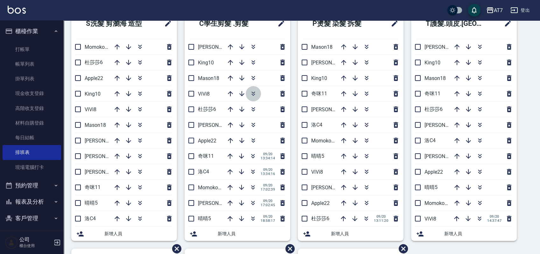
click at [251, 93] on icon "button" at bounding box center [254, 94] width 8 height 8
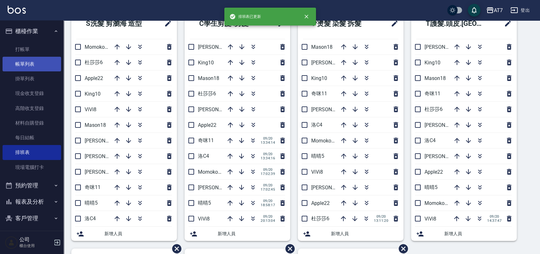
click at [31, 64] on link "帳單列表" at bounding box center [32, 64] width 59 height 15
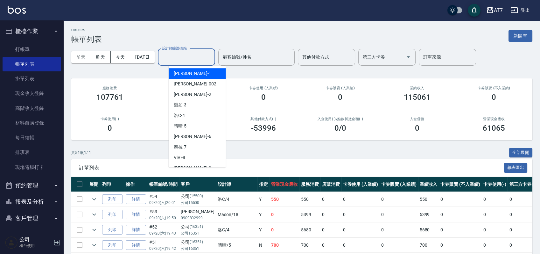
click at [196, 60] on input "設計師編號/姓名" at bounding box center [187, 57] width 52 height 11
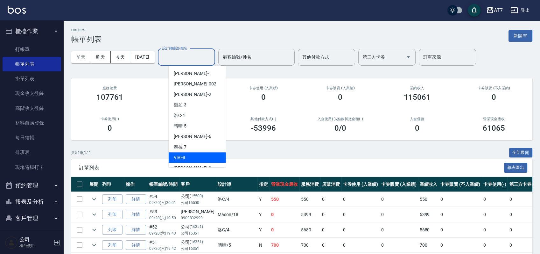
click at [192, 154] on div "ViVi -8" at bounding box center [197, 157] width 57 height 11
type input "ViVi-8"
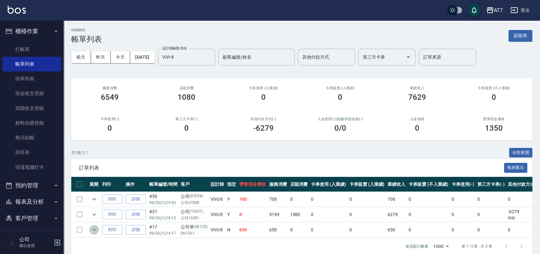
click at [90, 228] on icon "expand row" at bounding box center [94, 230] width 8 height 8
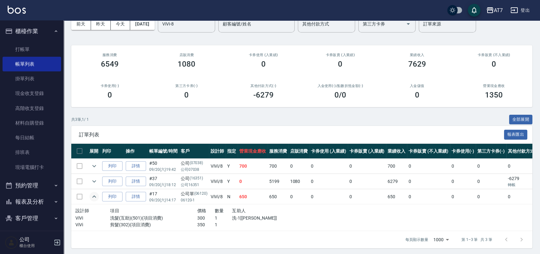
scroll to position [41, 0]
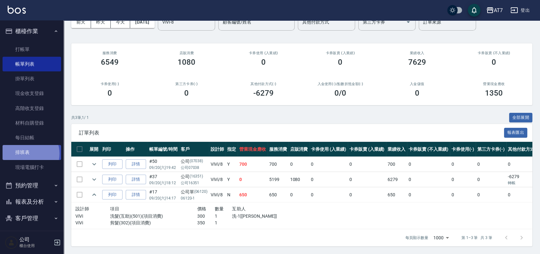
click at [27, 154] on link "排班表" at bounding box center [32, 152] width 59 height 15
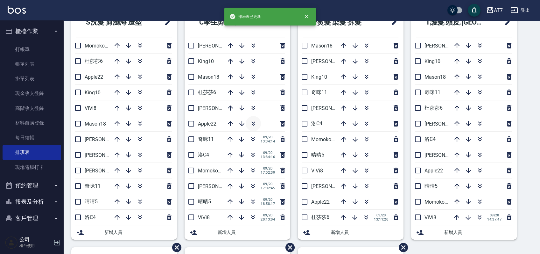
scroll to position [85, 0]
